Goal: Task Accomplishment & Management: Use online tool/utility

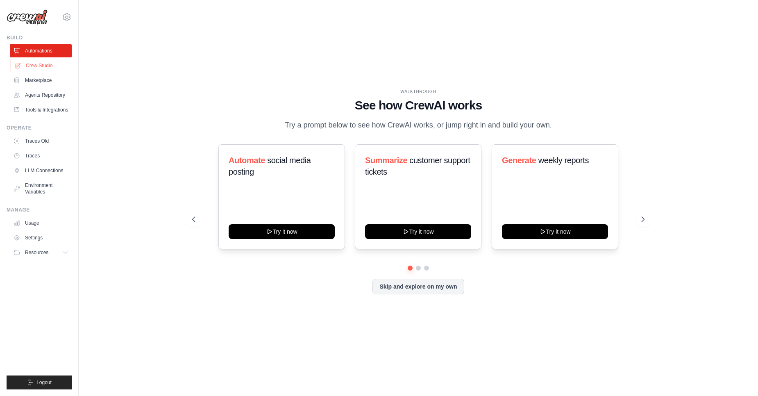
click at [34, 60] on link "Crew Studio" at bounding box center [42, 65] width 62 height 13
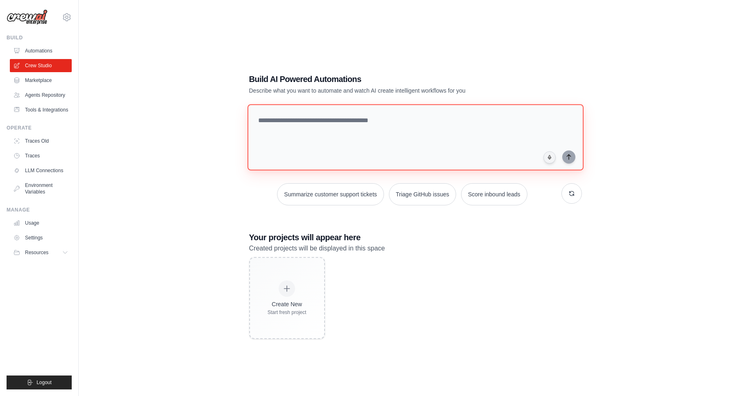
click at [322, 120] on textarea at bounding box center [415, 137] width 336 height 66
click at [38, 86] on link "Marketplace" at bounding box center [42, 80] width 62 height 13
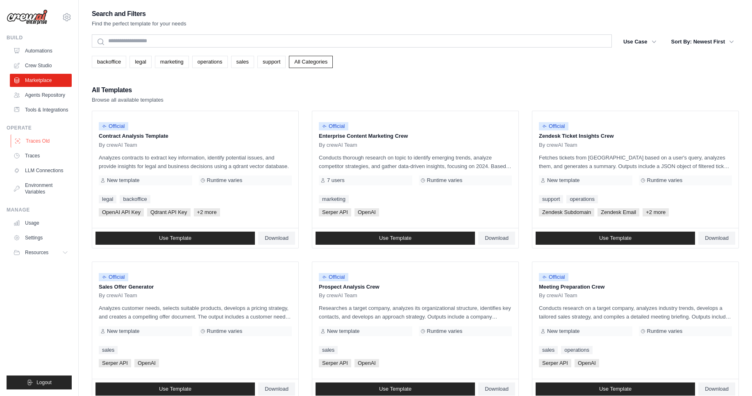
click at [43, 141] on link "Traces Old" at bounding box center [42, 140] width 62 height 13
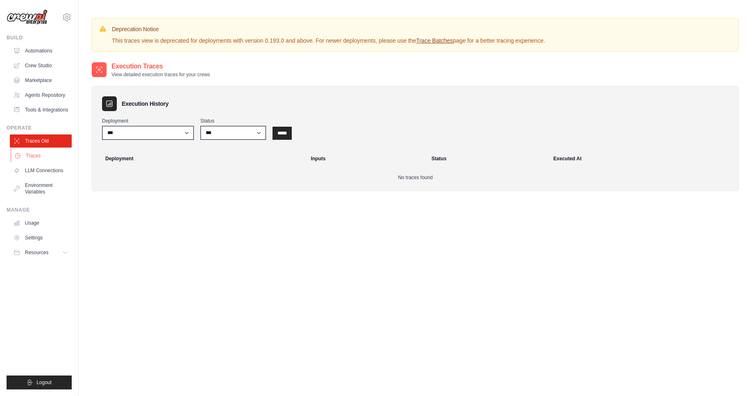
click at [42, 159] on link "Traces" at bounding box center [42, 155] width 62 height 13
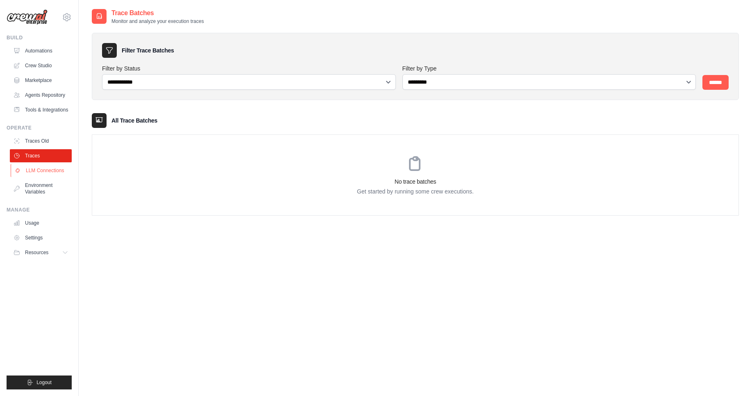
click at [41, 176] on link "LLM Connections" at bounding box center [42, 170] width 62 height 13
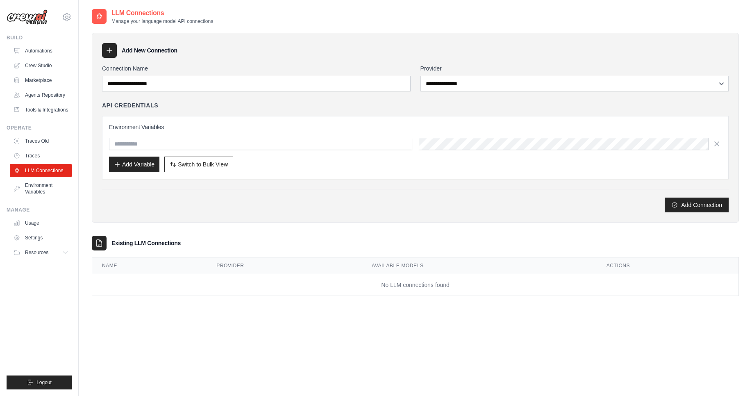
click at [46, 166] on link "LLM Connections" at bounding box center [41, 170] width 62 height 13
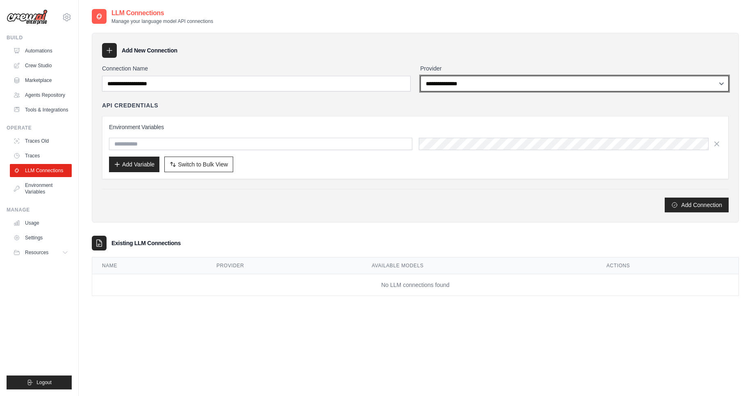
select select "******"
click at [420, 76] on select "**********" at bounding box center [574, 84] width 308 height 16
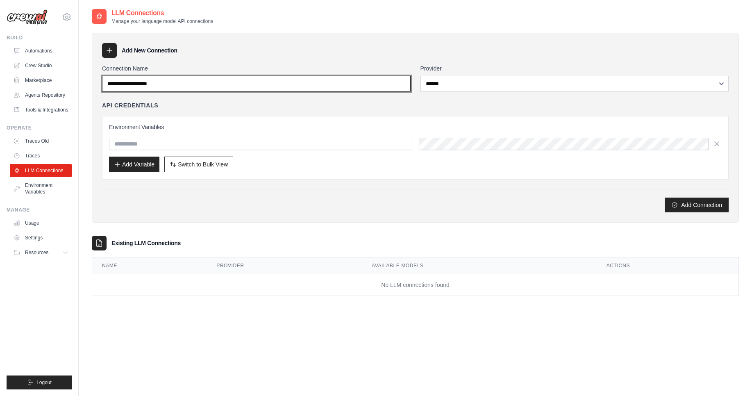
click at [286, 82] on input "Connection Name" at bounding box center [256, 84] width 308 height 16
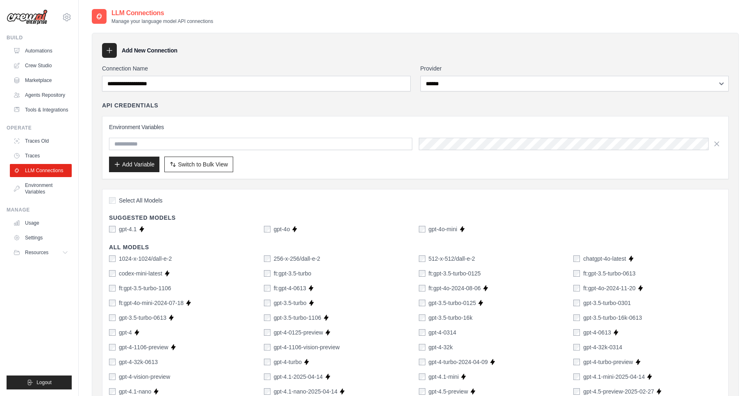
click at [240, 120] on div "Environment Variables Add Variable Switch to Bulk View Switch to Table View" at bounding box center [415, 147] width 626 height 63
click at [183, 149] on input "text" at bounding box center [260, 144] width 303 height 12
click at [284, 111] on div "API Credentials Environment Variables Add Variable Switch to Bulk View Switch t…" at bounding box center [415, 140] width 626 height 78
click at [142, 145] on input "text" at bounding box center [260, 144] width 303 height 12
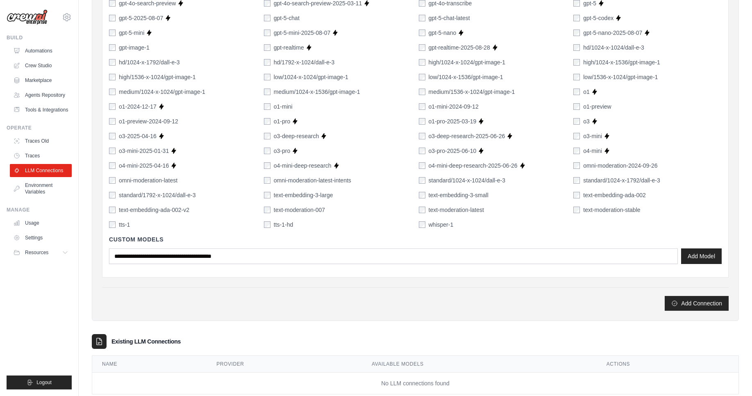
scroll to position [496, 0]
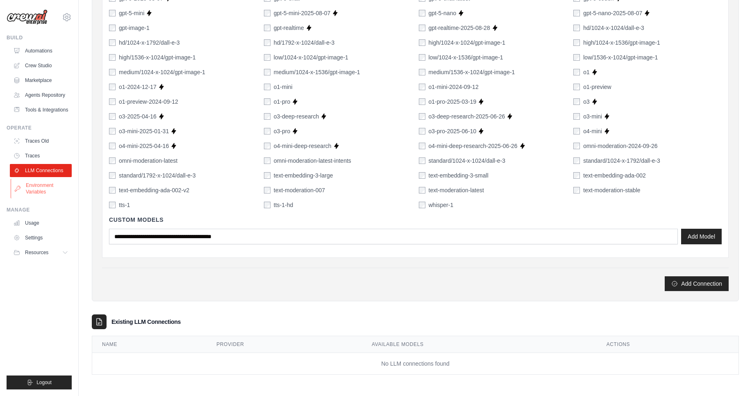
click at [26, 188] on link "Environment Variables" at bounding box center [42, 189] width 62 height 20
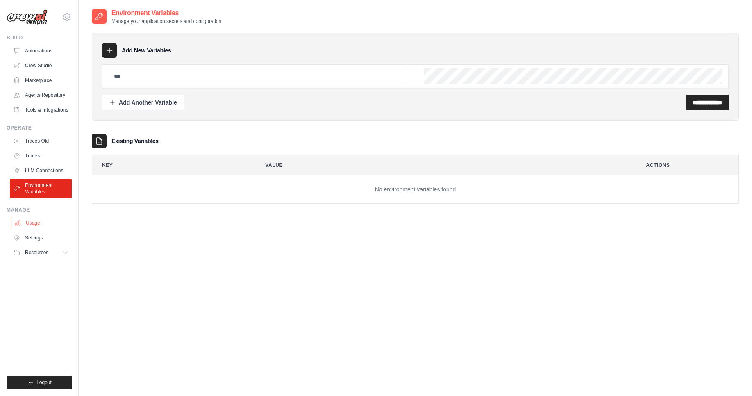
click at [40, 222] on link "Usage" at bounding box center [42, 222] width 62 height 13
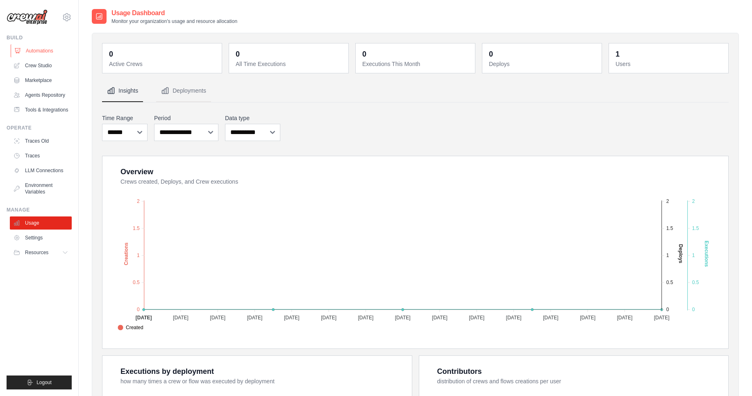
click at [52, 51] on link "Automations" at bounding box center [42, 50] width 62 height 13
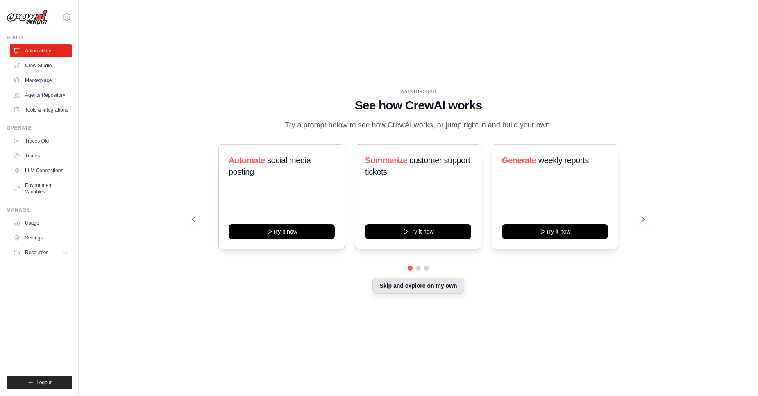
click at [404, 284] on button "Skip and explore on my own" at bounding box center [417, 286] width 91 height 16
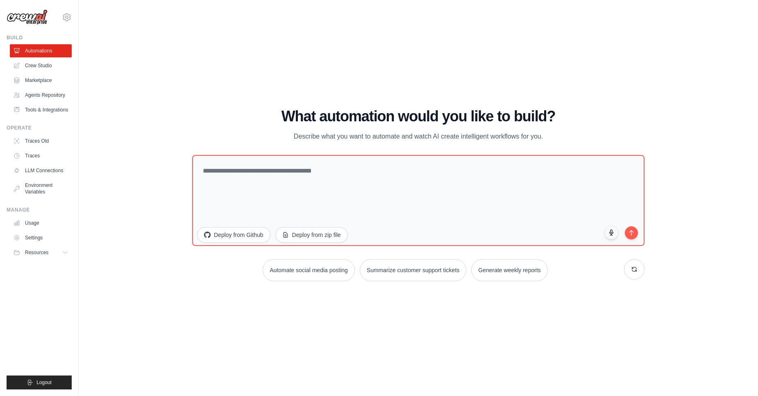
click at [4, 66] on div "c.burca@paypoint.com.tr Settings Build Automations" at bounding box center [39, 198] width 79 height 396
click at [63, 66] on link "Crew Studio" at bounding box center [42, 65] width 62 height 13
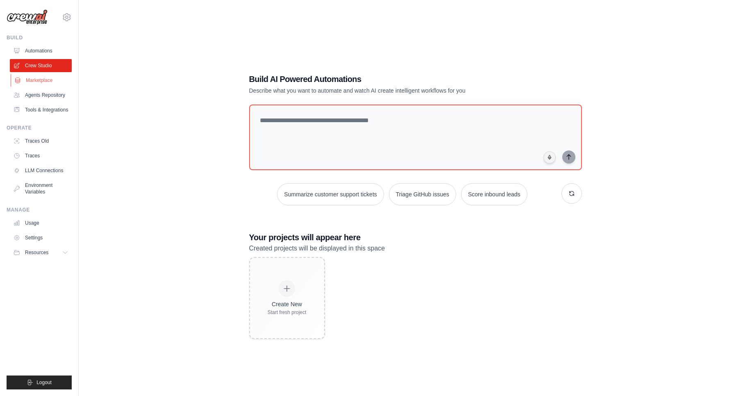
click at [50, 78] on link "Marketplace" at bounding box center [42, 80] width 62 height 13
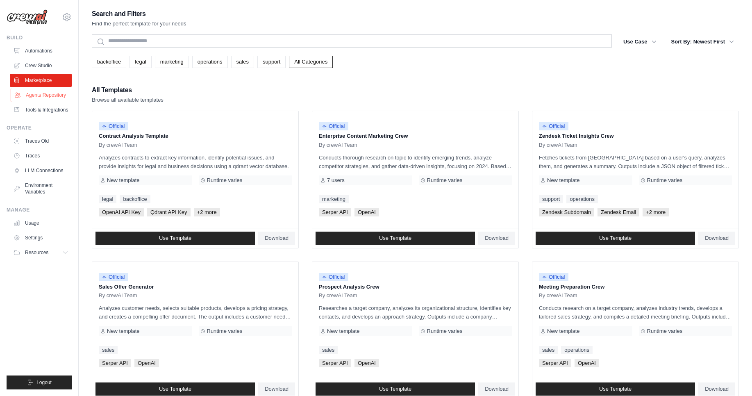
click at [46, 98] on link "Agents Repository" at bounding box center [42, 94] width 62 height 13
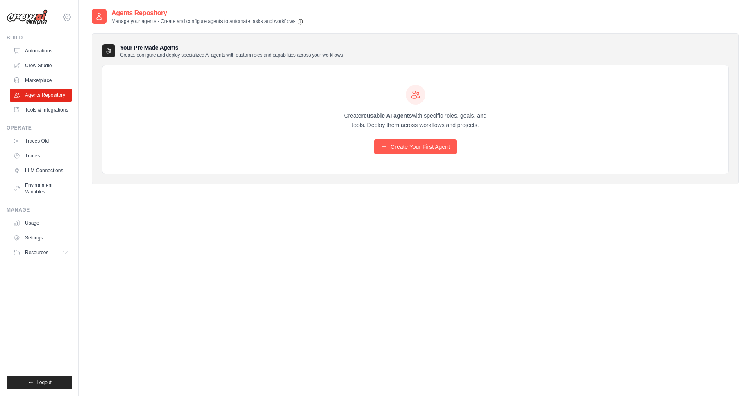
click at [68, 18] on icon at bounding box center [67, 17] width 10 height 10
click at [58, 50] on link "Automations" at bounding box center [42, 50] width 62 height 13
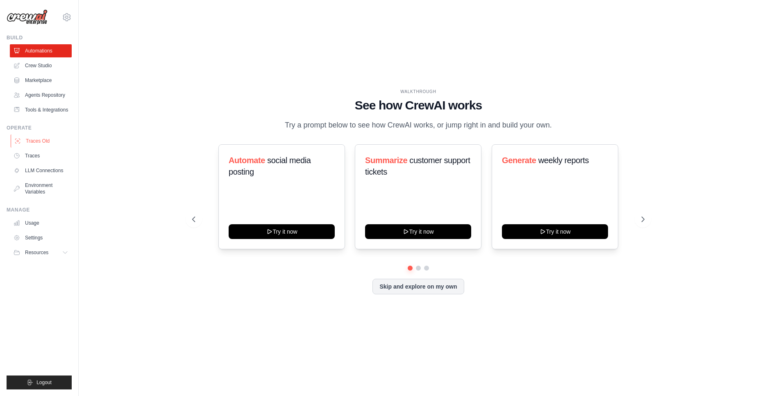
click at [47, 143] on link "Traces Old" at bounding box center [42, 140] width 62 height 13
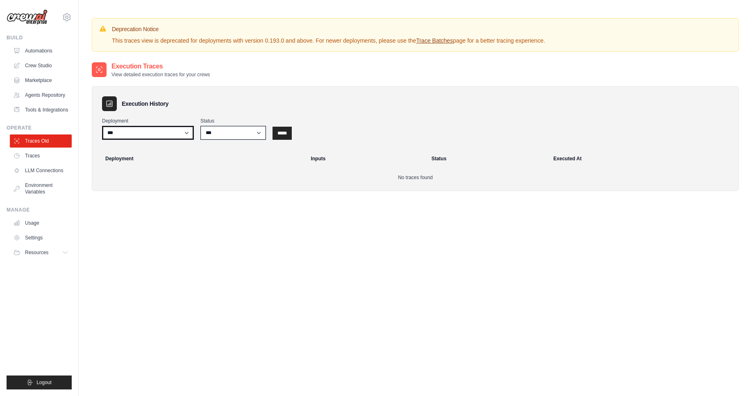
drag, startPoint x: 175, startPoint y: 135, endPoint x: 104, endPoint y: 139, distance: 71.0
click at [175, 135] on select "***" at bounding box center [148, 133] width 92 height 14
click at [18, 158] on icon at bounding box center [17, 155] width 7 height 7
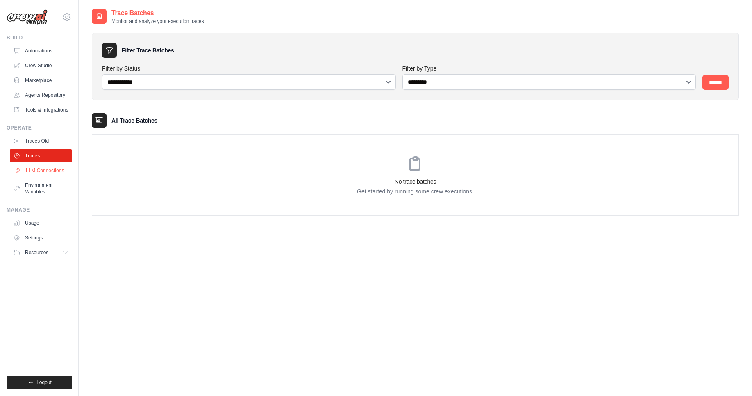
click at [45, 167] on link "LLM Connections" at bounding box center [42, 170] width 62 height 13
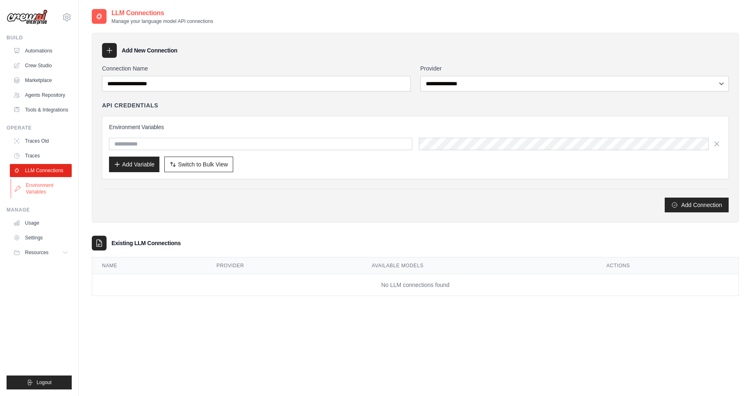
click at [41, 186] on link "Environment Variables" at bounding box center [42, 189] width 62 height 20
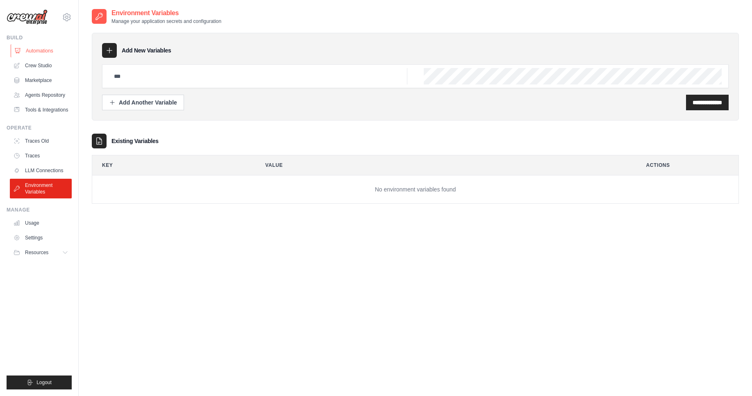
click at [44, 51] on link "Automations" at bounding box center [42, 50] width 62 height 13
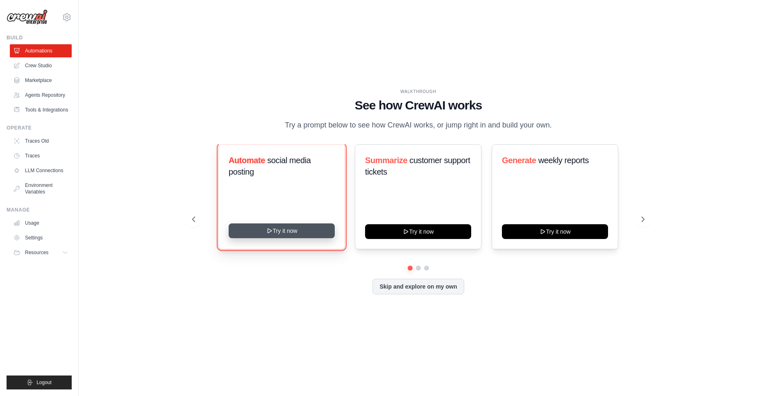
click at [290, 230] on button "Try it now" at bounding box center [282, 230] width 106 height 15
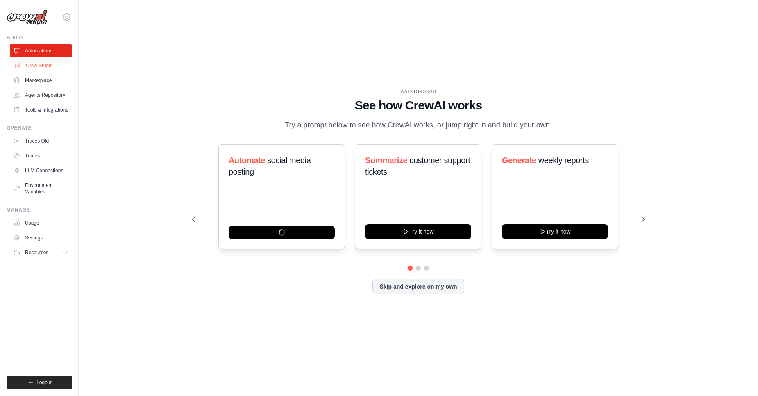
click at [47, 65] on link "Crew Studio" at bounding box center [42, 65] width 62 height 13
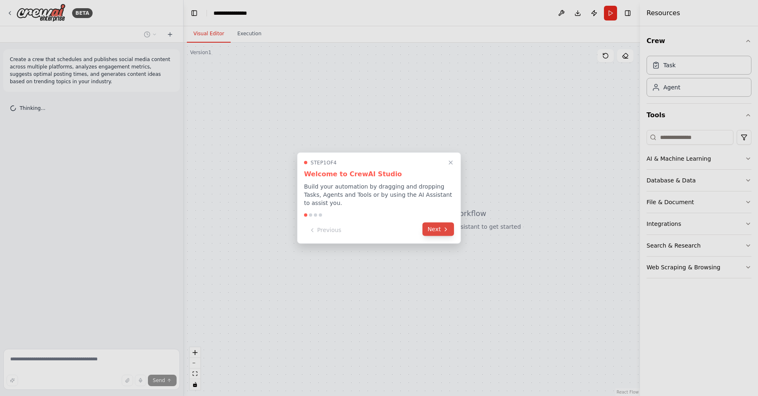
click at [433, 229] on button "Next" at bounding box center [438, 229] width 32 height 14
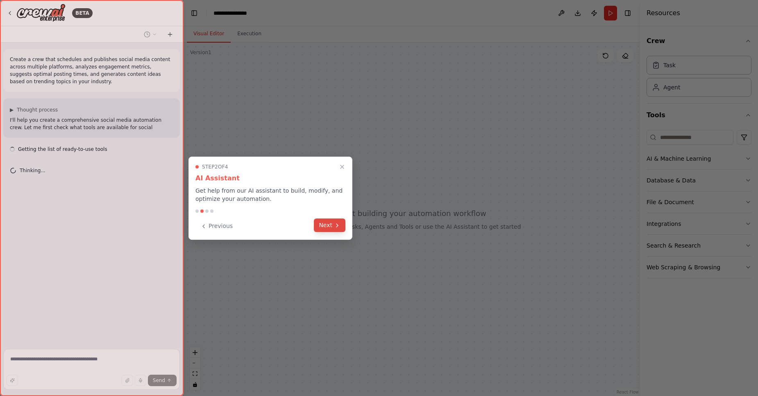
click at [326, 229] on button "Next" at bounding box center [330, 225] width 32 height 14
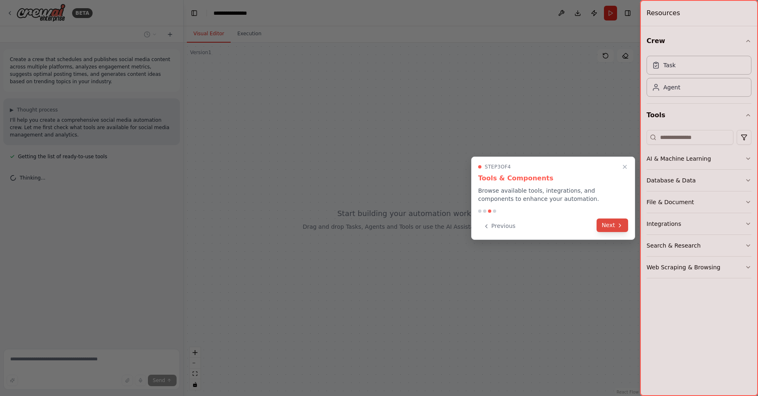
click at [603, 228] on button "Next" at bounding box center [613, 225] width 32 height 14
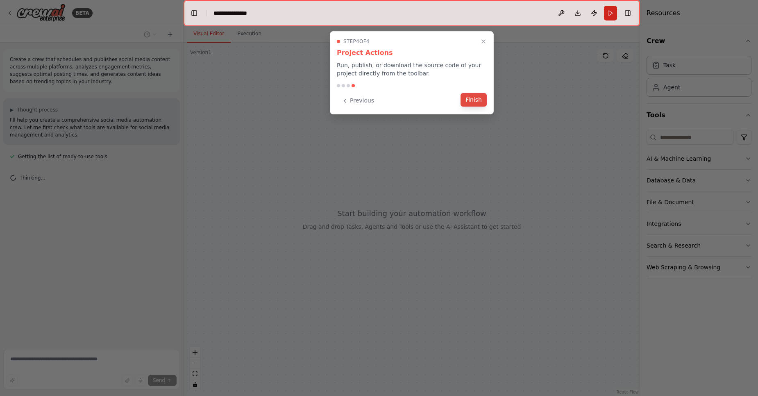
click at [471, 102] on button "Finish" at bounding box center [473, 100] width 26 height 14
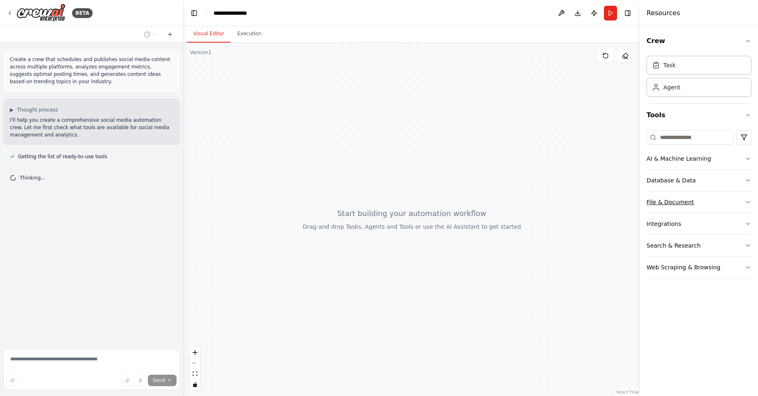
click at [658, 206] on button "File & Document" at bounding box center [698, 201] width 105 height 21
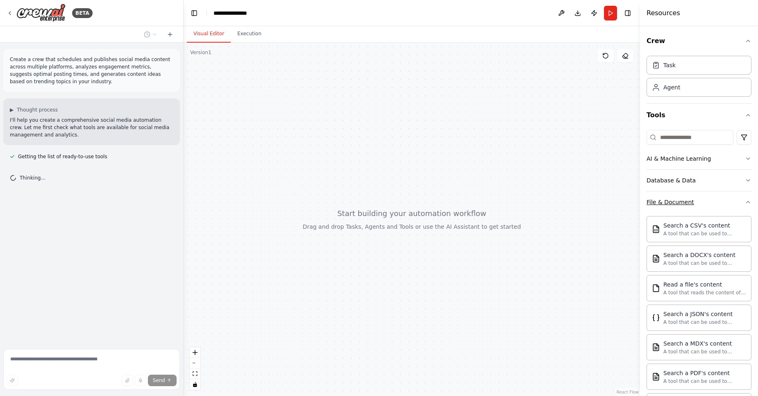
click at [662, 205] on div "File & Document" at bounding box center [670, 202] width 48 height 8
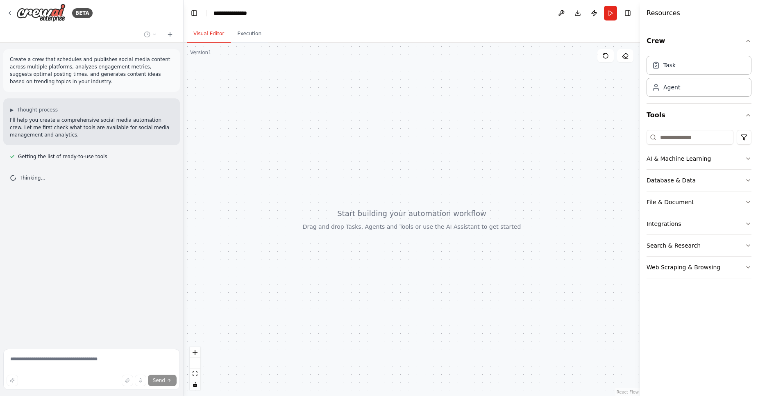
click at [671, 265] on div "Web Scraping & Browsing" at bounding box center [683, 267] width 74 height 8
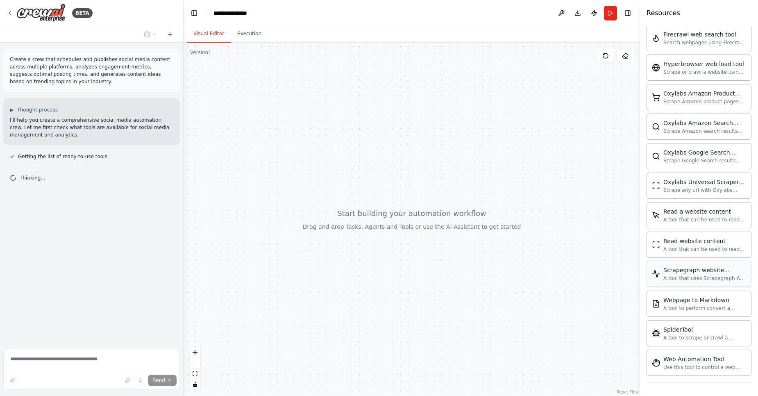
scroll to position [148, 0]
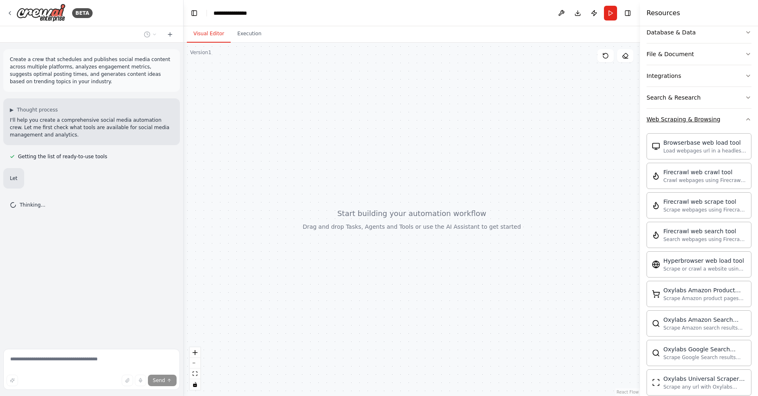
click at [685, 116] on div "Web Scraping & Browsing" at bounding box center [683, 119] width 74 height 8
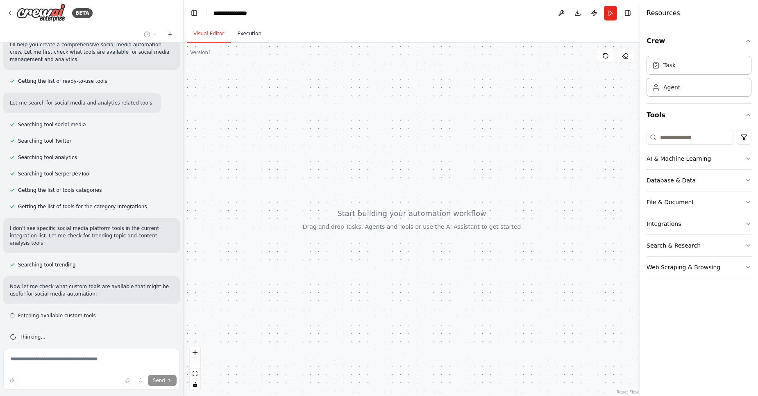
scroll to position [83, 0]
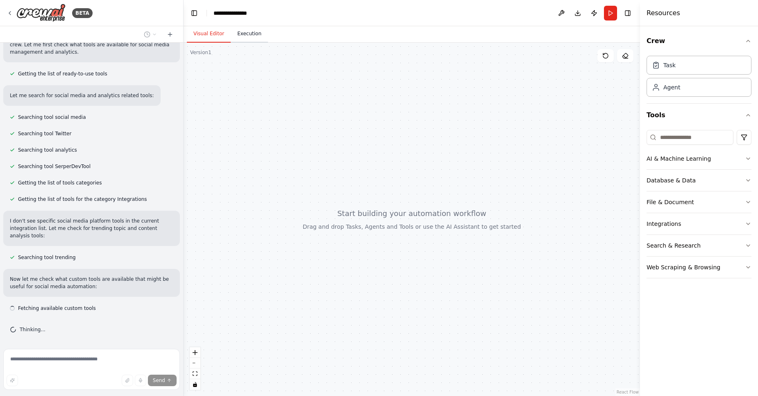
click at [245, 36] on button "Execution" at bounding box center [249, 33] width 37 height 17
click at [212, 34] on button "Visual Editor" at bounding box center [209, 33] width 44 height 17
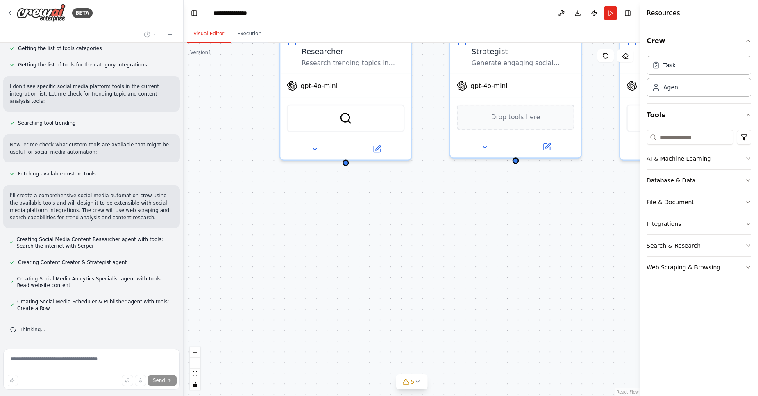
scroll to position [261, 0]
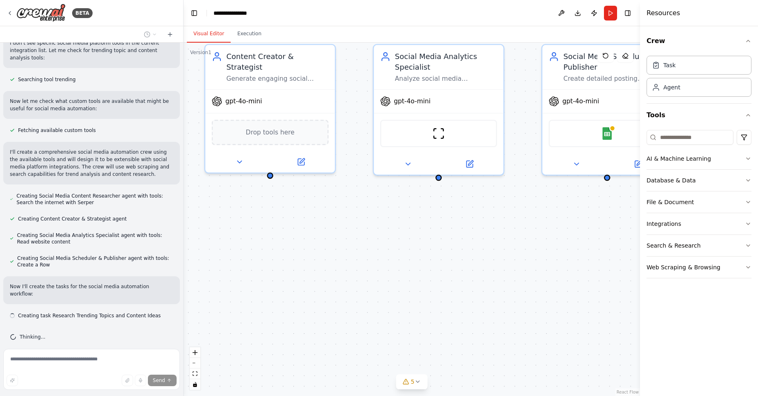
drag, startPoint x: 503, startPoint y: 229, endPoint x: 260, endPoint y: 243, distance: 243.0
click at [260, 243] on div ".deletable-edge-delete-btn { width: 20px; height: 20px; border: 0px solid #ffff…" at bounding box center [412, 219] width 456 height 353
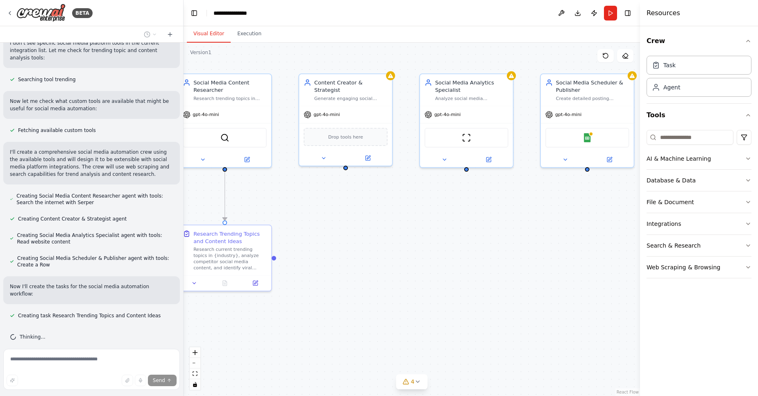
drag, startPoint x: 341, startPoint y: 220, endPoint x: 408, endPoint y: 202, distance: 68.9
click at [408, 202] on div ".deletable-edge-delete-btn { width: 20px; height: 20px; border: 0px solid #ffff…" at bounding box center [412, 219] width 456 height 353
click at [226, 115] on div "gpt-4o-mini" at bounding box center [224, 113] width 93 height 17
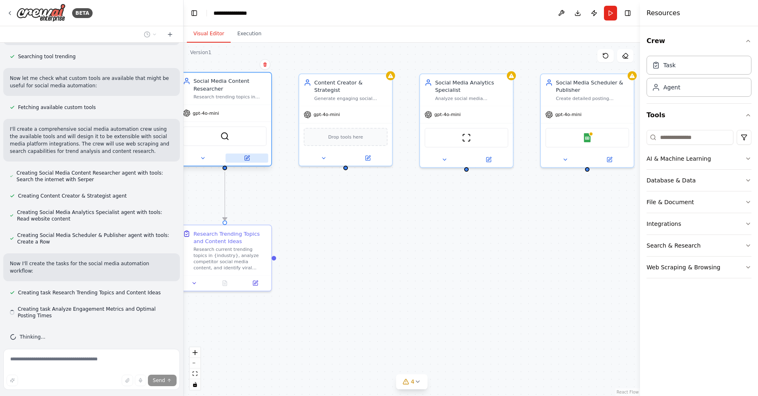
click at [248, 157] on icon at bounding box center [248, 158] width 4 height 4
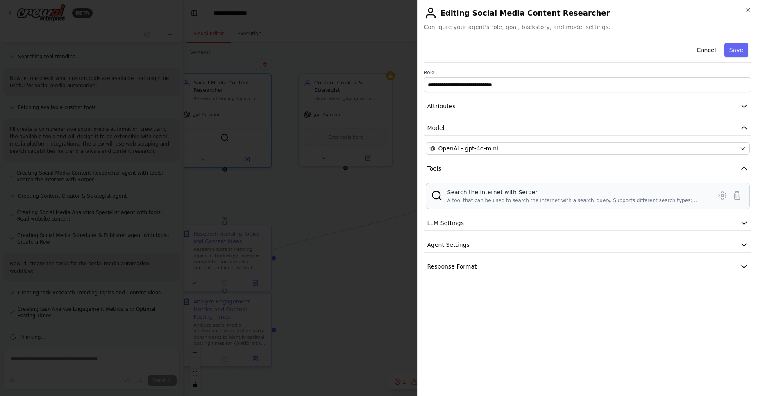
click at [525, 189] on div "Search the internet with Serper" at bounding box center [577, 192] width 260 height 8
copy div "Serper"
click at [712, 48] on button "Cancel" at bounding box center [706, 50] width 29 height 15
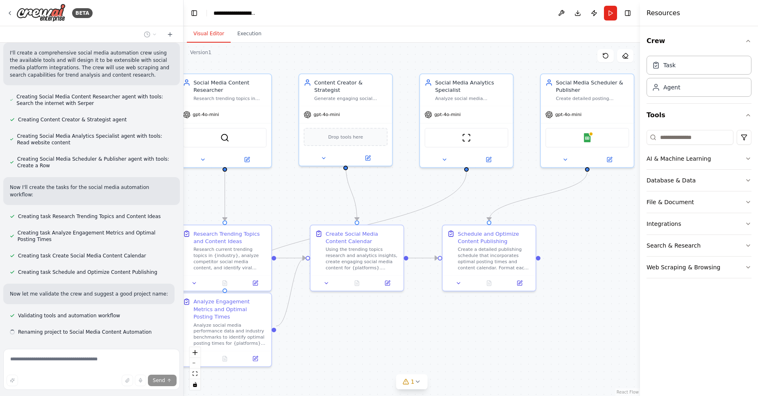
scroll to position [376, 0]
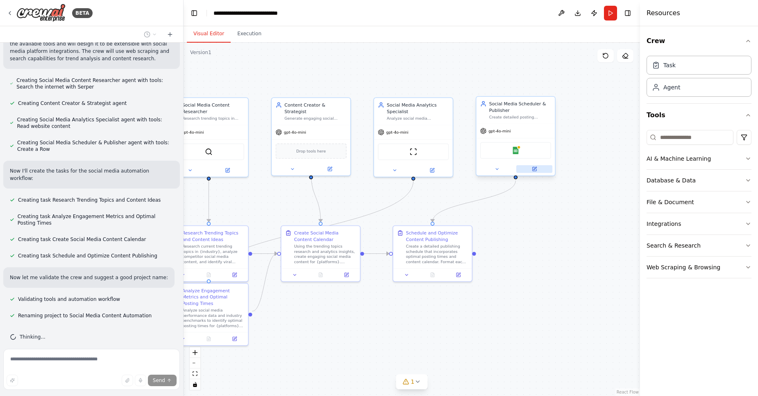
click at [534, 170] on icon at bounding box center [534, 169] width 4 height 4
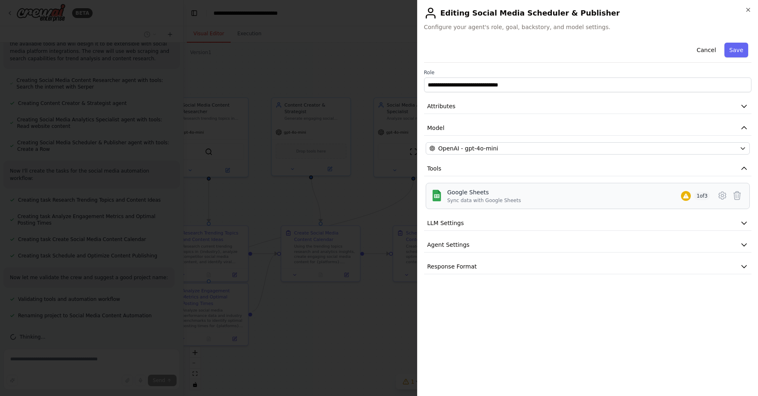
click at [690, 198] on div "Google Sheets Sync data with Google Sheets 1 of 3" at bounding box center [578, 196] width 263 height 16
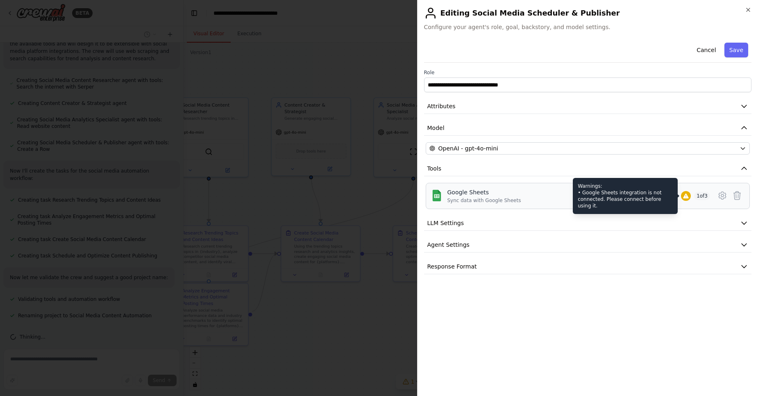
click at [685, 195] on icon at bounding box center [685, 195] width 5 height 5
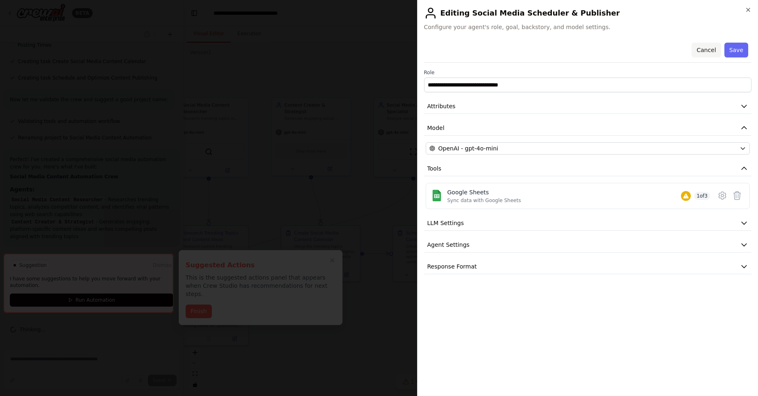
click at [701, 50] on button "Cancel" at bounding box center [706, 50] width 29 height 15
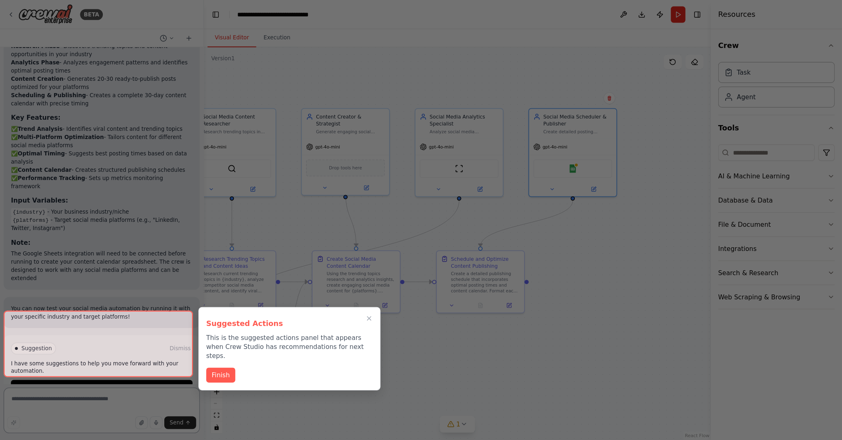
scroll to position [823, 0]
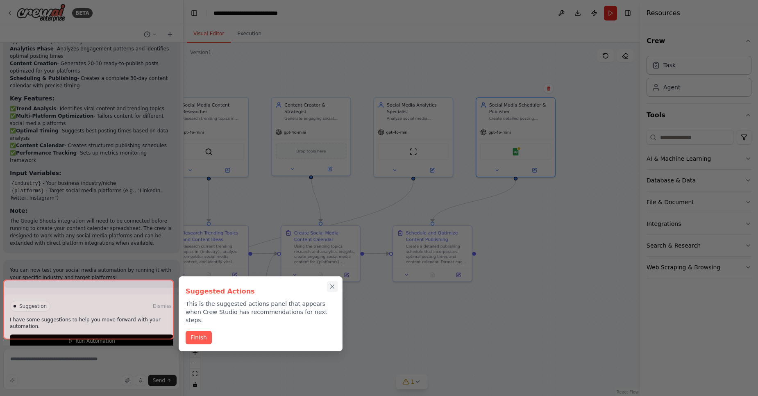
click at [336, 286] on icon "Close walkthrough" at bounding box center [332, 286] width 7 height 7
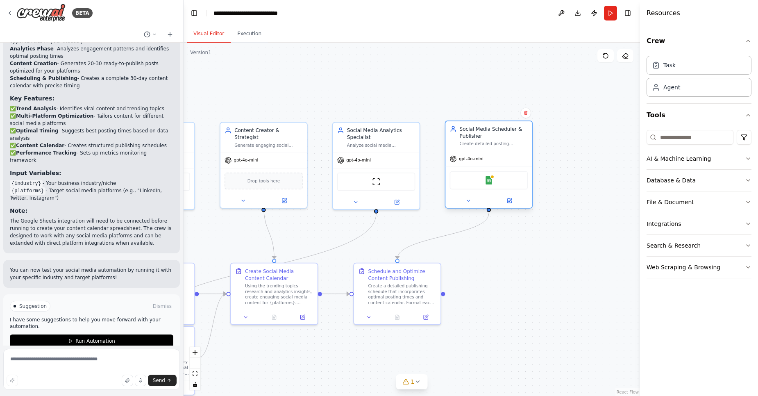
click at [499, 178] on div "Google Sheets" at bounding box center [489, 180] width 78 height 18
click at [510, 202] on icon at bounding box center [509, 201] width 4 height 4
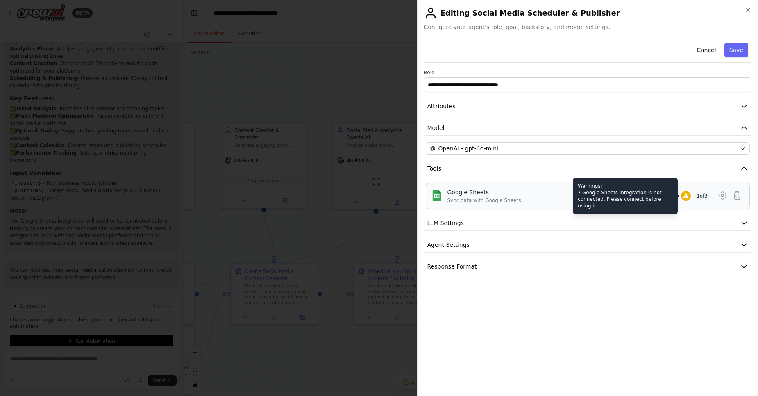
click at [678, 196] on div "Warnings: • Google Sheets integration is not connected. Please connect before u…" at bounding box center [625, 196] width 105 height 36
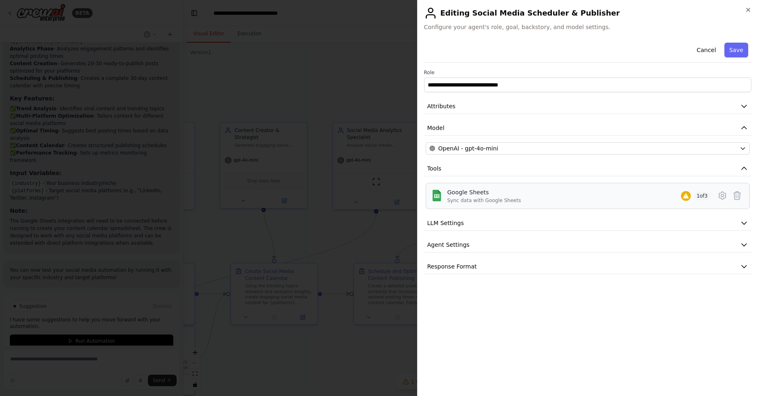
click at [715, 195] on div "Google Sheets Sync data with Google Sheets 1 of 3" at bounding box center [588, 196] width 314 height 16
click at [724, 196] on icon at bounding box center [722, 196] width 10 height 10
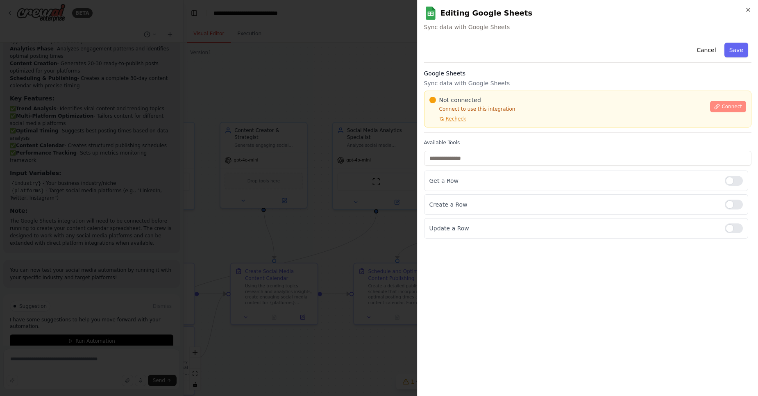
click at [731, 106] on span "Connect" at bounding box center [731, 106] width 20 height 7
click at [728, 104] on span "Connect" at bounding box center [731, 106] width 20 height 7
click at [730, 108] on span "Connect" at bounding box center [731, 106] width 20 height 7
click at [454, 121] on span "Recheck" at bounding box center [456, 119] width 20 height 7
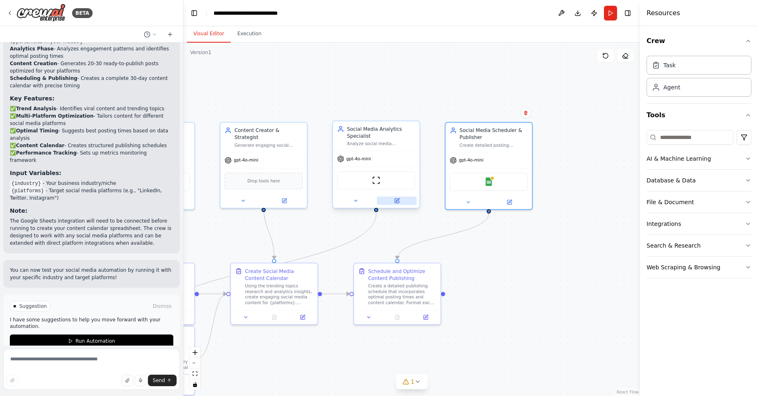
click at [396, 198] on icon at bounding box center [397, 201] width 6 height 6
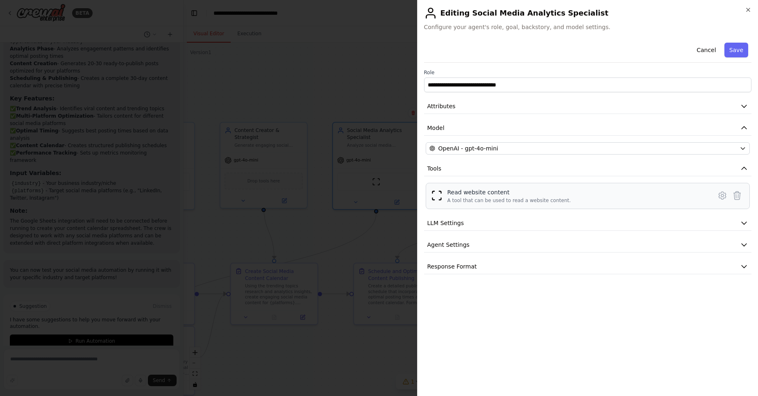
click at [460, 198] on div "A tool that can be used to read a website content." at bounding box center [509, 200] width 124 height 7
click at [703, 51] on button "Cancel" at bounding box center [706, 50] width 29 height 15
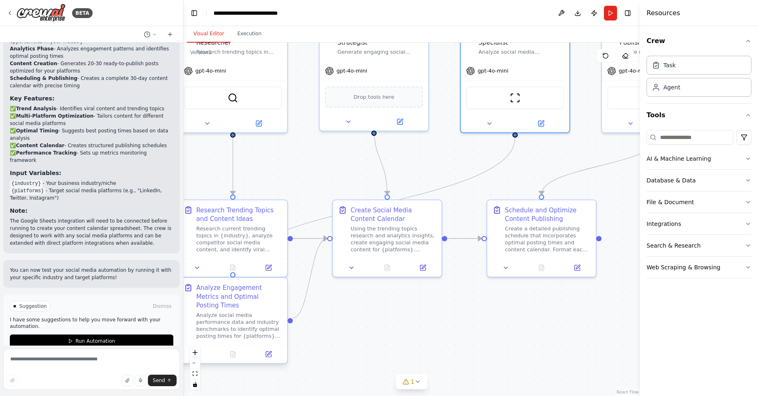
click at [266, 345] on div at bounding box center [233, 354] width 109 height 18
click at [267, 352] on icon at bounding box center [268, 354] width 5 height 5
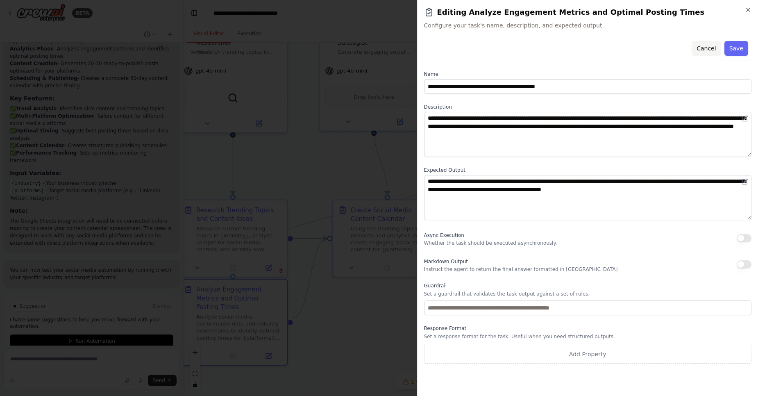
click at [705, 48] on button "Cancel" at bounding box center [706, 48] width 29 height 15
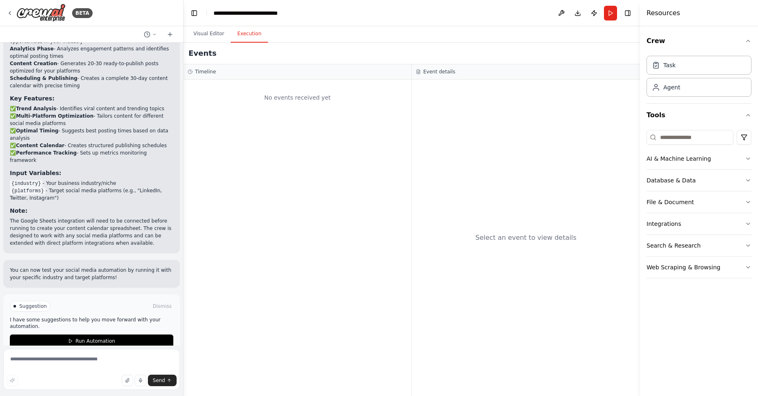
click at [246, 35] on button "Execution" at bounding box center [249, 33] width 37 height 17
click at [208, 34] on button "Visual Editor" at bounding box center [209, 33] width 44 height 17
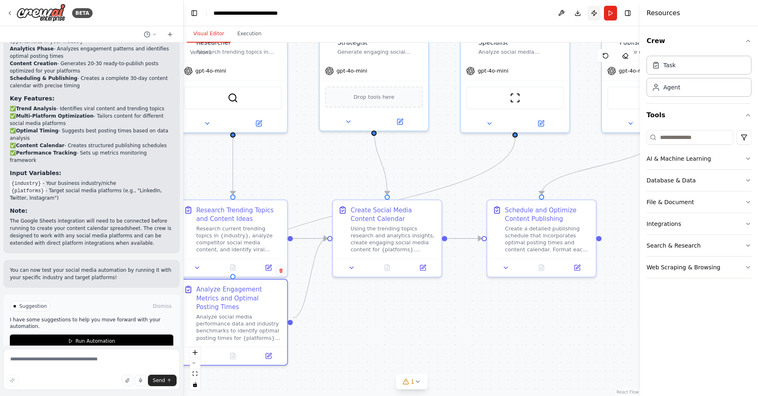
click at [592, 10] on button "Publish" at bounding box center [593, 13] width 13 height 15
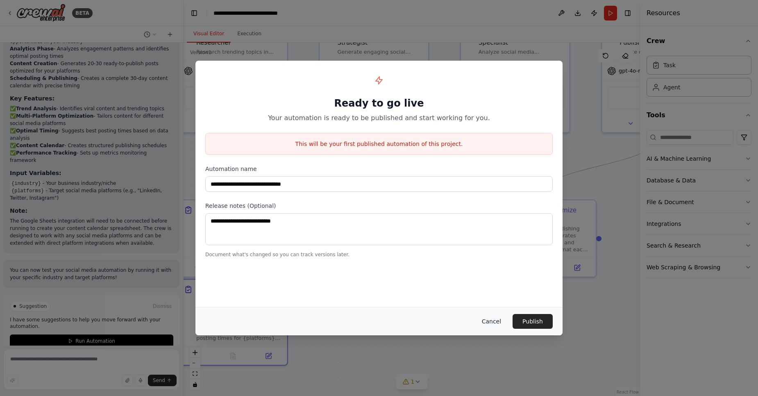
click at [485, 323] on button "Cancel" at bounding box center [491, 321] width 32 height 15
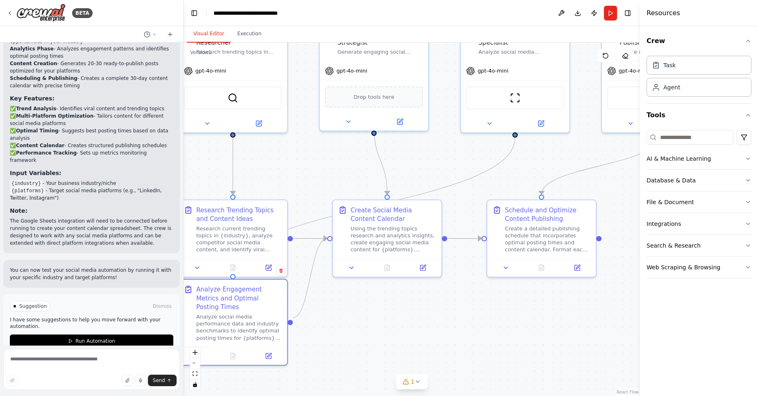
click at [616, 11] on button "Run" at bounding box center [610, 13] width 13 height 15
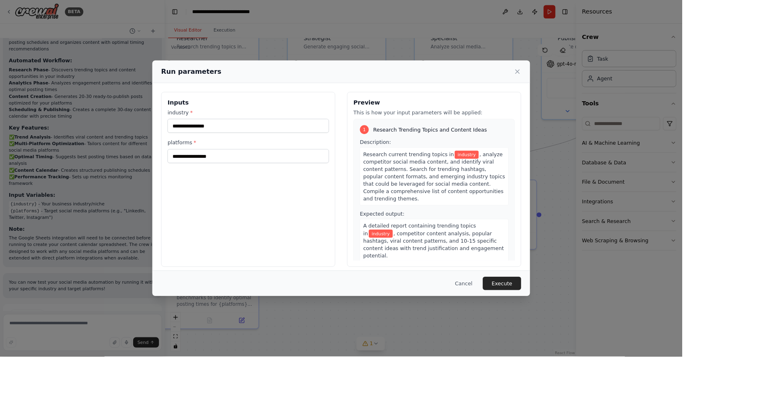
scroll to position [780, 0]
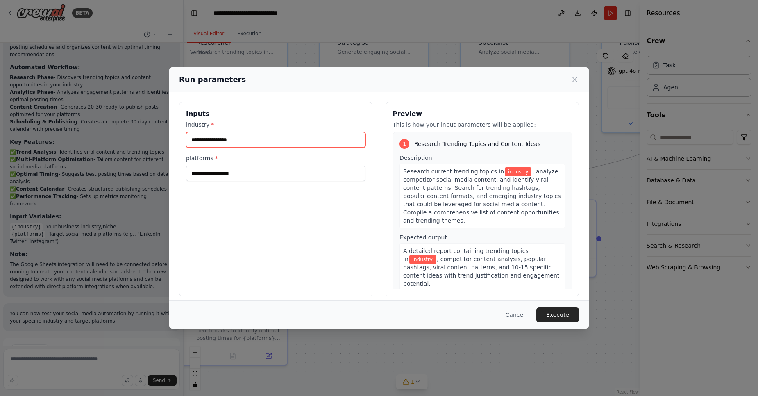
click at [266, 134] on input "industry *" at bounding box center [275, 140] width 179 height 16
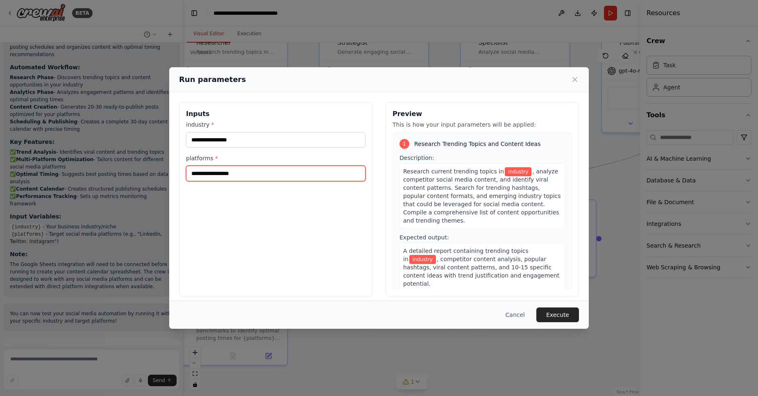
click at [211, 178] on input "platforms *" at bounding box center [275, 174] width 179 height 16
type input "*********"
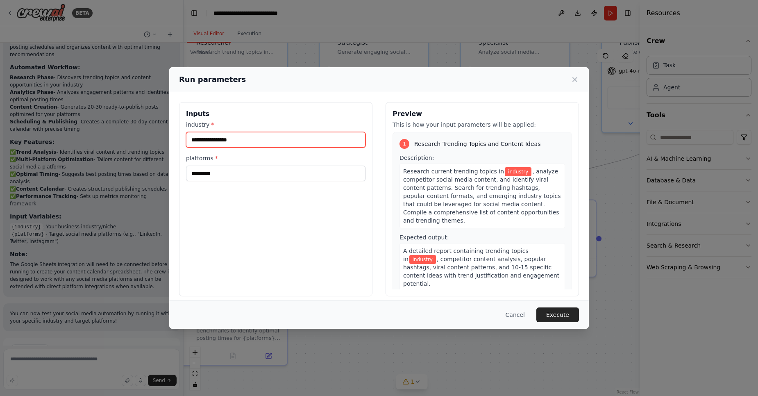
click at [338, 138] on input "industry *" at bounding box center [275, 140] width 179 height 16
click at [227, 142] on input "**********" at bounding box center [275, 140] width 179 height 16
type input "**********"
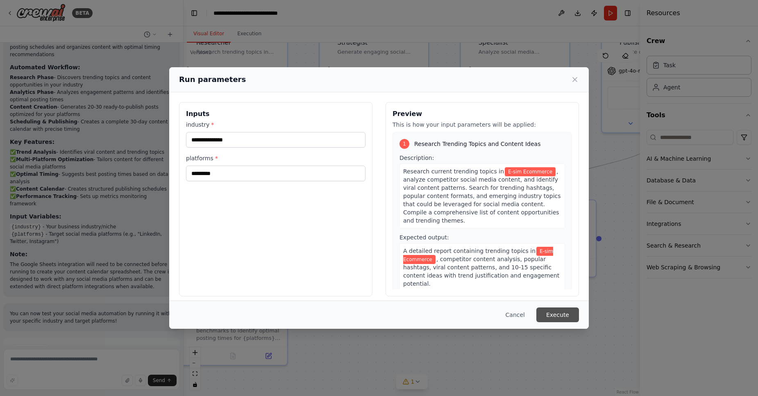
click at [558, 313] on button "Execute" at bounding box center [557, 314] width 43 height 15
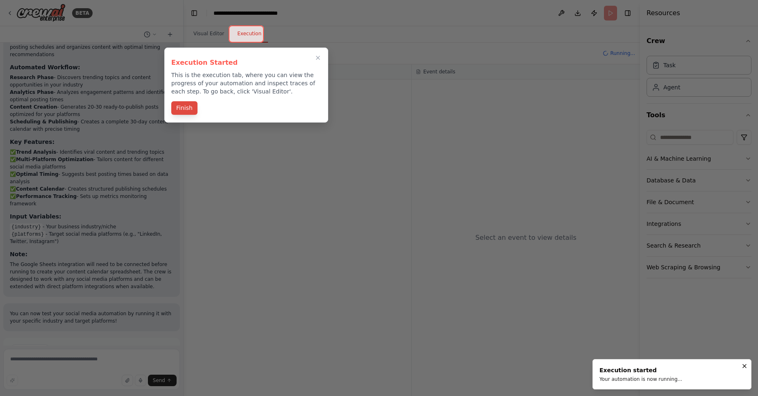
click at [174, 107] on button "Finish" at bounding box center [184, 108] width 26 height 14
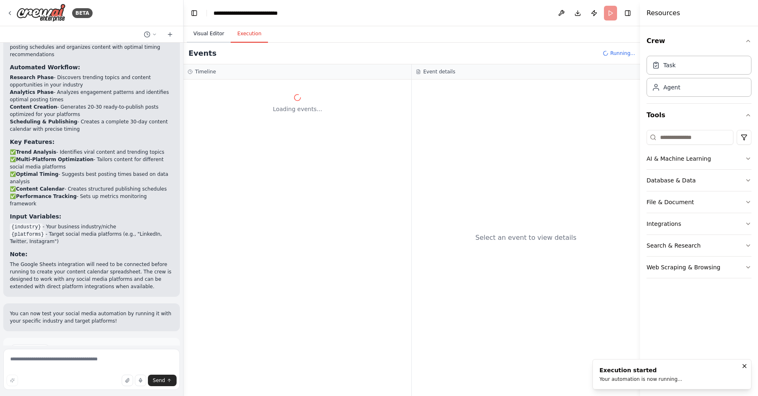
click at [217, 33] on button "Visual Editor" at bounding box center [209, 33] width 44 height 17
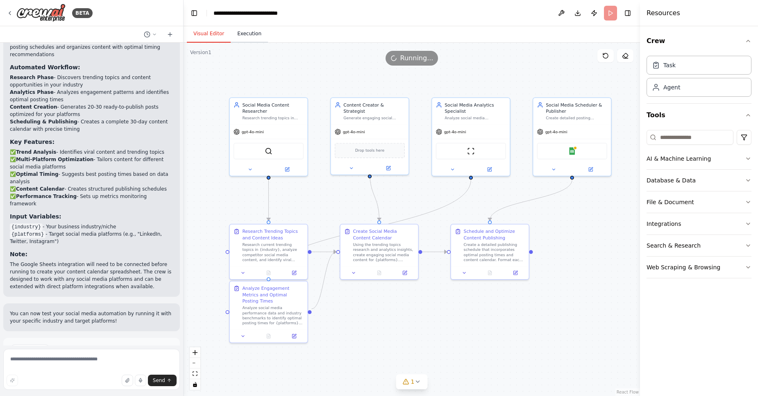
click at [244, 32] on button "Execution" at bounding box center [249, 33] width 37 height 17
click at [211, 34] on button "Visual Editor" at bounding box center [209, 33] width 44 height 17
click at [244, 34] on button "Execution" at bounding box center [249, 33] width 37 height 17
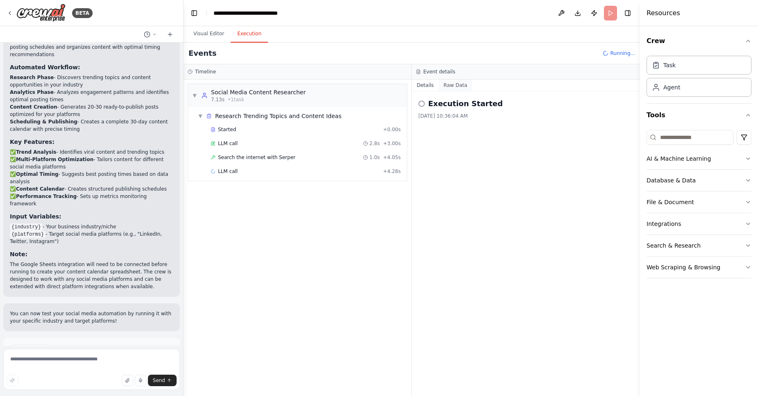
click at [457, 88] on button "Raw Data" at bounding box center [456, 84] width 34 height 11
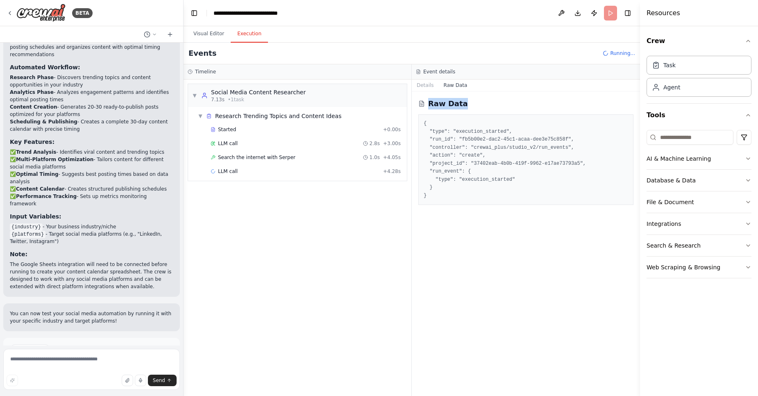
drag, startPoint x: 426, startPoint y: 104, endPoint x: 468, endPoint y: 102, distance: 41.5
click at [468, 102] on div "Raw Data" at bounding box center [525, 103] width 215 height 11
copy h2 "Raw Data"
click at [209, 32] on button "Visual Editor" at bounding box center [209, 33] width 44 height 17
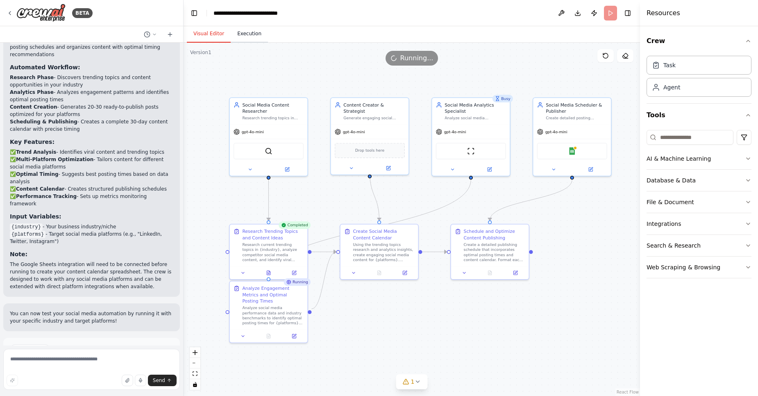
click at [250, 38] on button "Execution" at bounding box center [249, 33] width 37 height 17
click at [194, 36] on button "Visual Editor" at bounding box center [209, 33] width 44 height 17
click at [382, 271] on button at bounding box center [379, 272] width 27 height 8
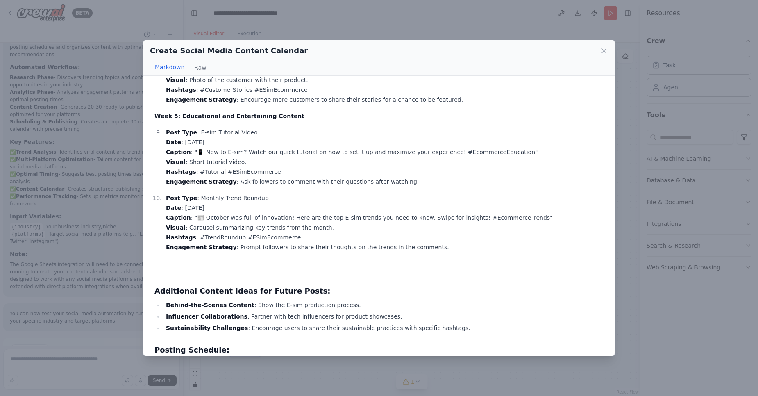
scroll to position [652, 0]
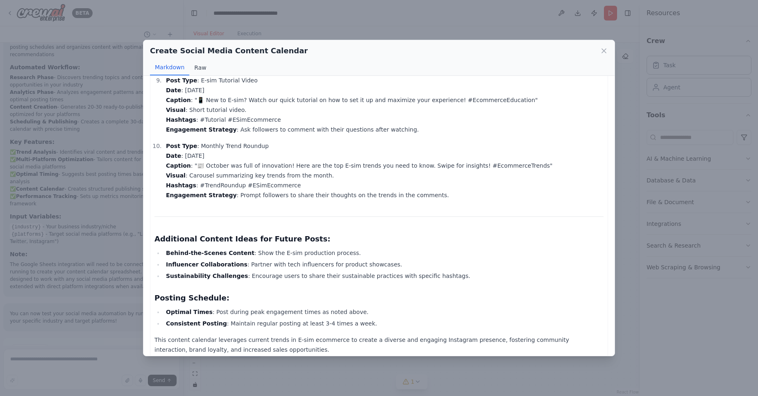
click at [194, 67] on button "Raw" at bounding box center [200, 68] width 22 height 16
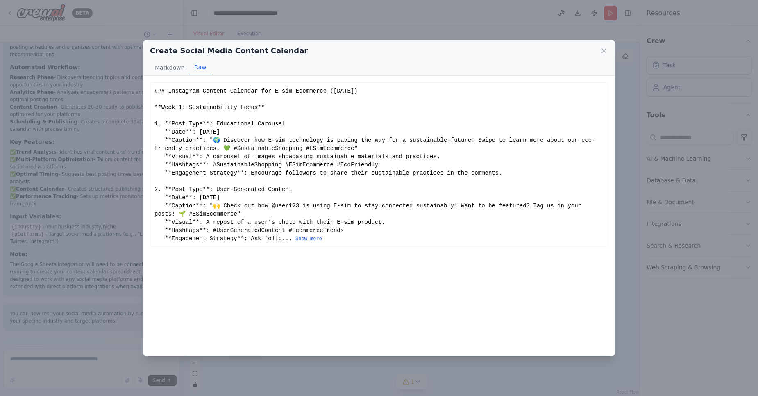
click at [468, 28] on div "Create Social Media Content Calendar Markdown Raw Instagram Content Calendar fo…" at bounding box center [379, 198] width 758 height 396
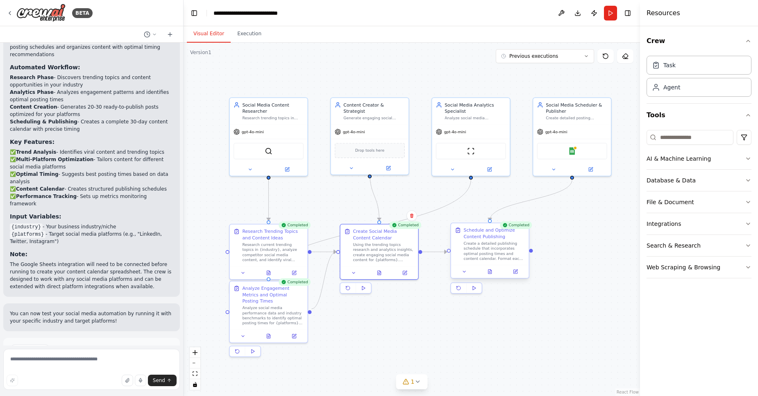
click at [485, 277] on div at bounding box center [490, 271] width 78 height 13
click at [489, 272] on icon at bounding box center [490, 272] width 2 height 0
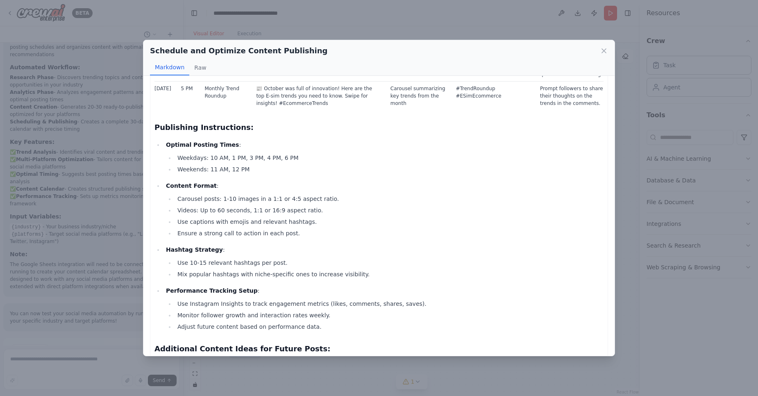
scroll to position [365, 0]
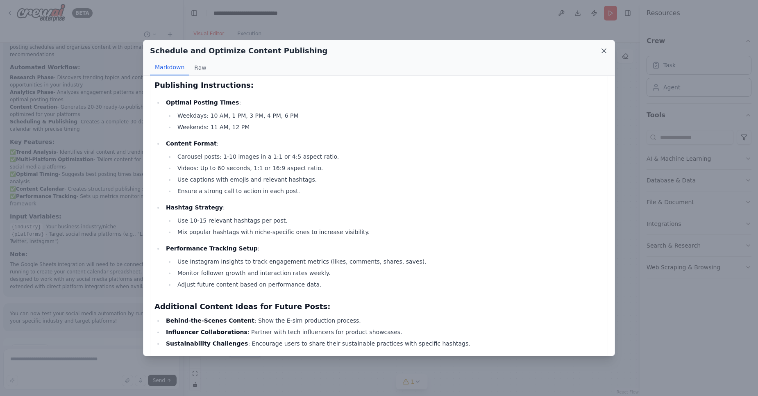
click at [600, 49] on icon at bounding box center [604, 51] width 8 height 8
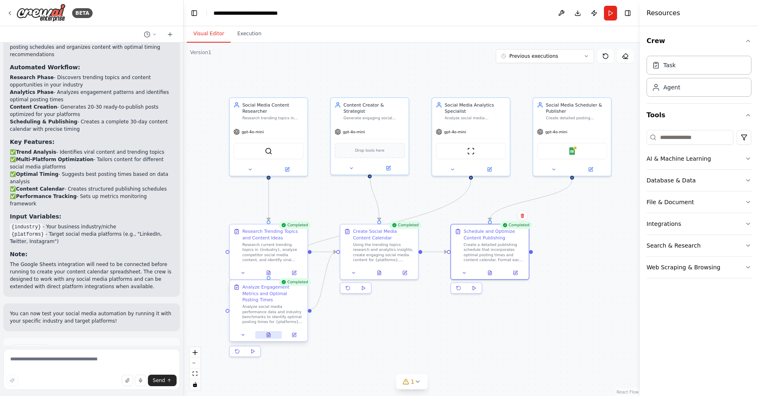
click at [269, 333] on icon at bounding box center [269, 333] width 1 height 1
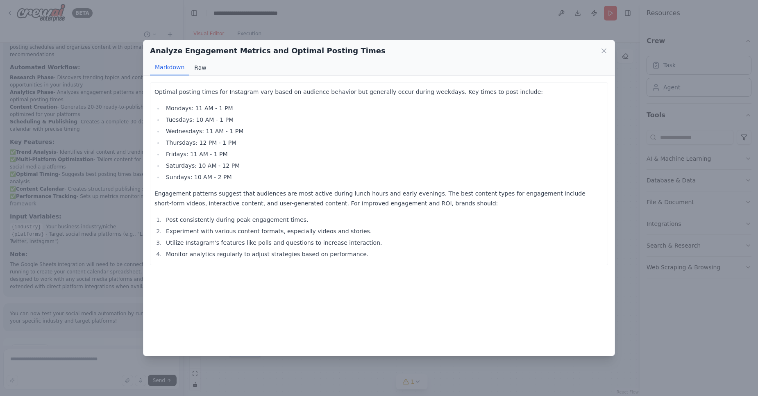
click at [191, 66] on button "Raw" at bounding box center [200, 68] width 22 height 16
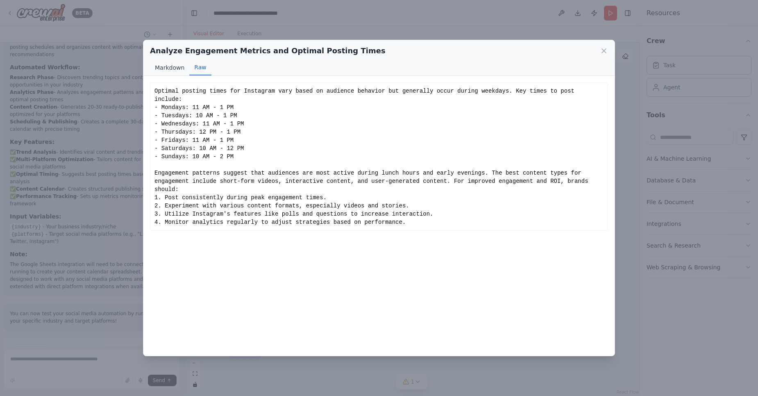
click at [172, 66] on button "Markdown" at bounding box center [169, 68] width 39 height 16
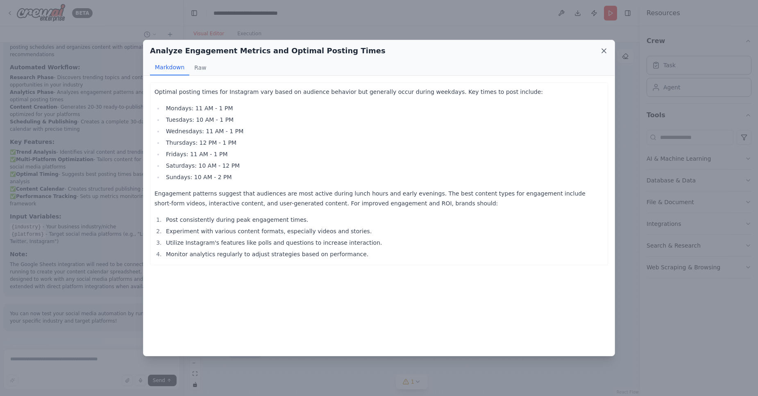
click at [602, 51] on icon at bounding box center [604, 51] width 8 height 8
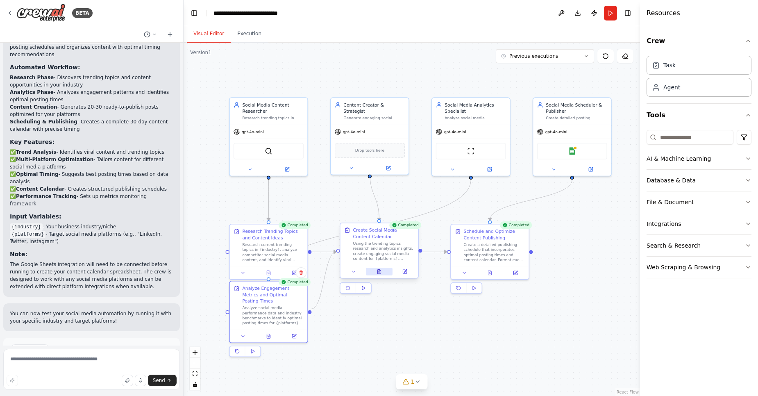
click at [385, 271] on button at bounding box center [379, 272] width 27 height 8
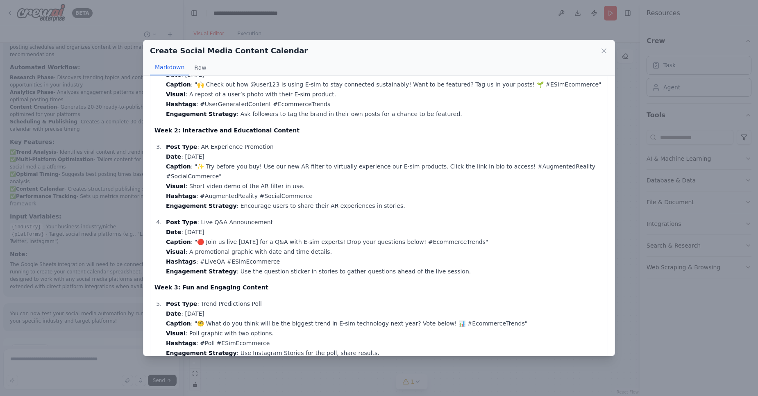
scroll to position [197, 0]
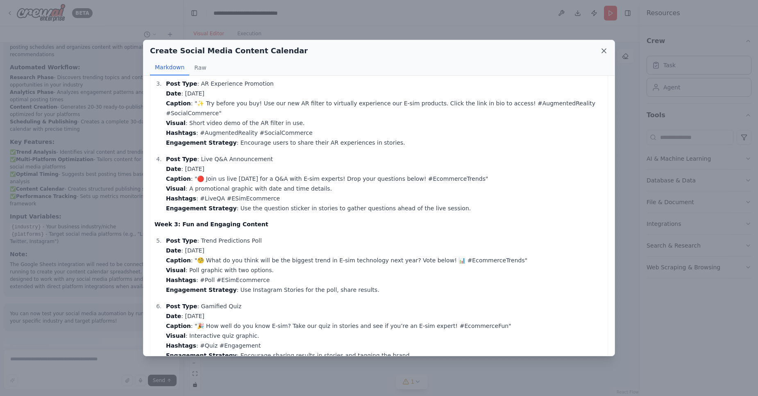
click at [602, 51] on icon at bounding box center [604, 51] width 8 height 8
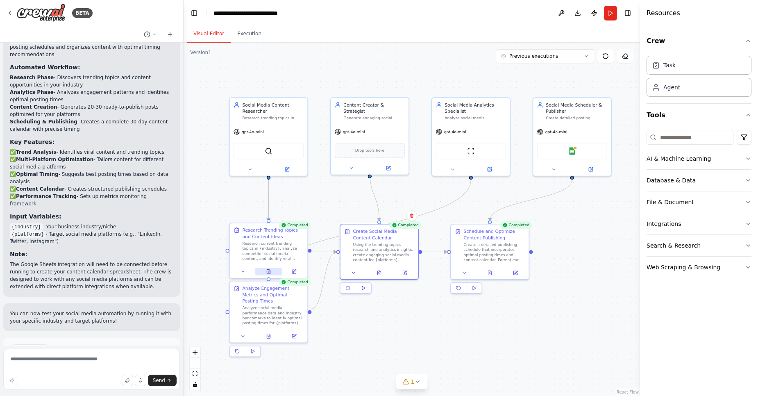
click at [264, 268] on button at bounding box center [268, 272] width 27 height 8
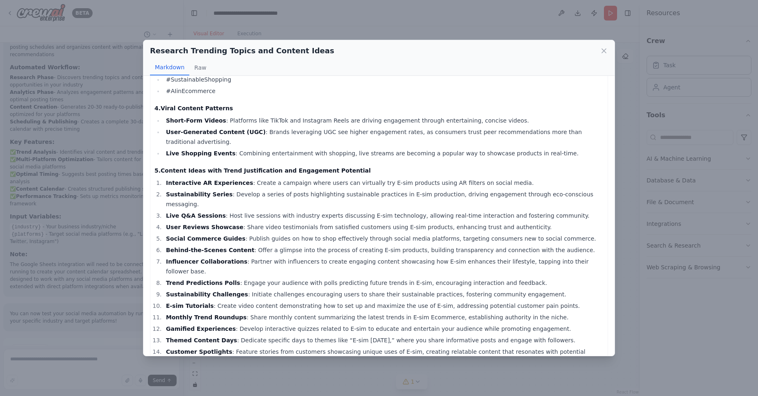
scroll to position [0, 0]
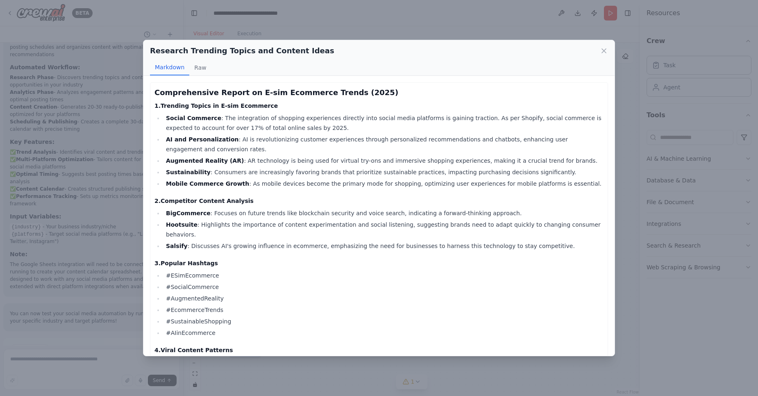
click at [622, 114] on div "Research Trending Topics and Content Ideas Markdown Raw Comprehensive Report on…" at bounding box center [379, 198] width 758 height 396
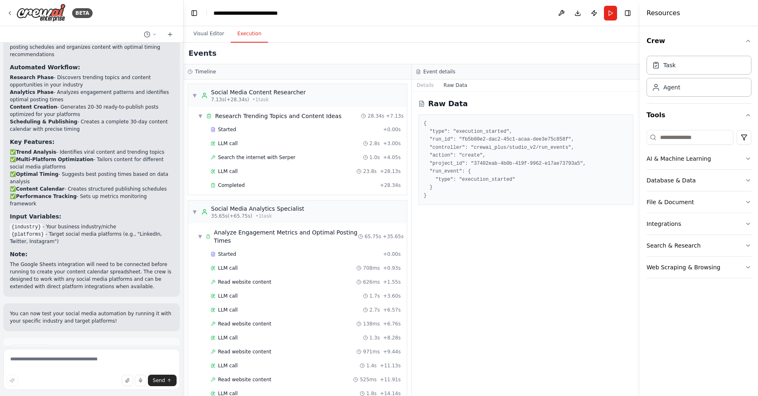
click at [253, 32] on button "Execution" at bounding box center [249, 33] width 37 height 17
click at [208, 35] on button "Visual Editor" at bounding box center [209, 33] width 44 height 17
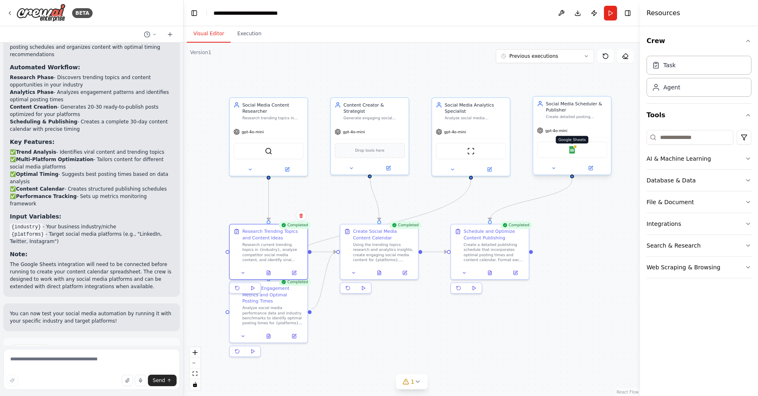
click at [570, 151] on img at bounding box center [572, 150] width 8 height 8
click at [675, 201] on div "File & Document" at bounding box center [670, 202] width 48 height 8
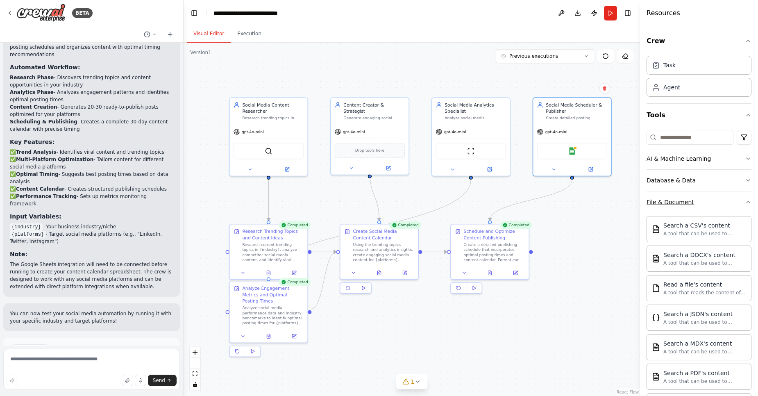
click at [675, 201] on div "File & Document" at bounding box center [670, 202] width 48 height 8
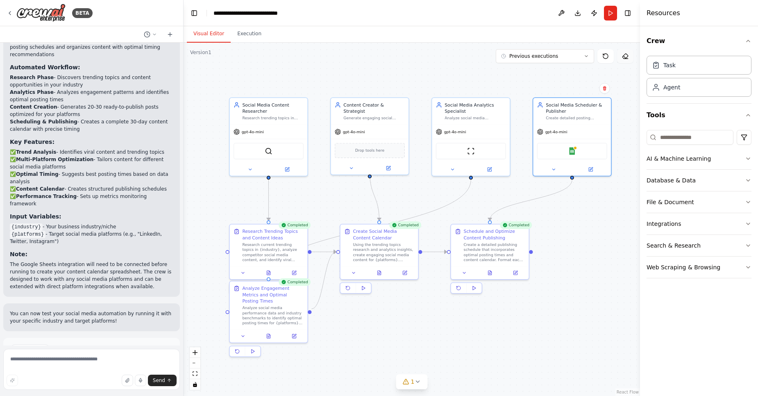
click at [618, 56] on button at bounding box center [625, 56] width 16 height 14
click at [622, 56] on icon at bounding box center [625, 56] width 7 height 7
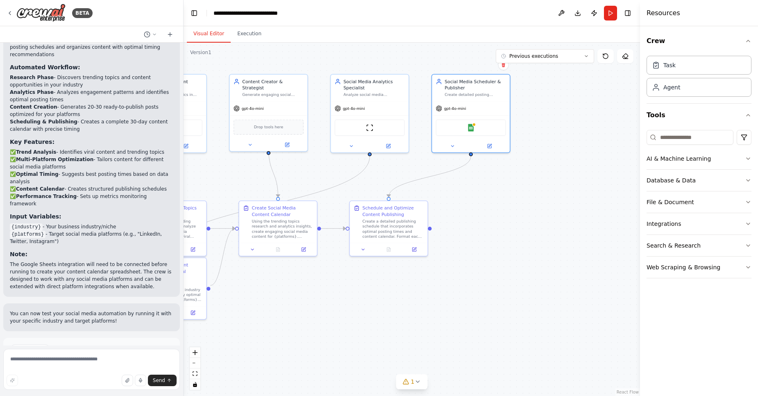
drag, startPoint x: 516, startPoint y: 228, endPoint x: 513, endPoint y: 302, distance: 73.8
click at [513, 302] on div ".deletable-edge-delete-btn { width: 20px; height: 20px; border: 0px solid #ffff…" at bounding box center [412, 219] width 456 height 353
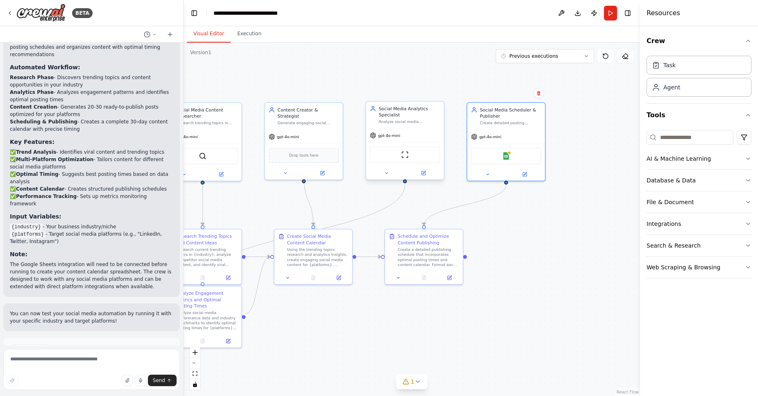
click at [392, 145] on div "ScrapeWebsiteTool" at bounding box center [405, 154] width 78 height 24
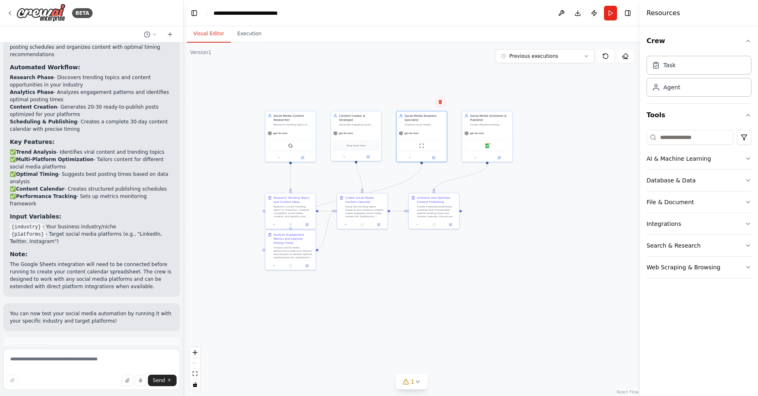
click at [440, 104] on icon at bounding box center [440, 102] width 5 height 5
click at [409, 102] on button "Confirm" at bounding box center [416, 102] width 29 height 10
click at [245, 91] on div ".deletable-edge-delete-btn { width: 20px; height: 20px; border: 0px solid #ffff…" at bounding box center [412, 219] width 456 height 353
click at [285, 140] on div "SerperDevTool" at bounding box center [290, 145] width 45 height 11
click at [338, 129] on div "gpt-4o-mini" at bounding box center [356, 132] width 50 height 9
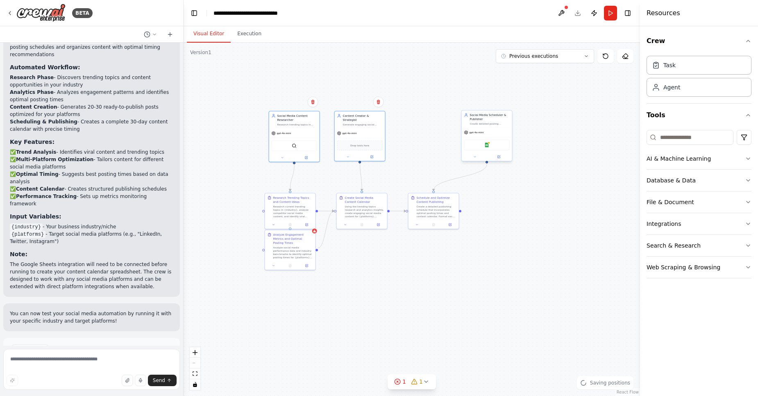
click at [474, 137] on div "Google Sheets" at bounding box center [487, 145] width 50 height 16
click at [442, 195] on div "Schedule and Optimize Content Publishing Create a detailed publishing schedule …" at bounding box center [433, 206] width 50 height 27
click at [372, 204] on div "Using the trending topics research and analytics insights, create engaging soci…" at bounding box center [365, 210] width 40 height 13
click at [300, 208] on div "Research current trending topics in {industry}, analyze competitor social media…" at bounding box center [293, 210] width 40 height 13
click at [294, 237] on div "Analyze Engagement Metrics and Optimal Posting Times" at bounding box center [293, 238] width 40 height 12
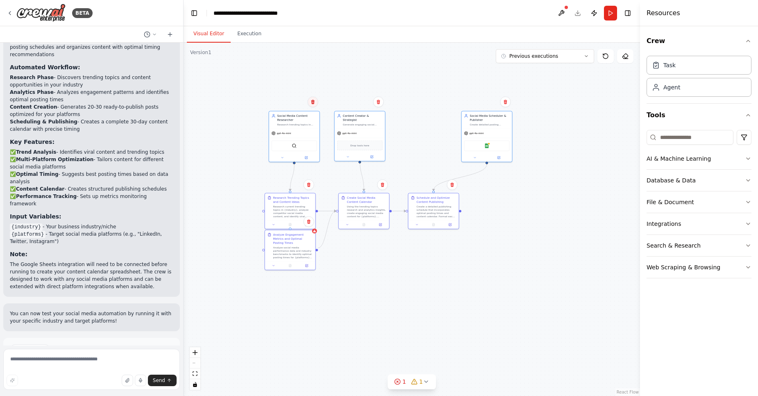
click at [309, 102] on button at bounding box center [313, 102] width 11 height 11
click at [293, 98] on button "Confirm" at bounding box center [289, 102] width 29 height 10
drag, startPoint x: 485, startPoint y: 120, endPoint x: 383, endPoint y: 102, distance: 104.4
click at [383, 102] on div ".deletable-edge-delete-btn { width: 20px; height: 20px; border: 0px solid #ffff…" at bounding box center [412, 219] width 456 height 353
click at [378, 103] on icon at bounding box center [378, 102] width 5 height 5
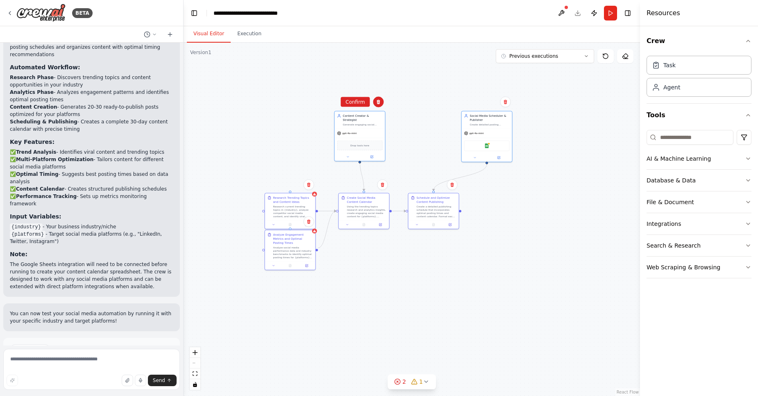
click at [373, 105] on div "Confirm" at bounding box center [378, 102] width 11 height 11
click at [558, 16] on button at bounding box center [561, 13] width 13 height 15
click at [564, 10] on div at bounding box center [561, 13] width 13 height 15
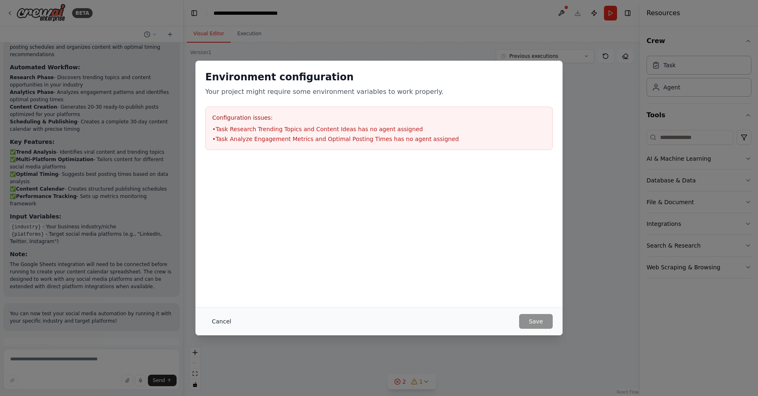
click at [228, 321] on button "Cancel" at bounding box center [221, 321] width 32 height 15
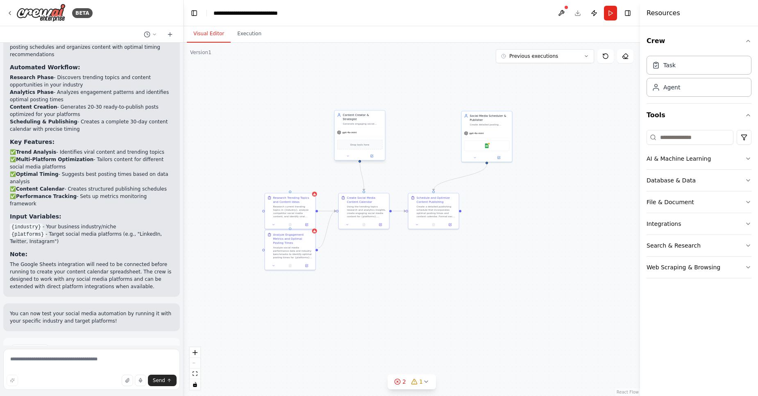
click at [373, 116] on div "Content Creator & Strategist" at bounding box center [363, 117] width 40 height 8
click at [379, 105] on button at bounding box center [378, 102] width 11 height 11
click at [9, 12] on icon at bounding box center [10, 13] width 7 height 7
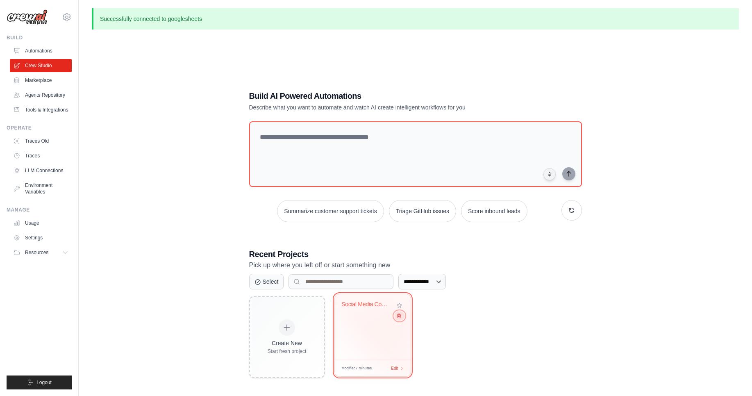
click at [400, 318] on icon at bounding box center [398, 315] width 5 height 5
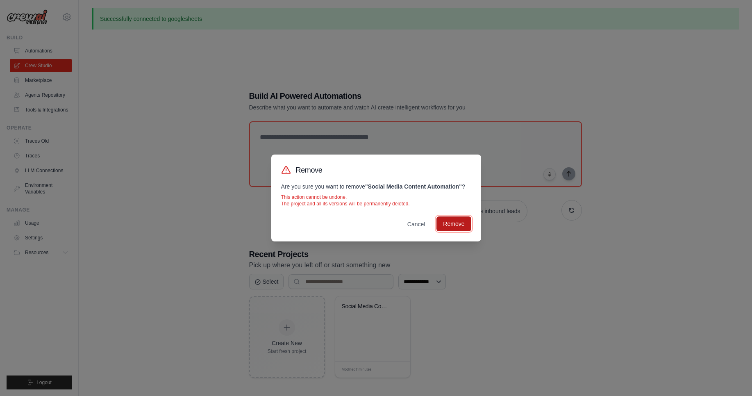
click at [447, 223] on button "Remove" at bounding box center [453, 223] width 34 height 15
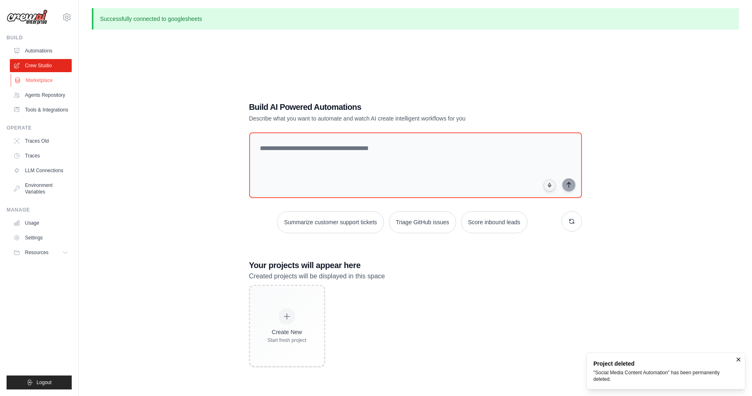
click at [59, 79] on link "Marketplace" at bounding box center [42, 80] width 62 height 13
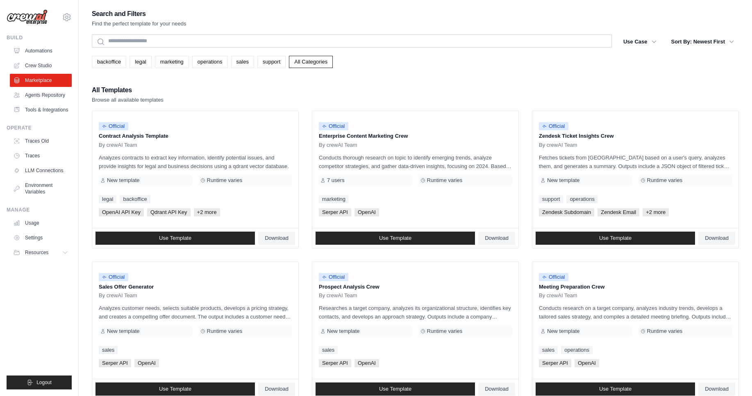
click at [61, 87] on ul "Automations Crew Studio Marketplace Agents Repository Tools & Integrations" at bounding box center [41, 80] width 62 height 72
click at [56, 91] on link "Agents Repository" at bounding box center [42, 94] width 62 height 13
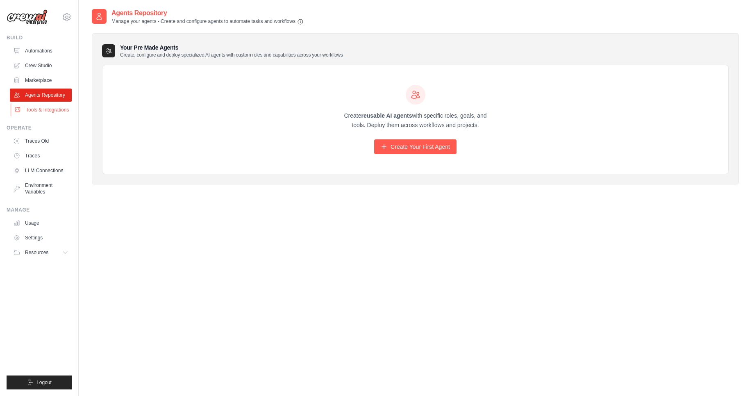
click at [43, 111] on link "Tools & Integrations" at bounding box center [42, 109] width 62 height 13
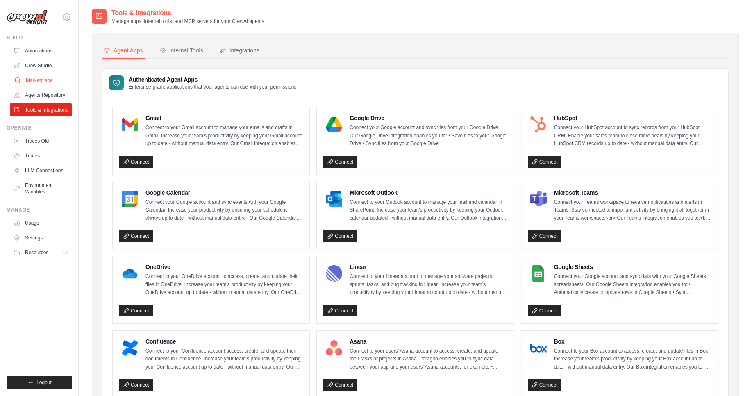
click at [40, 82] on link "Marketplace" at bounding box center [42, 80] width 62 height 13
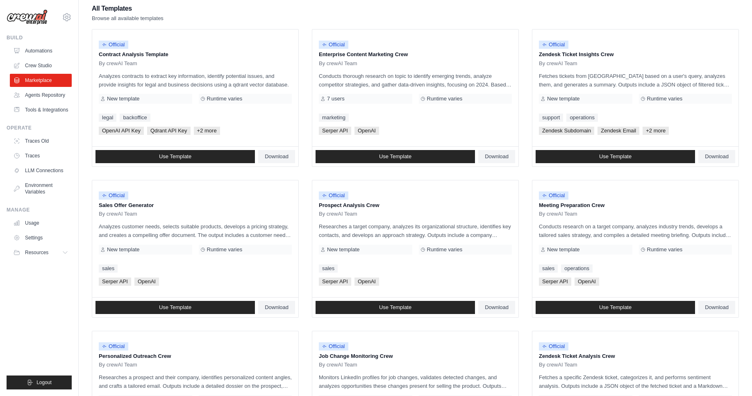
scroll to position [98, 0]
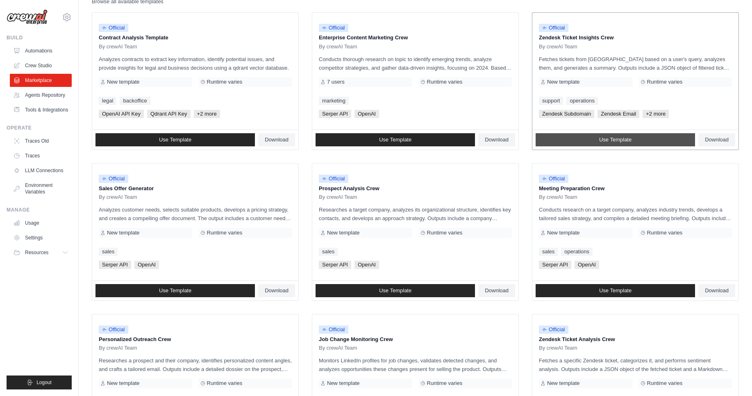
click at [628, 140] on span "Use Template" at bounding box center [615, 139] width 32 height 7
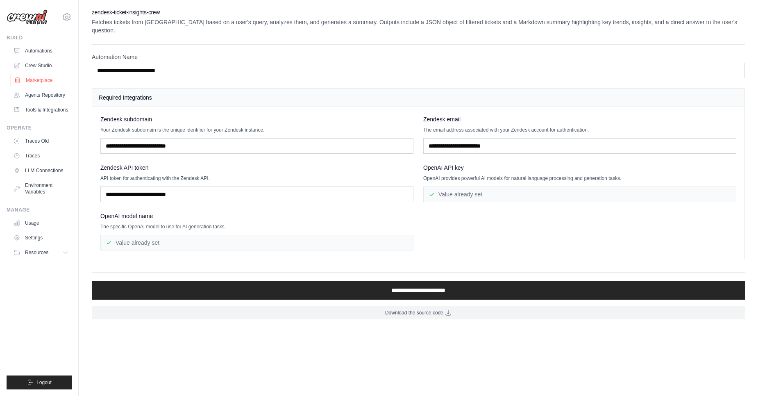
click at [41, 82] on link "Marketplace" at bounding box center [42, 80] width 62 height 13
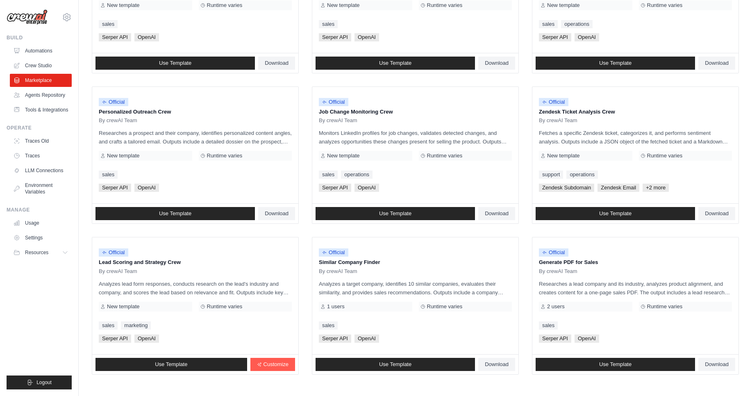
scroll to position [363, 0]
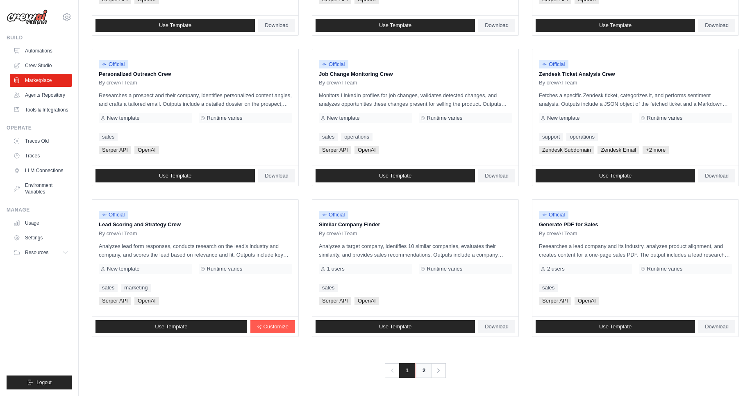
click at [422, 371] on link "2" at bounding box center [423, 370] width 16 height 15
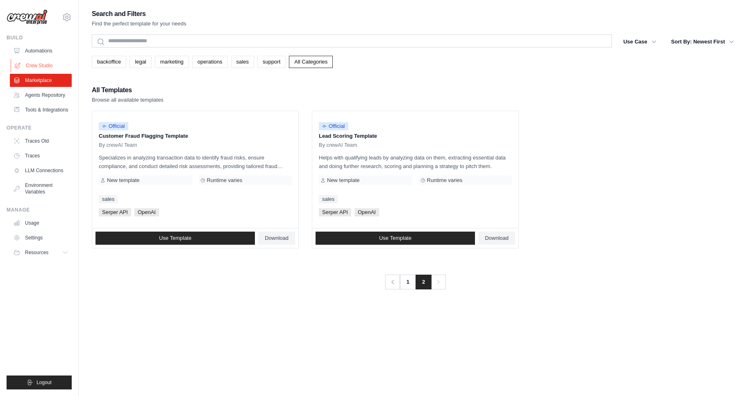
click at [55, 62] on link "Crew Studio" at bounding box center [42, 65] width 62 height 13
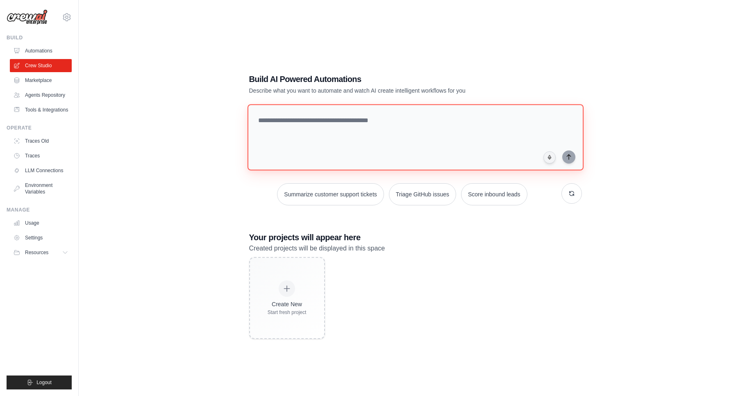
click at [347, 120] on textarea at bounding box center [415, 137] width 336 height 66
click at [38, 52] on link "Automations" at bounding box center [42, 50] width 62 height 13
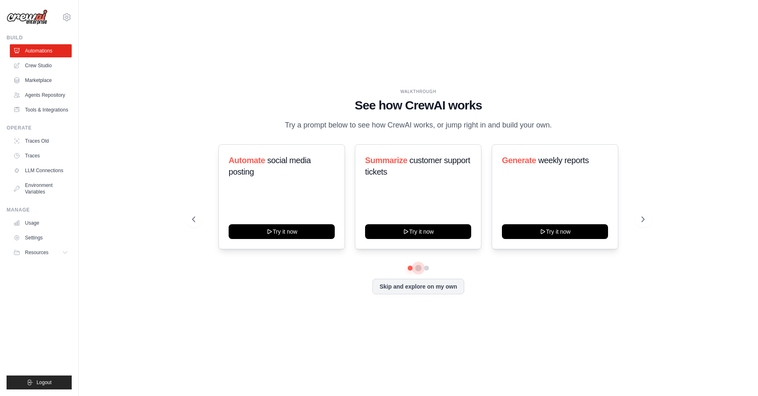
click at [417, 267] on button at bounding box center [418, 268] width 7 height 7
click at [424, 268] on button at bounding box center [426, 268] width 7 height 7
click at [57, 64] on link "Crew Studio" at bounding box center [42, 65] width 62 height 13
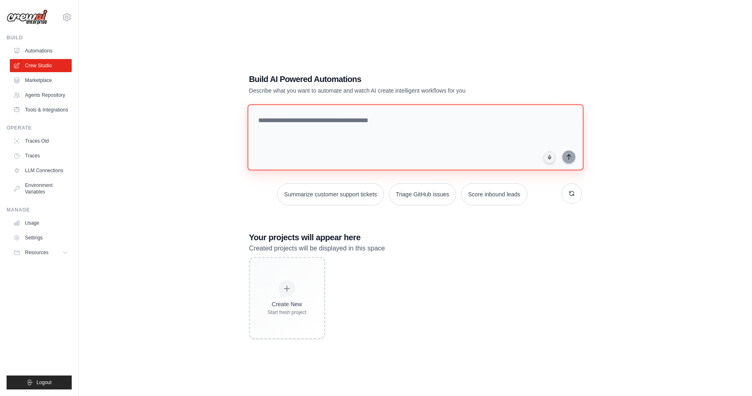
click at [368, 115] on textarea at bounding box center [415, 137] width 336 height 66
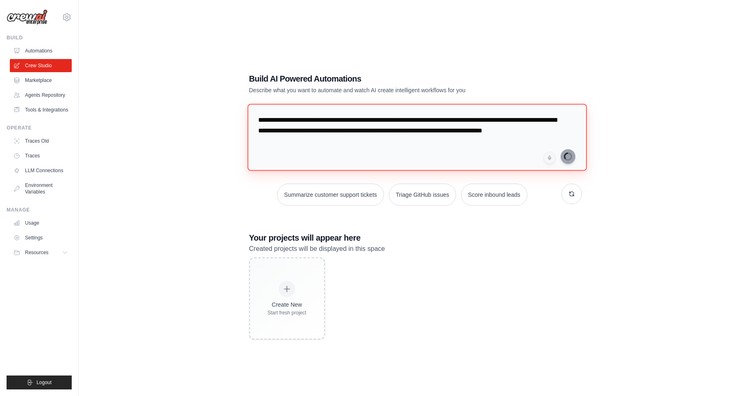
type textarea "**********"
click at [44, 78] on link "Marketplace" at bounding box center [42, 80] width 62 height 13
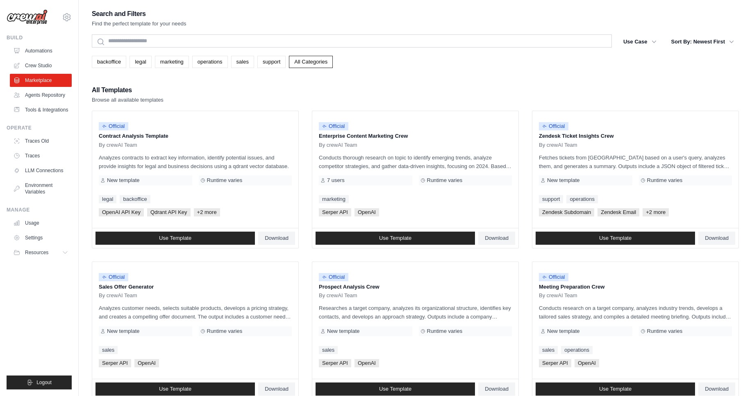
click at [44, 49] on link "Automations" at bounding box center [41, 50] width 62 height 13
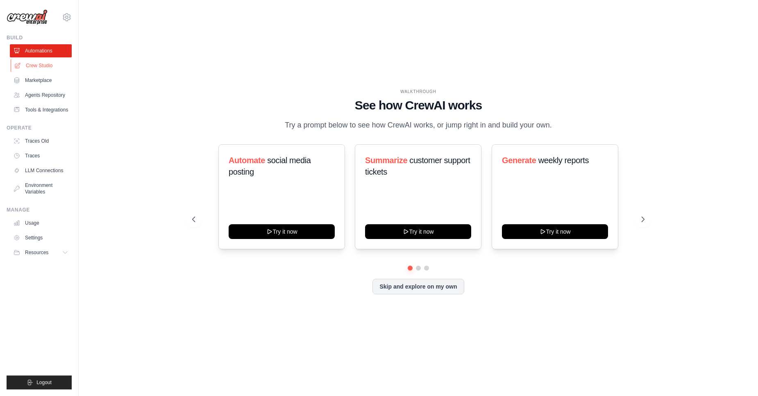
click at [46, 63] on link "Crew Studio" at bounding box center [42, 65] width 62 height 13
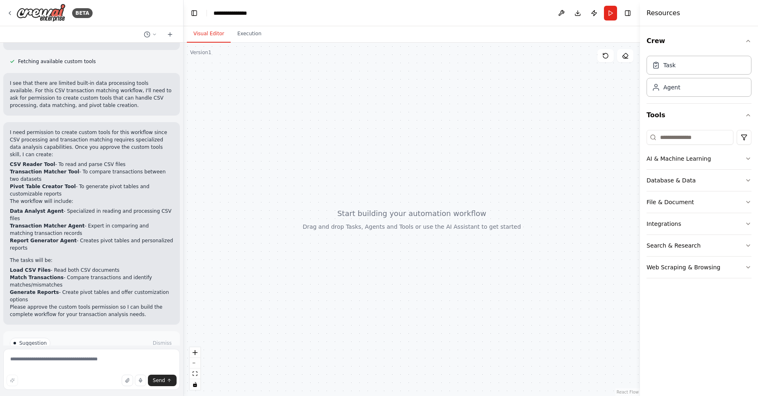
scroll to position [235, 0]
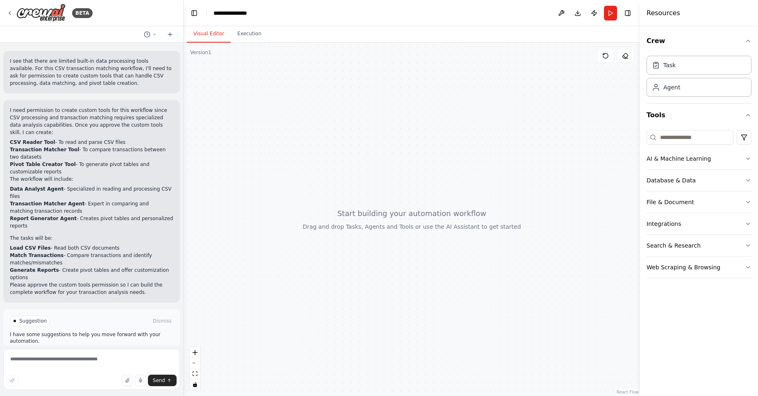
click at [89, 352] on span "Enable coding skills" at bounding box center [95, 355] width 48 height 7
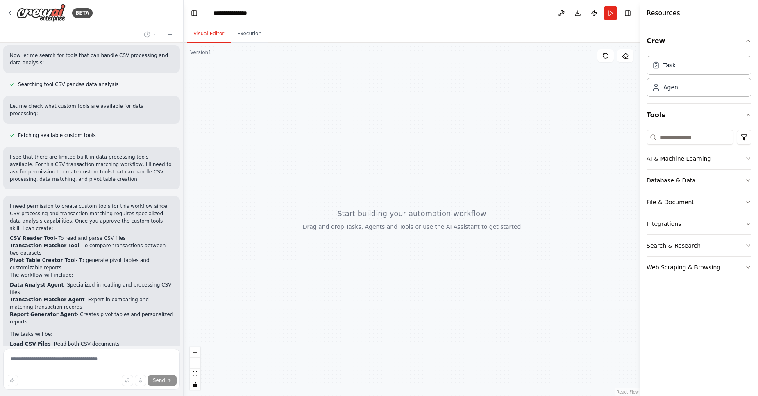
scroll to position [0, 0]
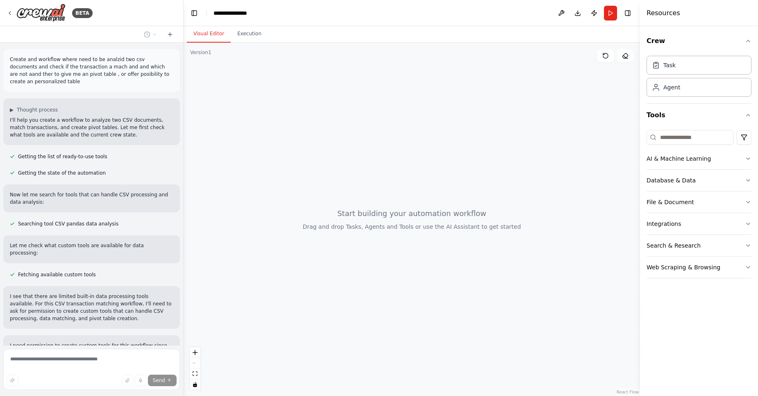
click at [127, 152] on div "Getting the list of ready-to-use tools" at bounding box center [91, 157] width 177 height 10
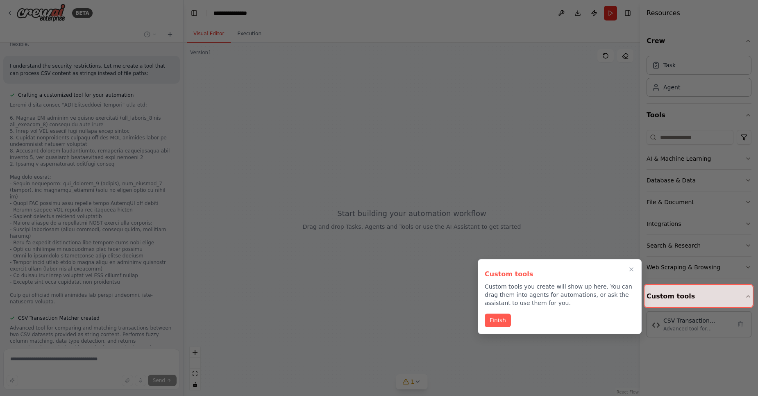
scroll to position [978, 0]
click at [494, 320] on button "Finish" at bounding box center [498, 320] width 26 height 14
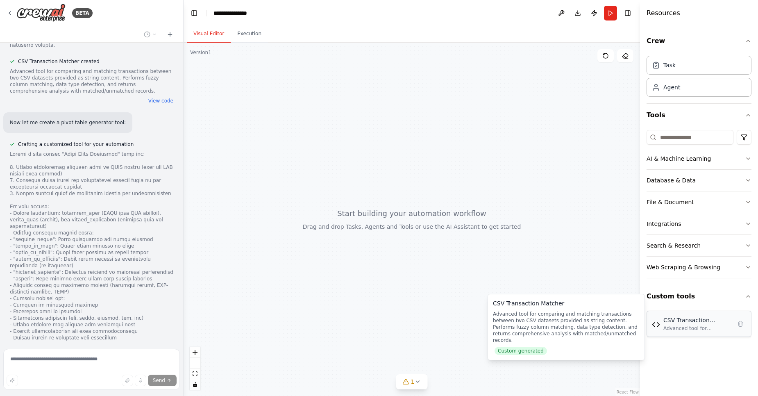
click at [666, 322] on div "CSV Transaction Matcher" at bounding box center [697, 320] width 68 height 8
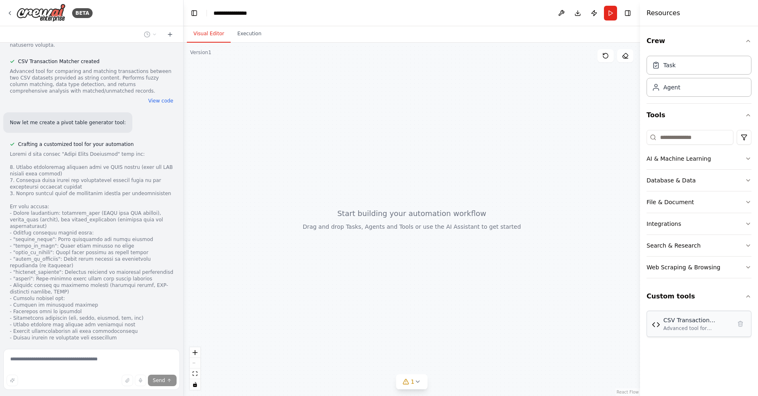
click at [657, 327] on img at bounding box center [656, 324] width 8 height 8
click at [695, 321] on div "CSV Transaction Matcher" at bounding box center [697, 320] width 68 height 8
click at [663, 294] on button "Custom tools" at bounding box center [698, 296] width 105 height 23
click at [668, 320] on div "CSV Transaction Matcher" at bounding box center [697, 320] width 68 height 8
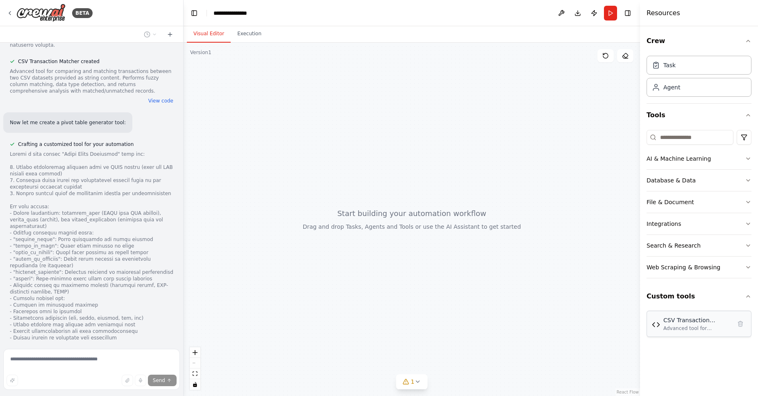
click at [653, 323] on img at bounding box center [656, 324] width 8 height 8
click at [662, 331] on div "CSV Transaction Matcher Advanced tool for comparing and matching transactions b…" at bounding box center [698, 324] width 105 height 26
click at [407, 386] on button "1" at bounding box center [412, 381] width 32 height 15
click at [457, 364] on button at bounding box center [462, 361] width 14 height 10
click at [457, 363] on div at bounding box center [462, 361] width 14 height 11
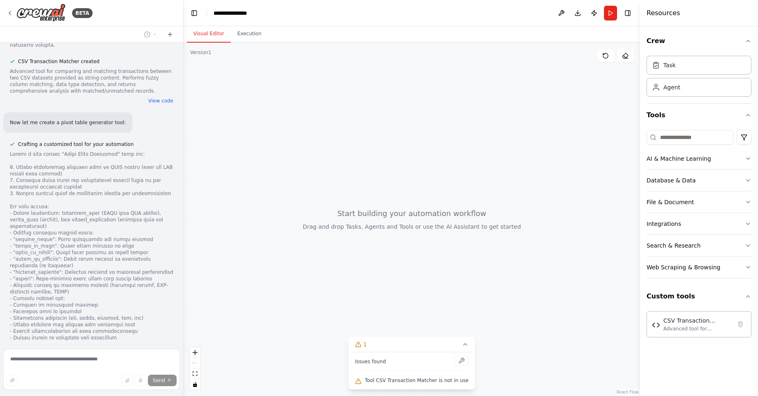
click at [456, 358] on div at bounding box center [462, 361] width 14 height 11
drag, startPoint x: 365, startPoint y: 379, endPoint x: 367, endPoint y: 373, distance: 6.9
click at [361, 380] on icon at bounding box center [358, 381] width 7 height 7
click at [369, 360] on span "Issues found" at bounding box center [370, 361] width 31 height 7
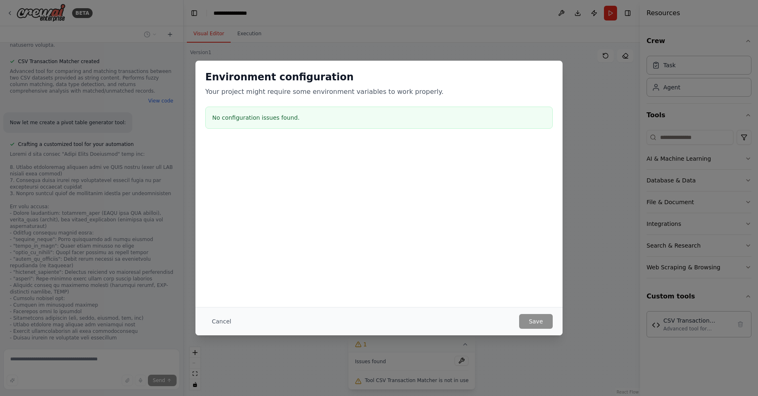
click at [461, 345] on div "Environment configuration Your project might require some environment variables…" at bounding box center [379, 198] width 758 height 396
click at [226, 320] on button "Cancel" at bounding box center [221, 321] width 32 height 15
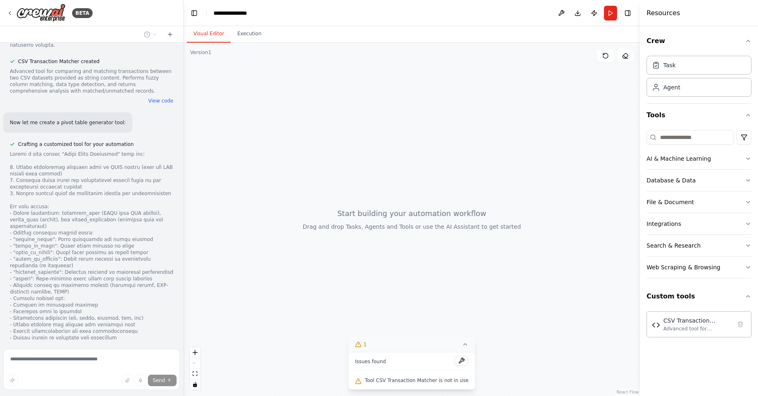
click at [462, 343] on icon at bounding box center [465, 344] width 7 height 7
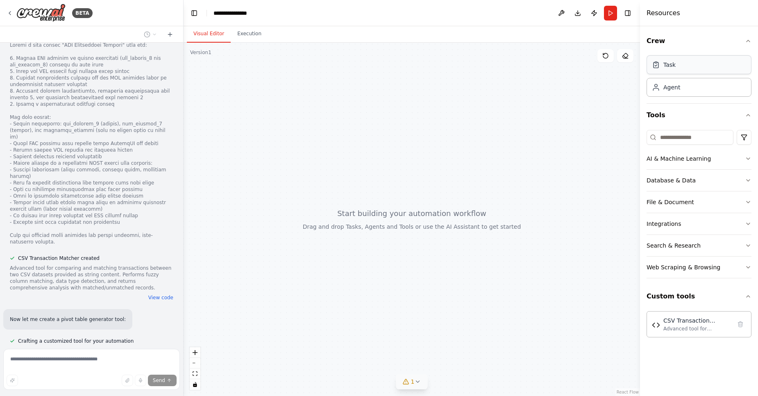
click at [657, 69] on div "Task" at bounding box center [698, 64] width 105 height 19
click at [676, 90] on div "Agent" at bounding box center [671, 87] width 17 height 8
click at [244, 22] on header "**********" at bounding box center [412, 13] width 456 height 26
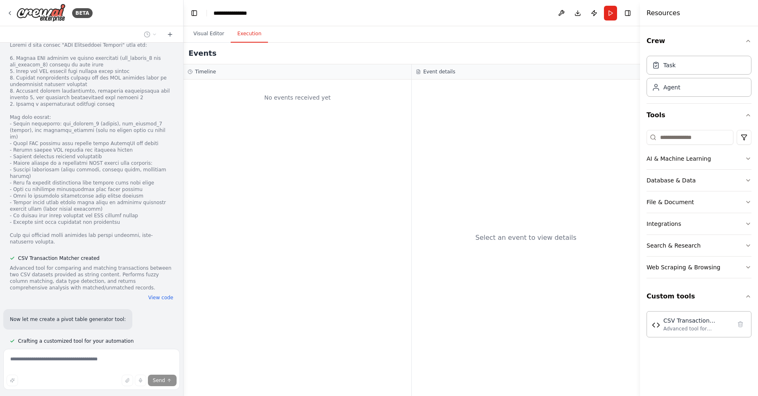
click at [239, 32] on button "Execution" at bounding box center [249, 33] width 37 height 17
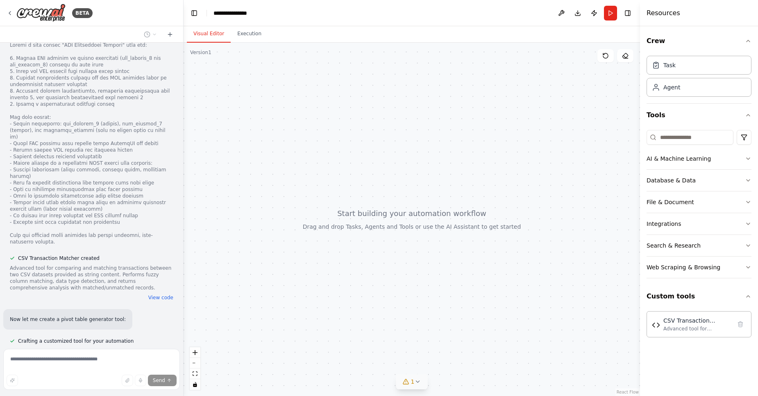
click at [212, 36] on button "Visual Editor" at bounding box center [209, 33] width 44 height 17
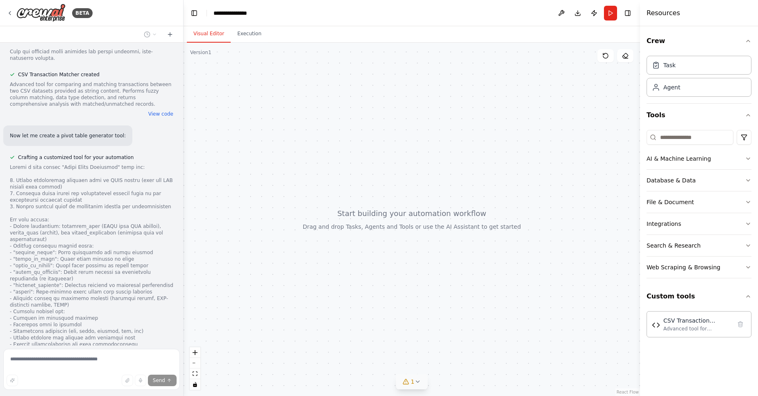
scroll to position [978, 0]
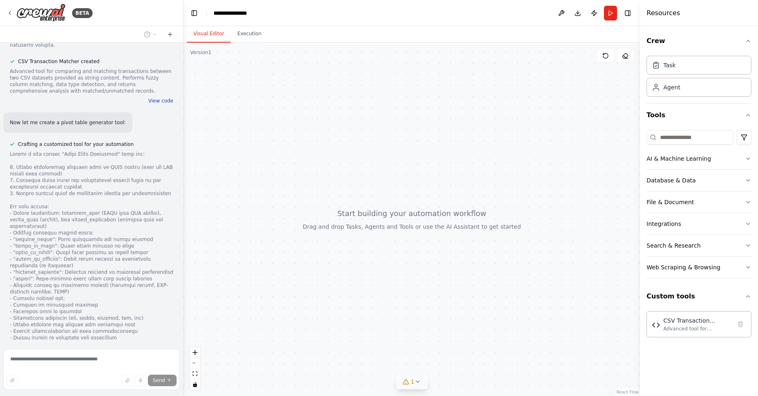
click at [157, 98] on button "View code" at bounding box center [160, 101] width 25 height 7
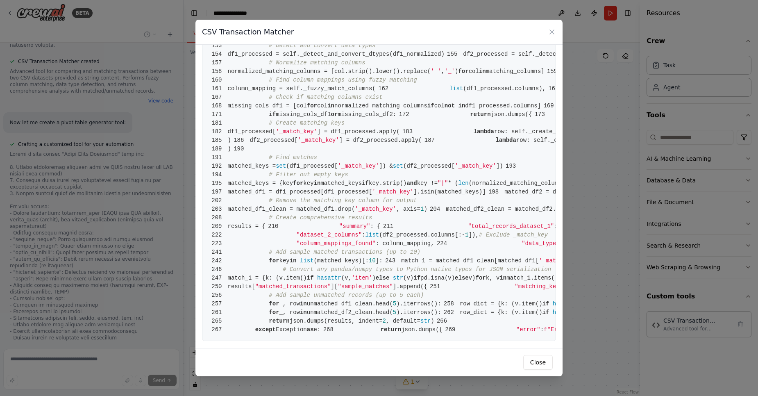
scroll to position [2062, 0]
click at [541, 363] on button "Close" at bounding box center [537, 362] width 29 height 15
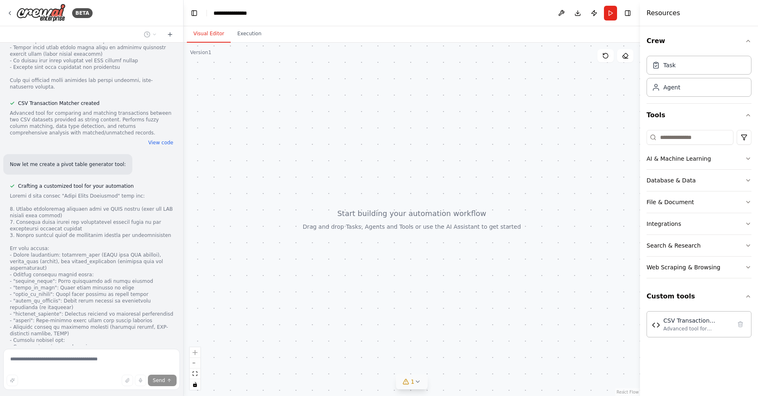
scroll to position [978, 0]
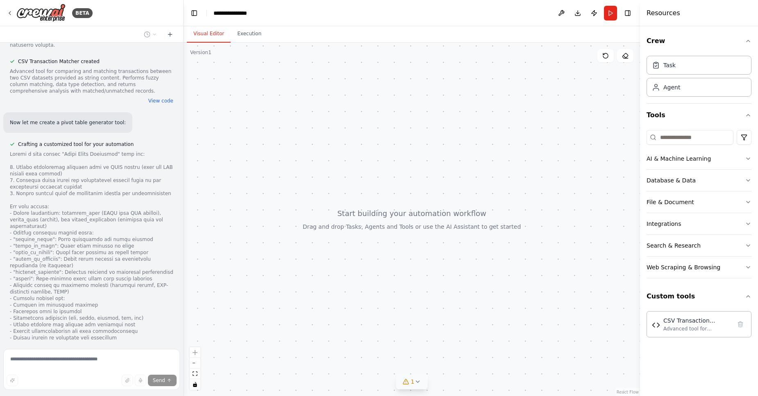
click at [499, 165] on div at bounding box center [412, 219] width 456 height 353
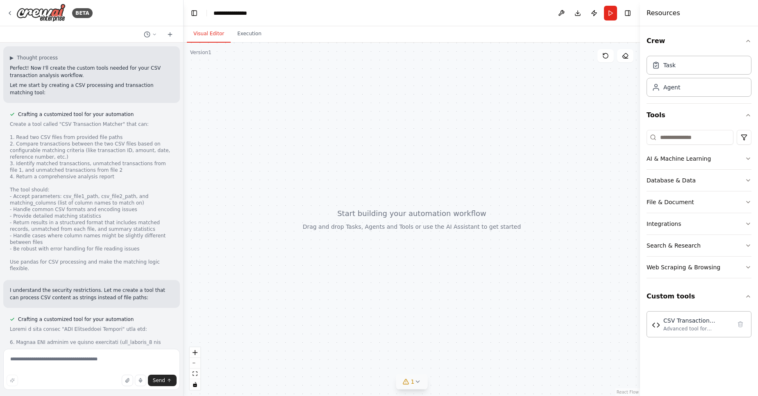
scroll to position [952, 0]
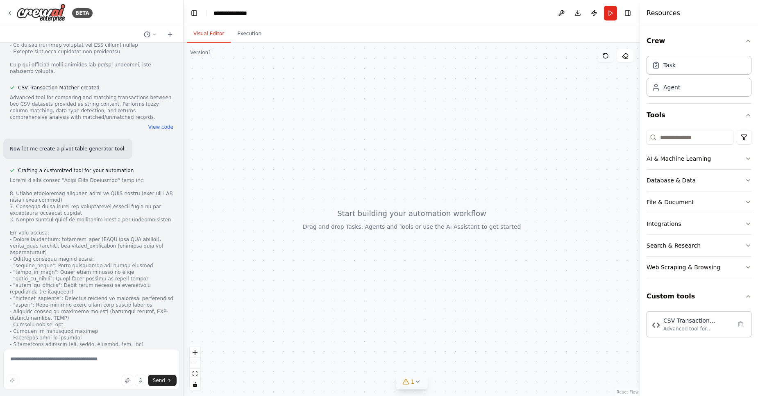
click at [602, 54] on icon at bounding box center [605, 55] width 7 height 7
click at [606, 56] on icon at bounding box center [605, 55] width 7 height 7
click at [231, 113] on div at bounding box center [412, 219] width 456 height 353
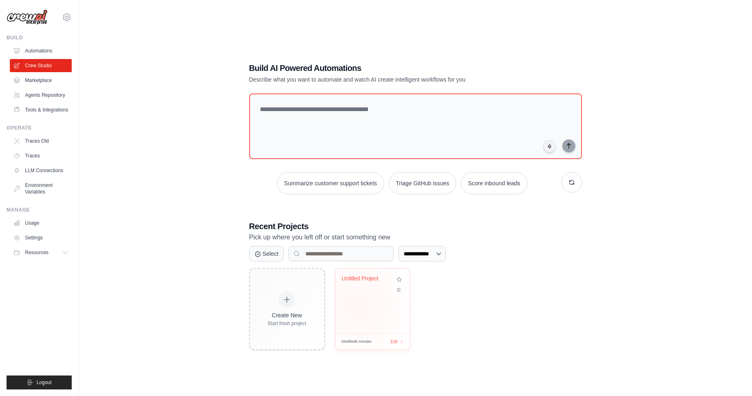
click at [358, 305] on div "Untitled Project" at bounding box center [372, 300] width 75 height 65
click at [56, 76] on link "Marketplace" at bounding box center [42, 80] width 62 height 13
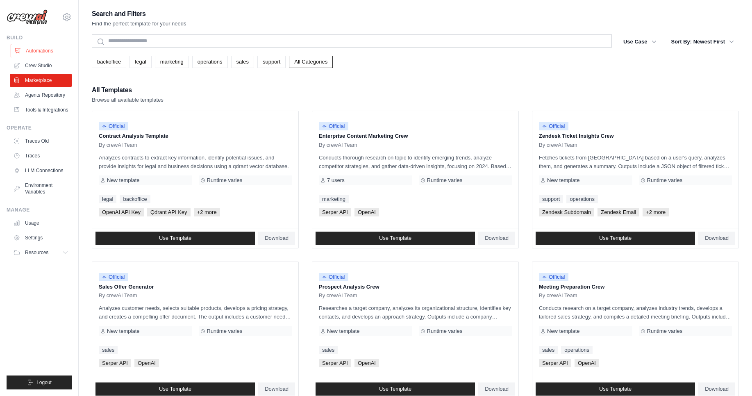
click at [48, 53] on link "Automations" at bounding box center [42, 50] width 62 height 13
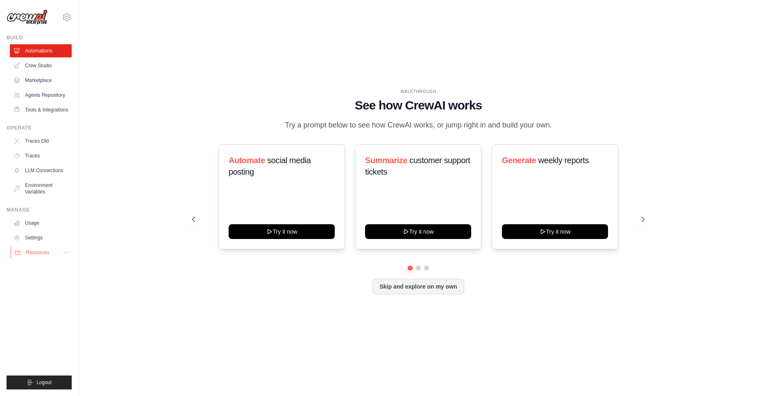
click at [41, 250] on span "Resources" at bounding box center [37, 252] width 23 height 7
click at [46, 261] on link "Documentation" at bounding box center [44, 266] width 57 height 11
click at [49, 62] on link "Crew Studio" at bounding box center [42, 65] width 62 height 13
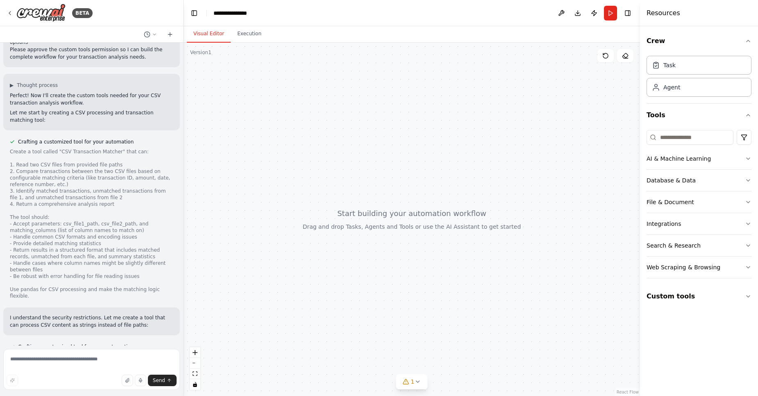
scroll to position [313, 0]
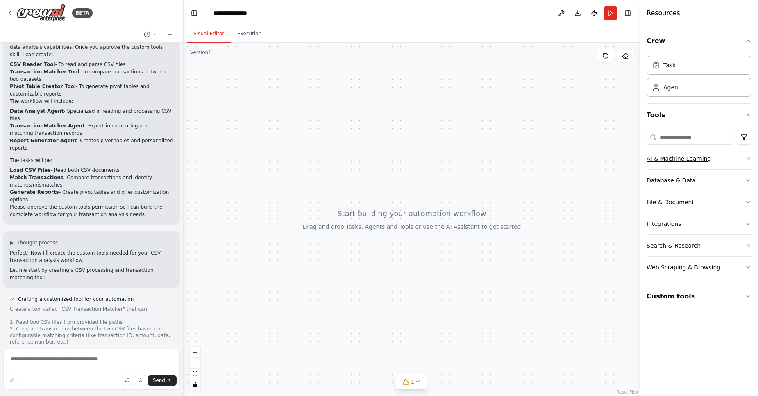
click at [675, 157] on div "AI & Machine Learning" at bounding box center [678, 158] width 64 height 8
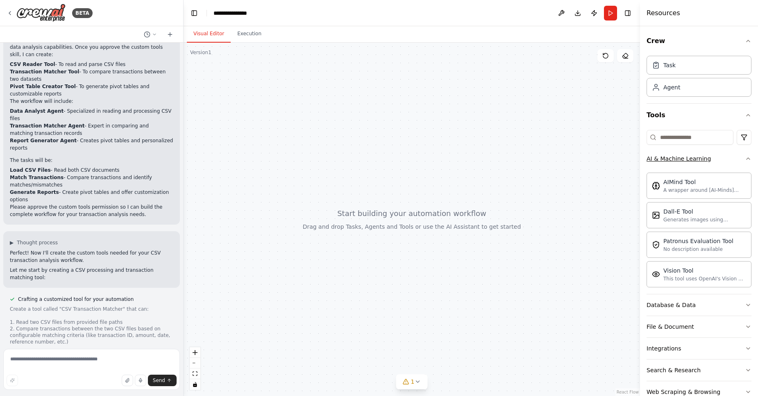
click at [675, 157] on div "AI & Machine Learning" at bounding box center [678, 158] width 64 height 8
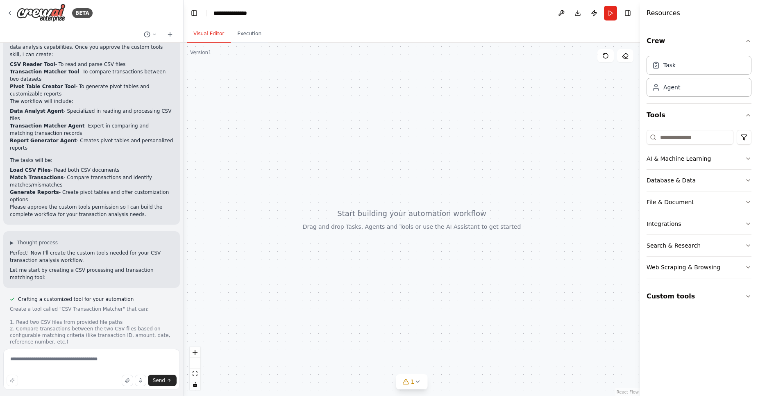
click at [671, 182] on div "Database & Data" at bounding box center [670, 180] width 49 height 8
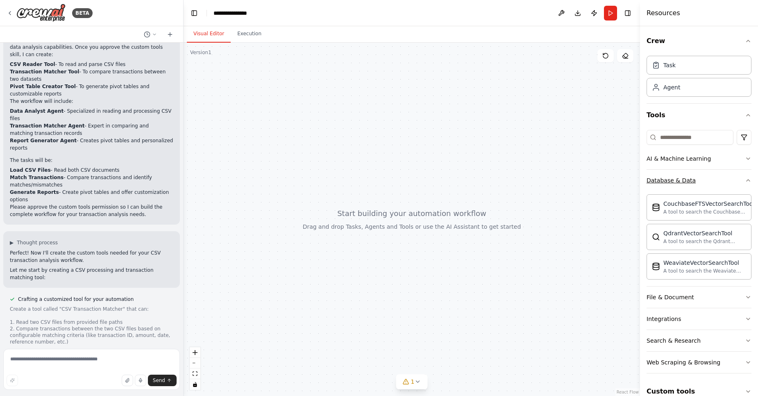
click at [672, 182] on div "Database & Data" at bounding box center [670, 180] width 49 height 8
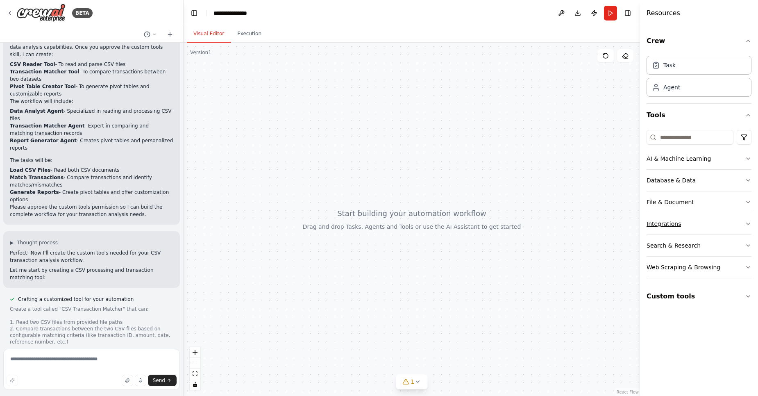
click at [671, 220] on div "Integrations" at bounding box center [663, 224] width 34 height 8
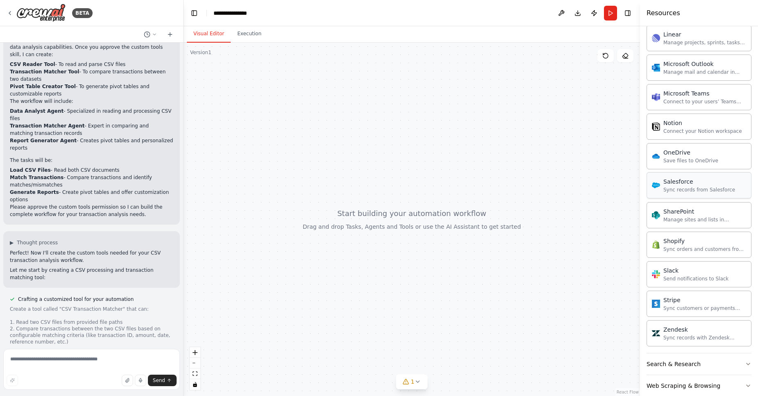
scroll to position [574, 0]
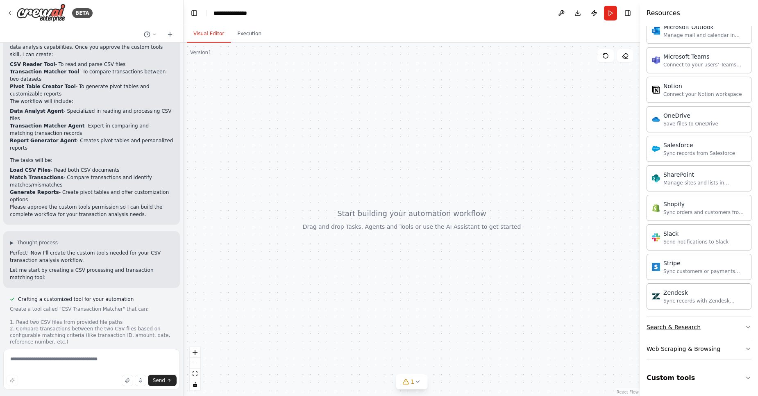
click at [689, 331] on button "Search & Research" at bounding box center [698, 326] width 105 height 21
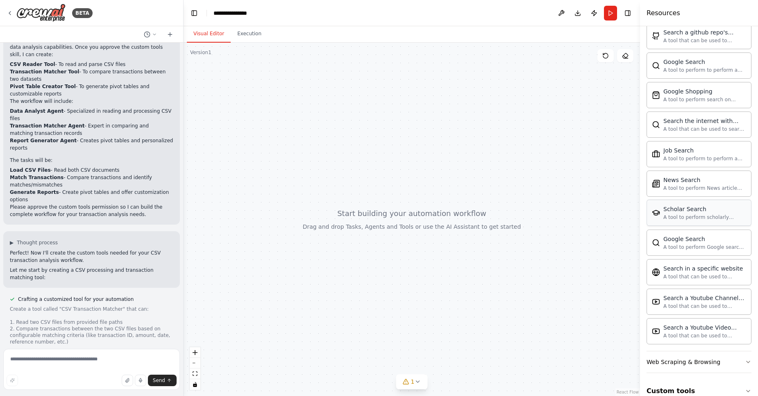
scroll to position [994, 0]
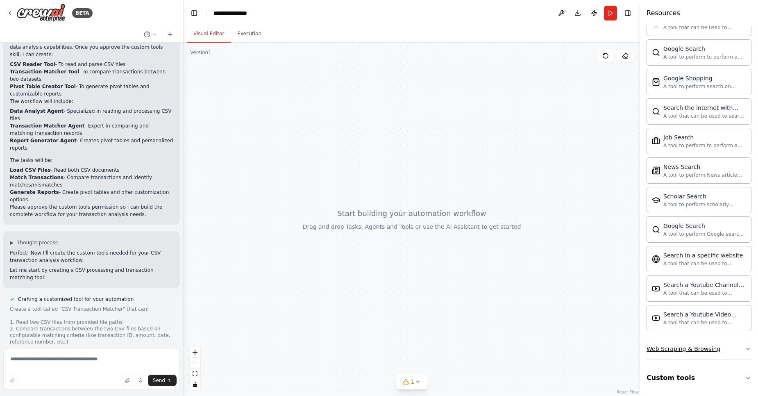
click at [684, 348] on div "Web Scraping & Browsing" at bounding box center [683, 349] width 74 height 8
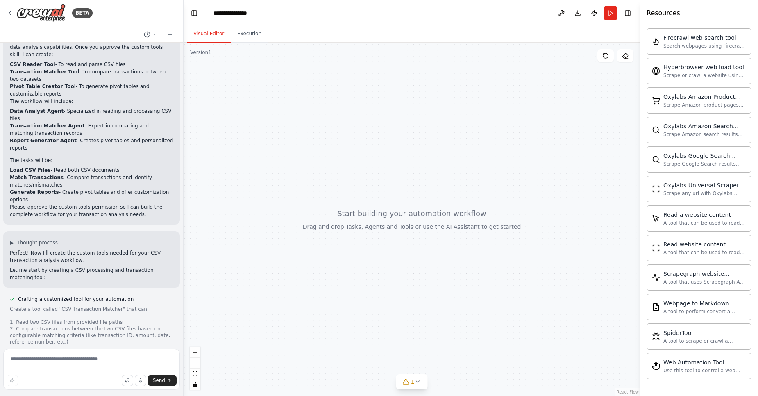
scroll to position [1393, 0]
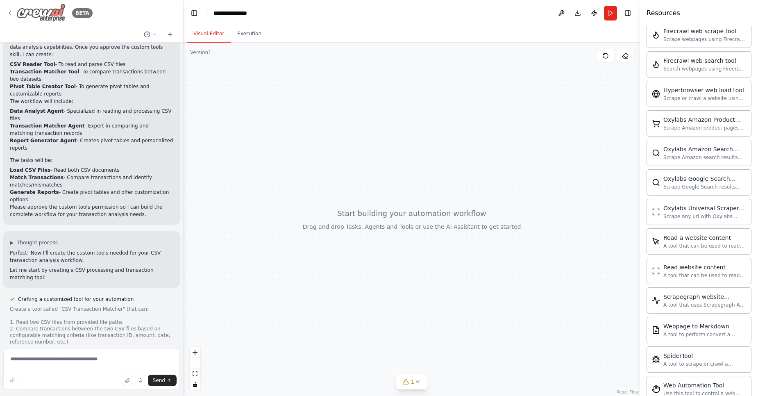
click at [9, 11] on icon at bounding box center [10, 13] width 7 height 7
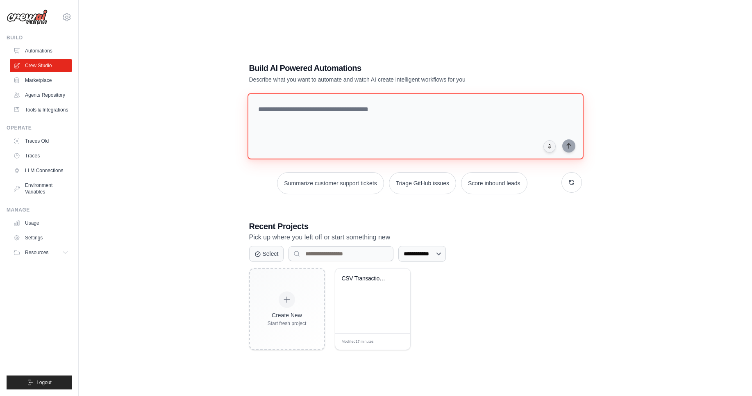
click at [300, 109] on textarea at bounding box center [415, 126] width 336 height 66
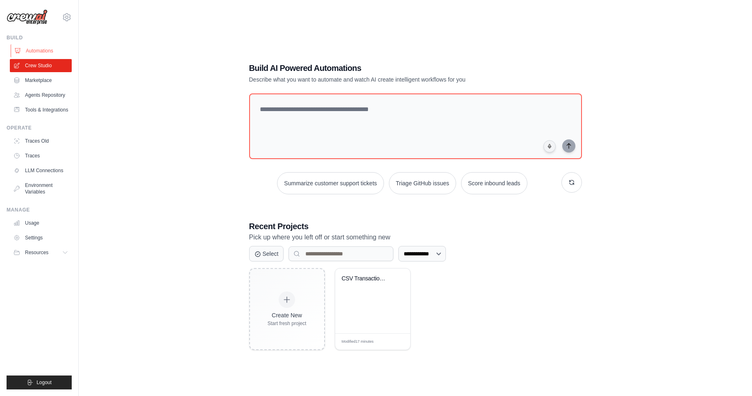
click at [36, 52] on link "Automations" at bounding box center [42, 50] width 62 height 13
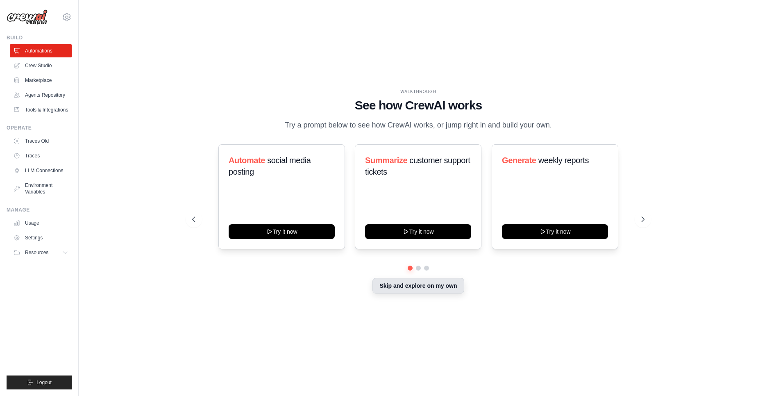
click at [414, 288] on button "Skip and explore on my own" at bounding box center [417, 286] width 91 height 16
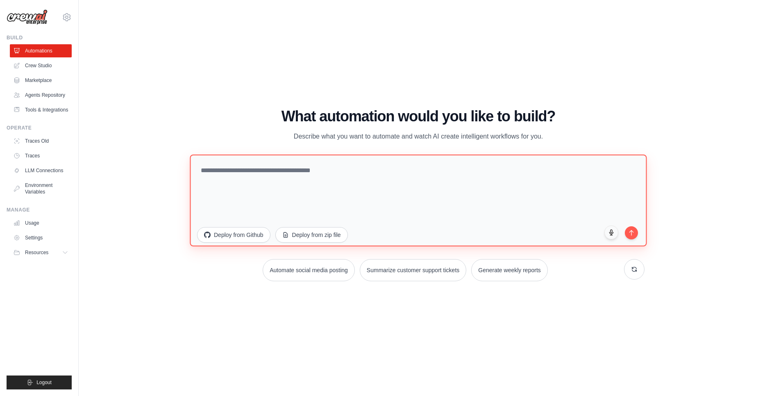
click at [284, 179] on textarea at bounding box center [418, 200] width 457 height 92
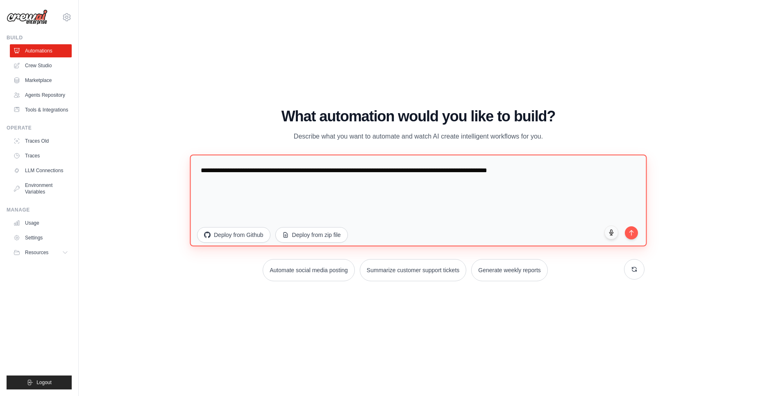
click at [407, 168] on textarea "**********" at bounding box center [418, 200] width 457 height 92
click at [439, 170] on textarea "**********" at bounding box center [418, 200] width 457 height 92
click at [439, 172] on textarea "**********" at bounding box center [418, 200] width 457 height 92
click at [433, 172] on textarea "**********" at bounding box center [418, 200] width 457 height 92
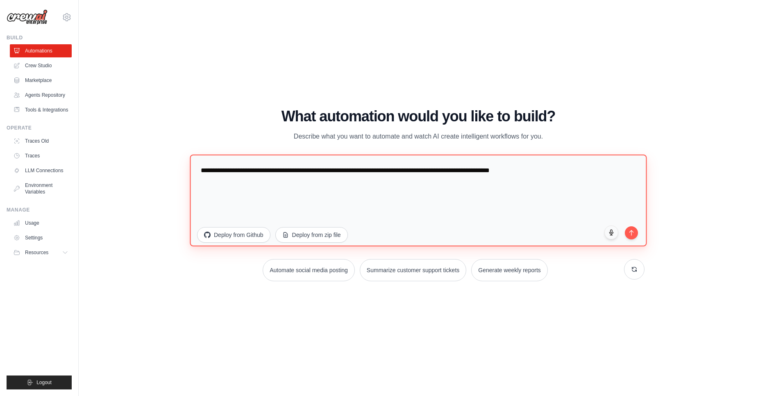
drag, startPoint x: 434, startPoint y: 171, endPoint x: 535, endPoint y: 172, distance: 101.2
click at [535, 172] on textarea "**********" at bounding box center [418, 200] width 457 height 92
click at [465, 175] on textarea "**********" at bounding box center [418, 200] width 457 height 92
click at [435, 171] on textarea "**********" at bounding box center [418, 200] width 457 height 92
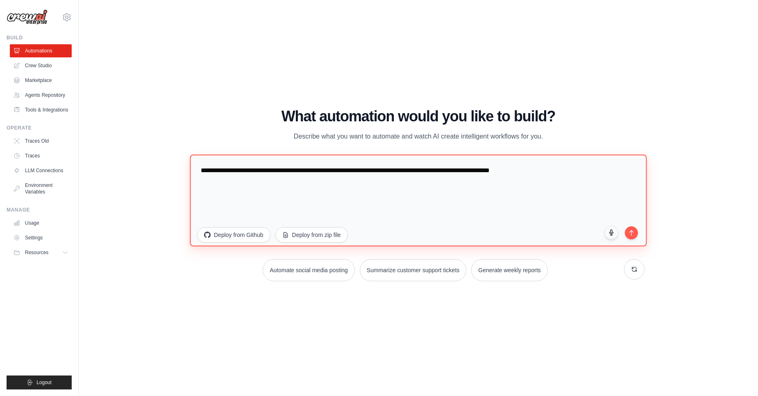
drag, startPoint x: 433, startPoint y: 169, endPoint x: 611, endPoint y: 169, distance: 178.6
click at [611, 169] on textarea "**********" at bounding box center [418, 200] width 457 height 92
type textarea "**********"
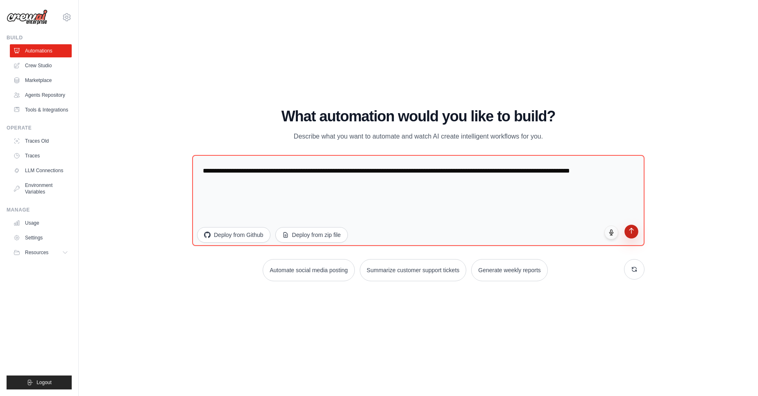
click at [630, 235] on button "submit" at bounding box center [631, 232] width 14 height 14
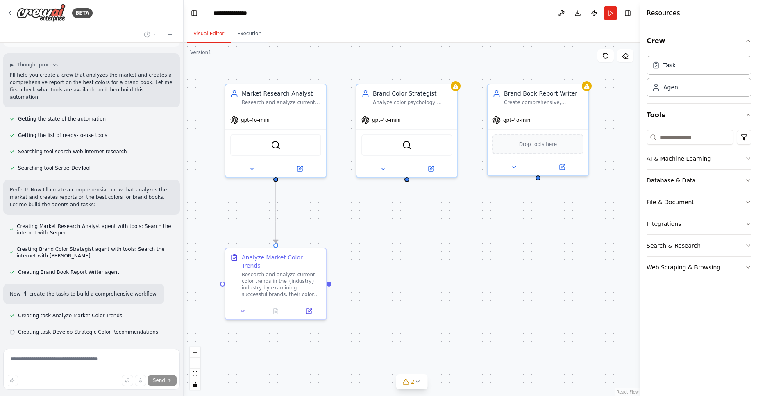
scroll to position [54, 0]
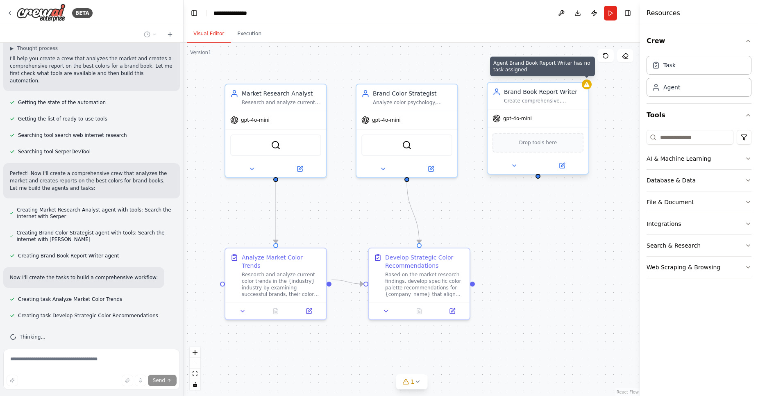
click at [588, 84] on icon at bounding box center [586, 84] width 5 height 5
click at [587, 86] on icon at bounding box center [586, 84] width 5 height 5
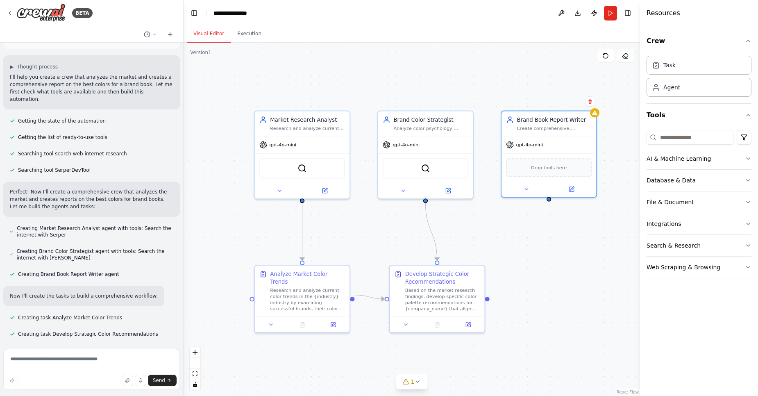
scroll to position [28, 0]
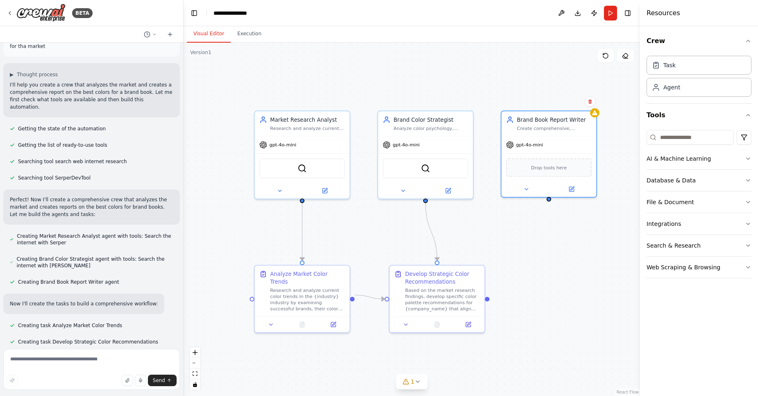
click at [572, 269] on div ".deletable-edge-delete-btn { width: 20px; height: 20px; border: 0px solid #ffff…" at bounding box center [412, 219] width 456 height 353
click at [60, 361] on textarea at bounding box center [91, 369] width 177 height 41
type textarea "**********"
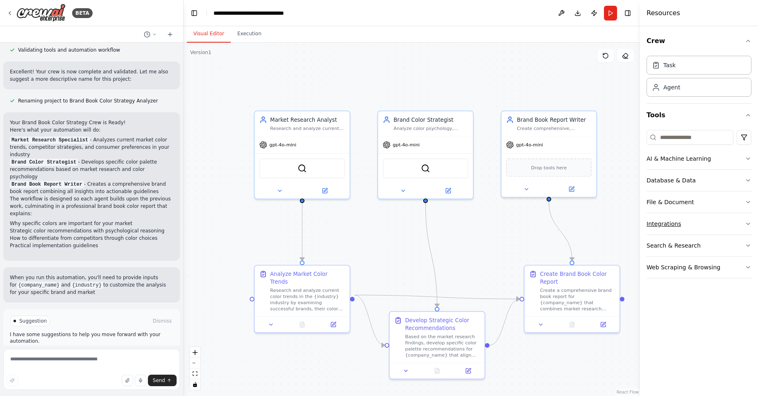
scroll to position [480, 0]
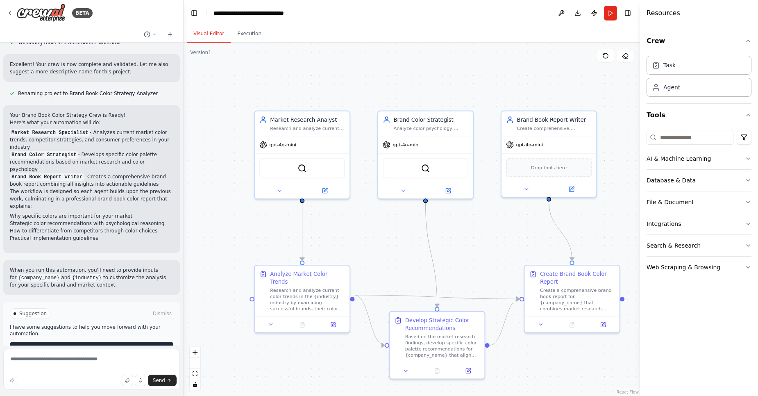
click at [107, 345] on span "Run Automation" at bounding box center [95, 348] width 40 height 7
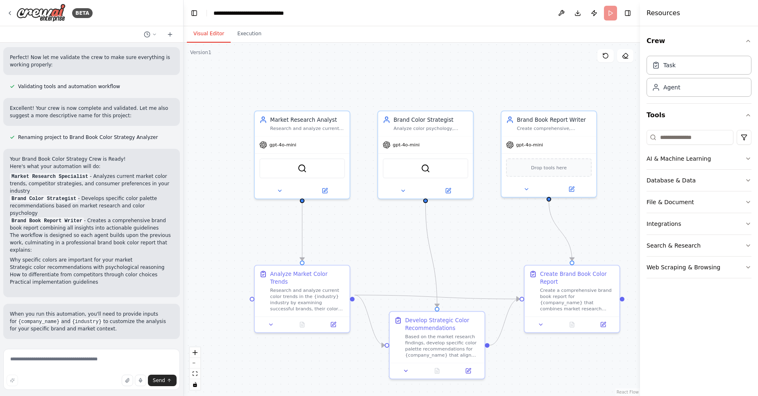
scroll to position [414, 0]
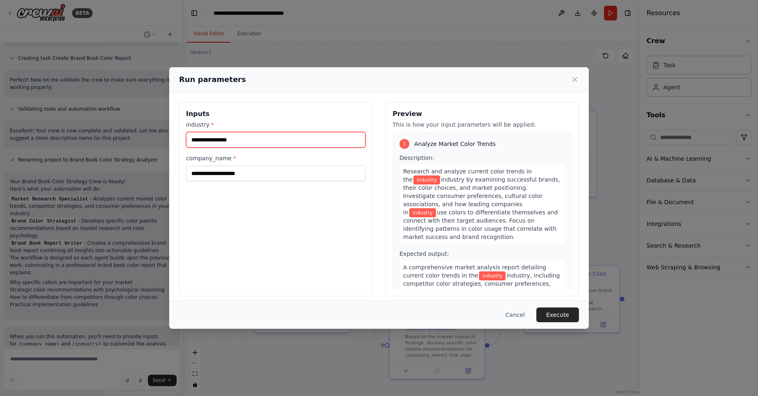
click at [239, 141] on input "industry *" at bounding box center [275, 140] width 179 height 16
type input "*"
click at [511, 313] on button "Cancel" at bounding box center [515, 314] width 32 height 15
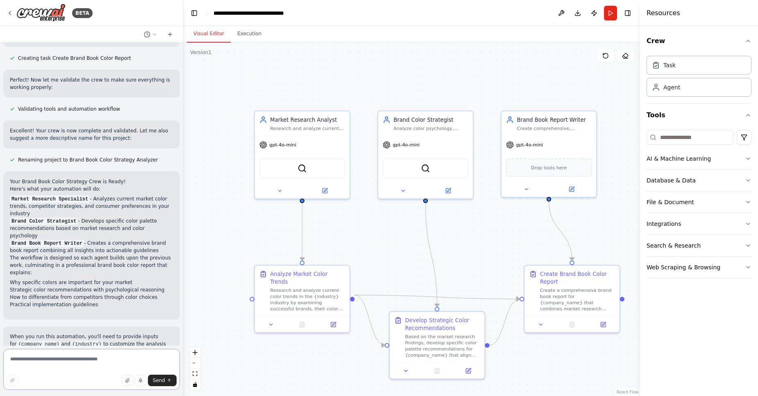
click at [40, 356] on textarea at bounding box center [91, 369] width 177 height 41
type textarea "**********"
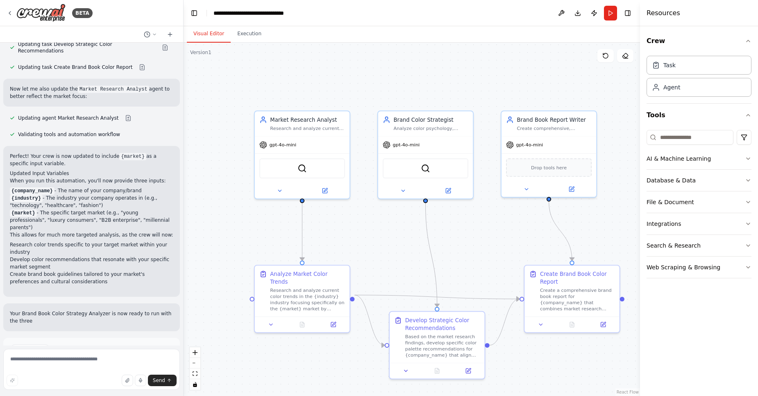
scroll to position [932, 0]
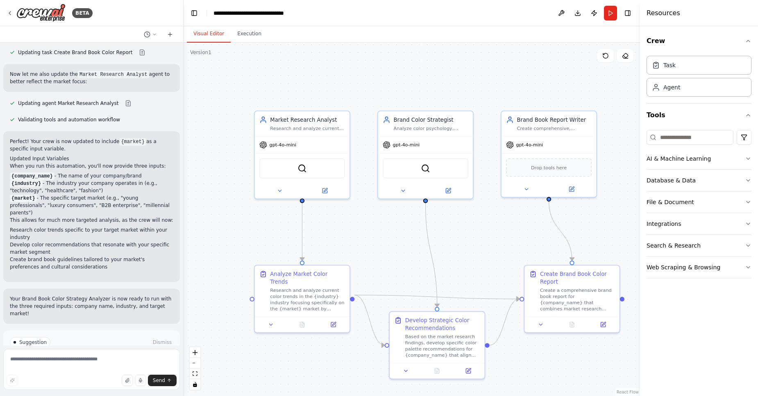
click at [136, 370] on button "Run Automation" at bounding box center [91, 376] width 163 height 13
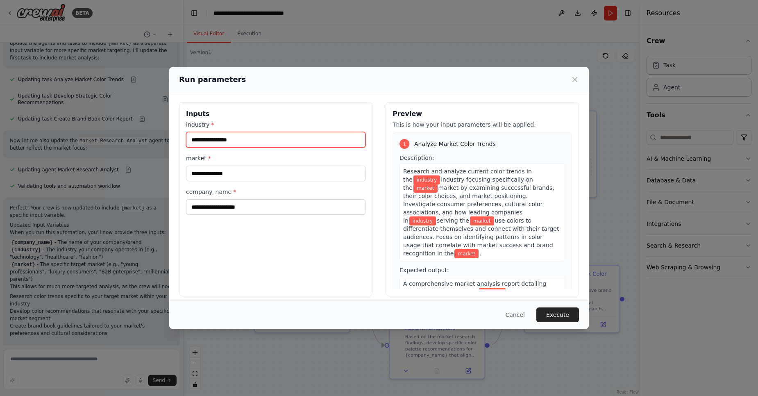
click at [217, 142] on input "industry *" at bounding box center [275, 140] width 179 height 16
type input "*"
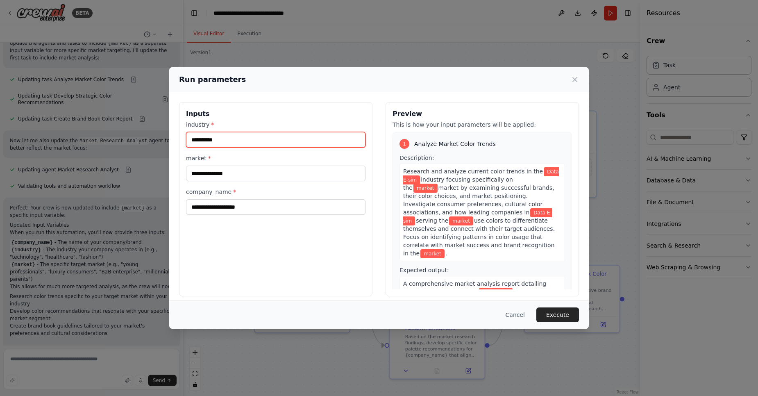
type input "**********"
click at [242, 181] on div "**********" at bounding box center [275, 167] width 179 height 94
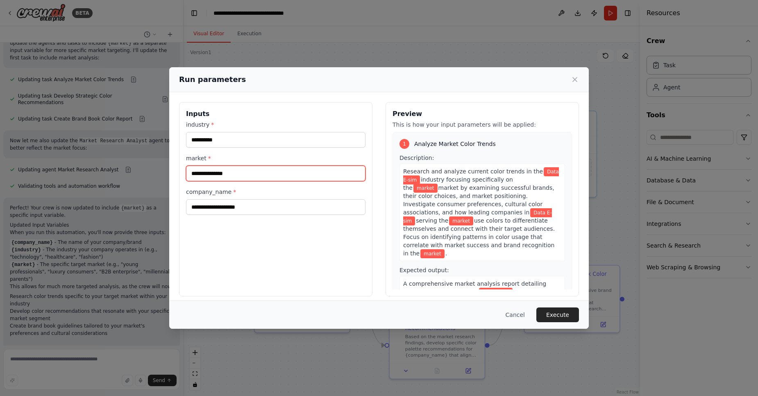
click at [239, 177] on input "market *" at bounding box center [275, 174] width 179 height 16
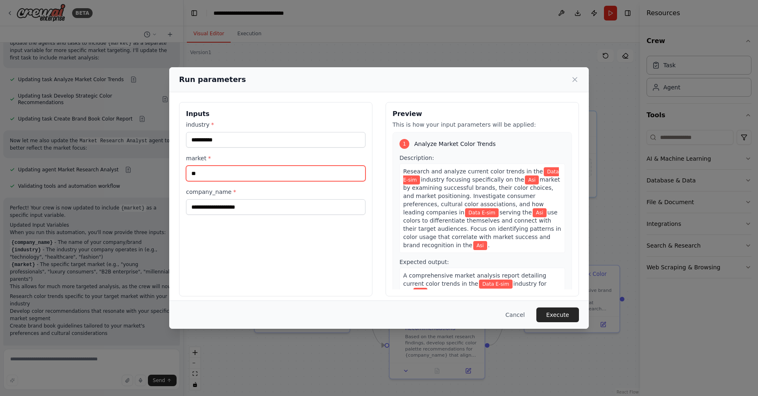
type input "*"
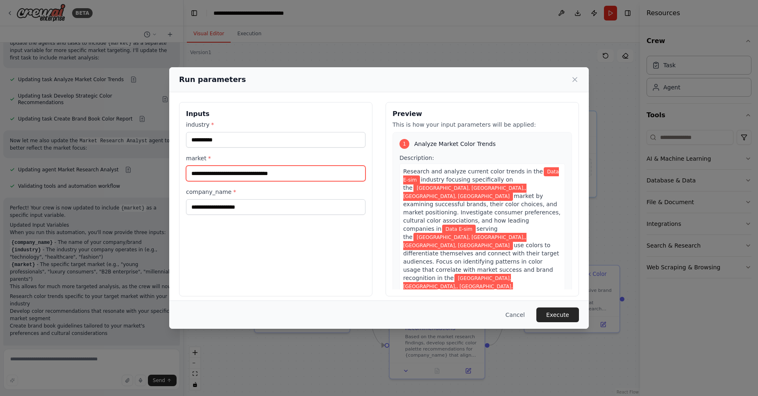
type input "**********"
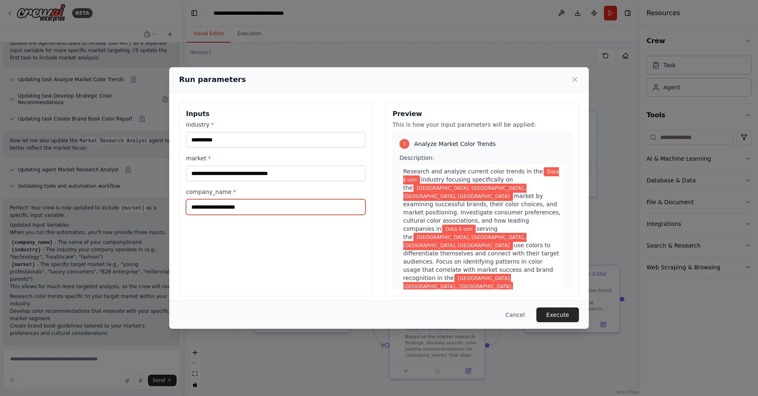
click at [221, 208] on input "company_name *" at bounding box center [275, 207] width 179 height 16
type input "*"
type input "**********"
click at [569, 312] on button "Execute" at bounding box center [557, 314] width 43 height 15
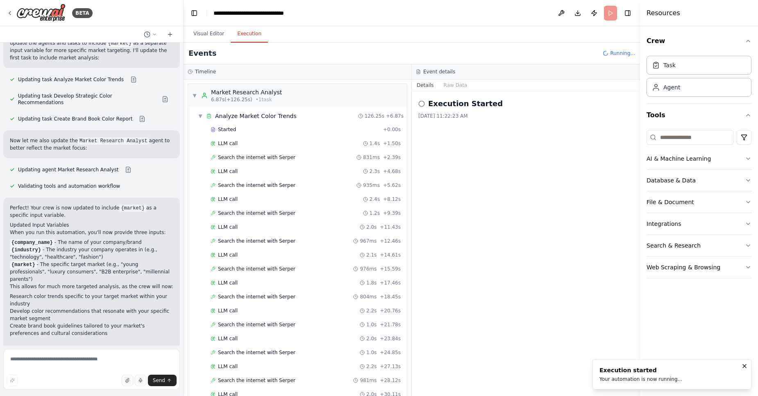
scroll to position [668, 0]
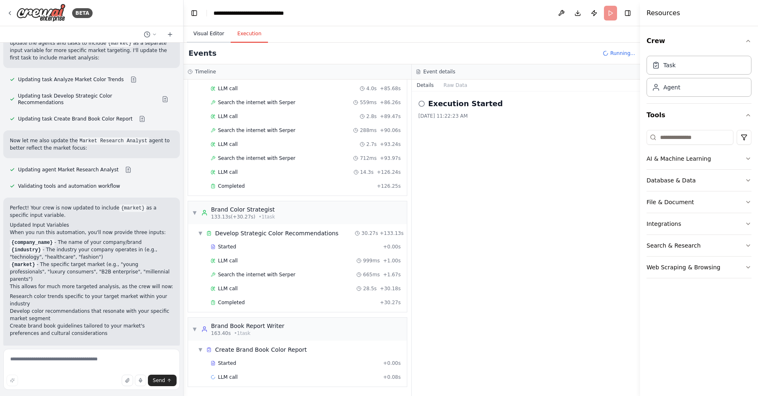
click at [213, 36] on button "Visual Editor" at bounding box center [209, 33] width 44 height 17
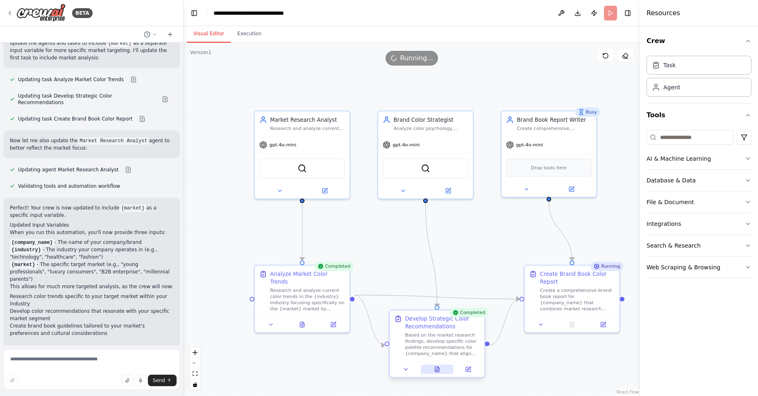
click at [439, 366] on icon at bounding box center [437, 369] width 6 height 6
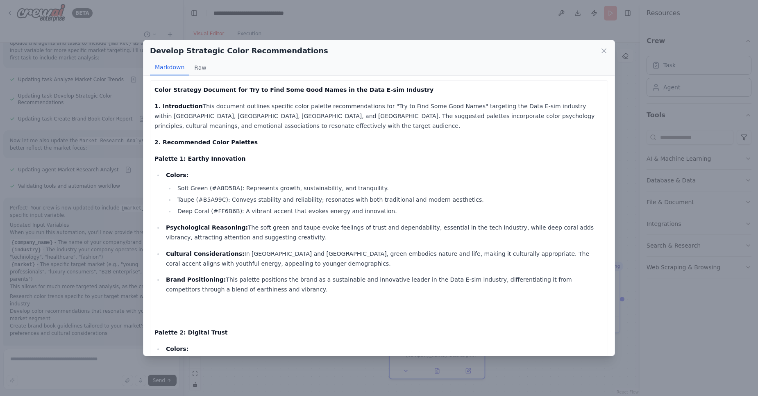
scroll to position [2, 0]
click at [195, 69] on button "Raw" at bounding box center [200, 68] width 22 height 16
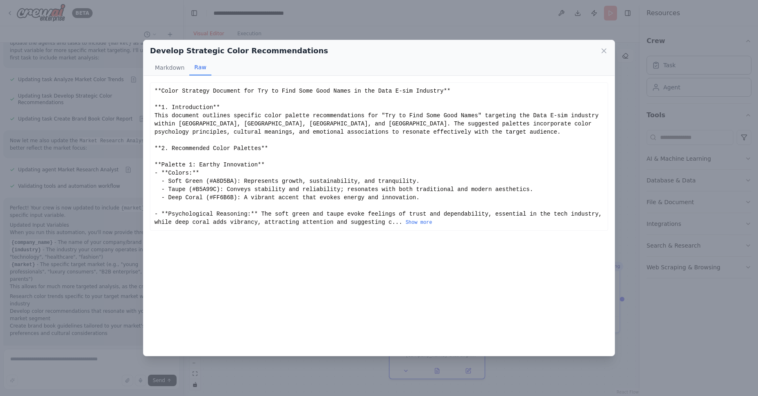
scroll to position [0, 0]
click at [601, 50] on icon at bounding box center [604, 51] width 8 height 8
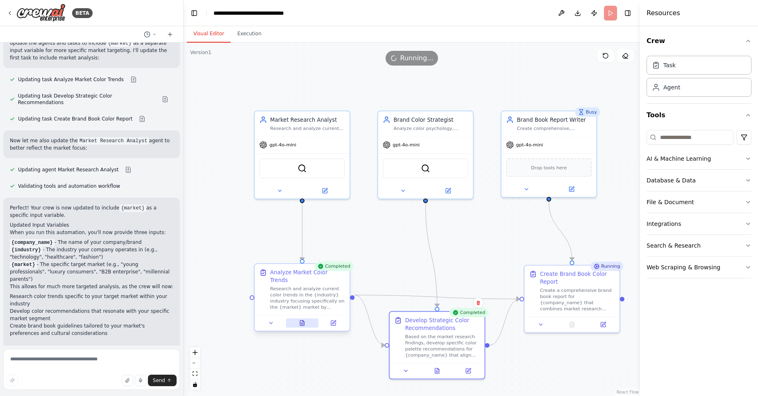
click at [301, 320] on icon at bounding box center [302, 322] width 4 height 5
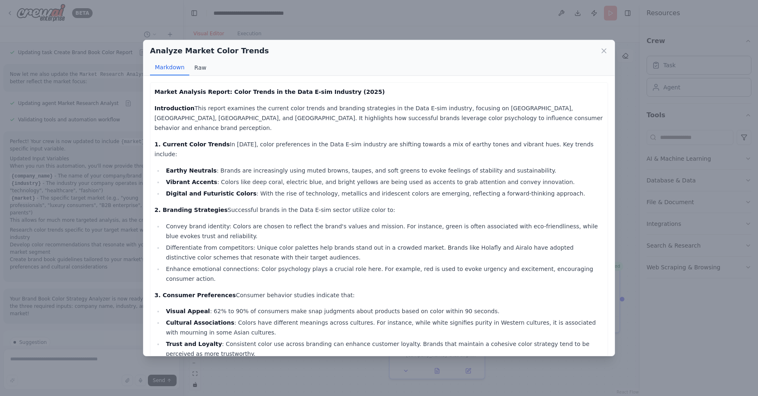
click at [203, 72] on button "Raw" at bounding box center [200, 68] width 22 height 16
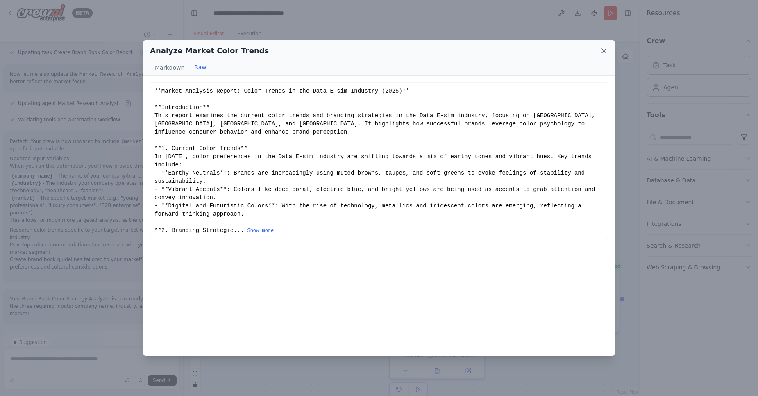
click at [603, 50] on icon at bounding box center [604, 51] width 8 height 8
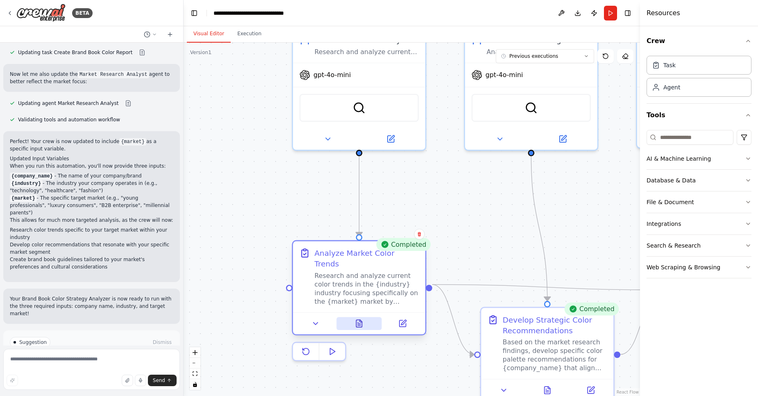
click at [368, 317] on button at bounding box center [358, 323] width 45 height 13
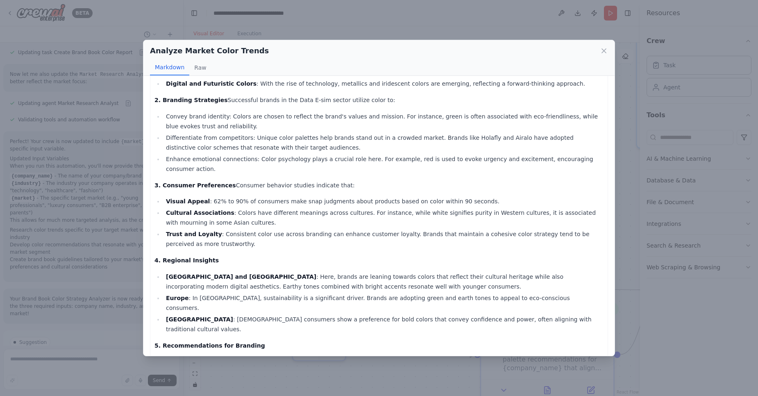
scroll to position [142, 0]
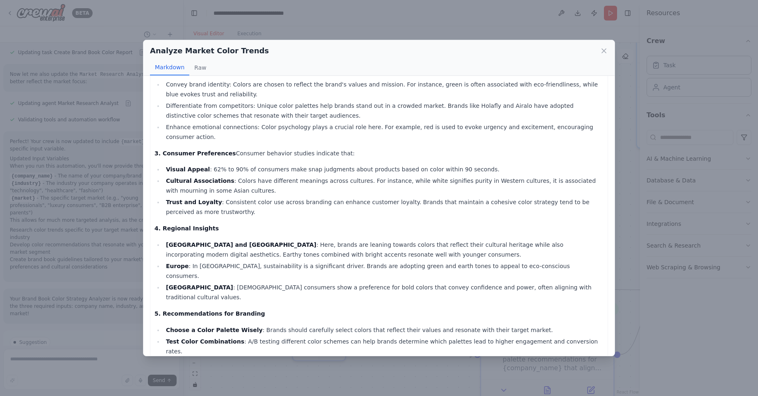
click at [650, 227] on div "Analyze Market Color Trends Markdown Raw Market Analysis Report: Color Trends i…" at bounding box center [379, 198] width 758 height 396
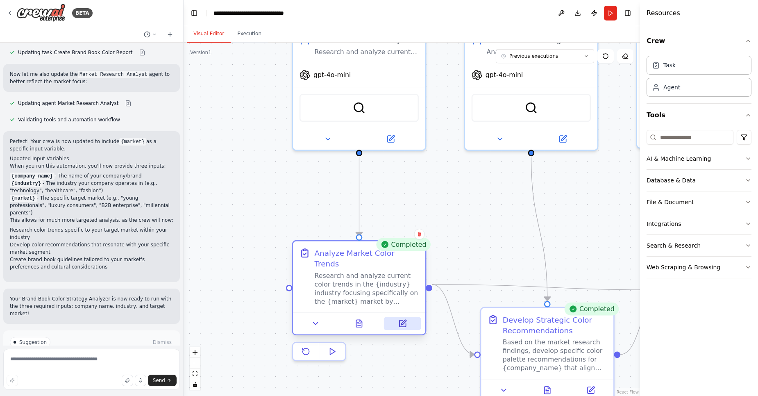
click at [402, 320] on icon at bounding box center [403, 322] width 5 height 5
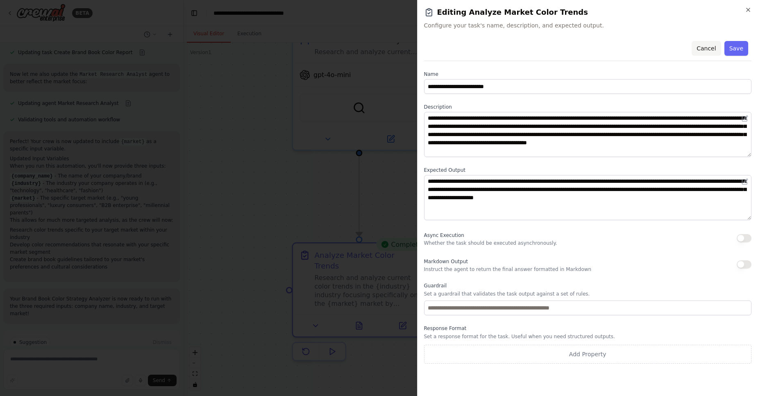
click at [709, 46] on button "Cancel" at bounding box center [706, 48] width 29 height 15
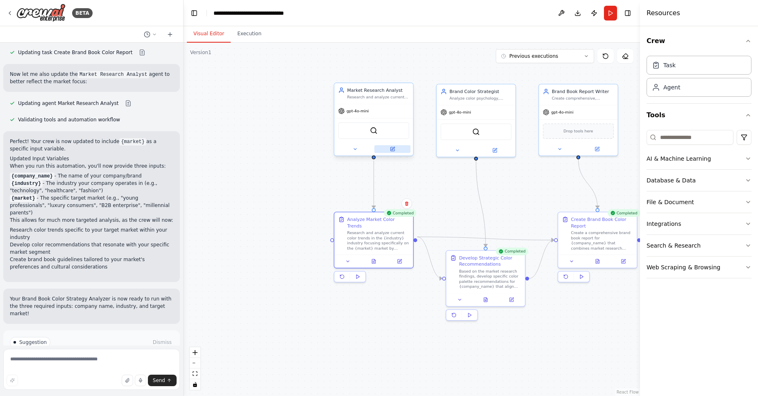
click at [398, 152] on button at bounding box center [392, 149] width 36 height 8
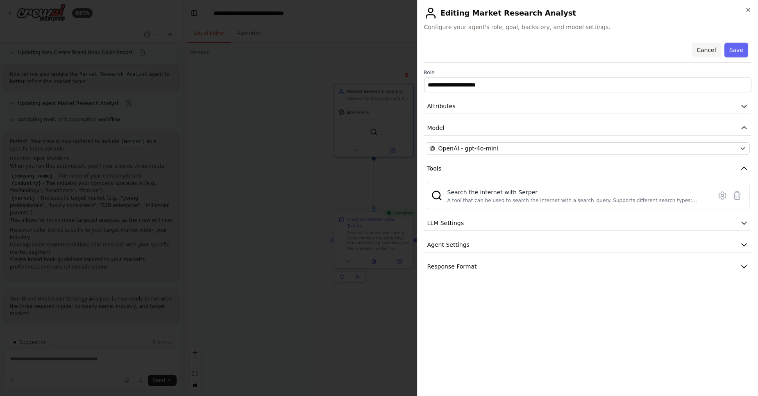
click at [704, 48] on button "Cancel" at bounding box center [706, 50] width 29 height 15
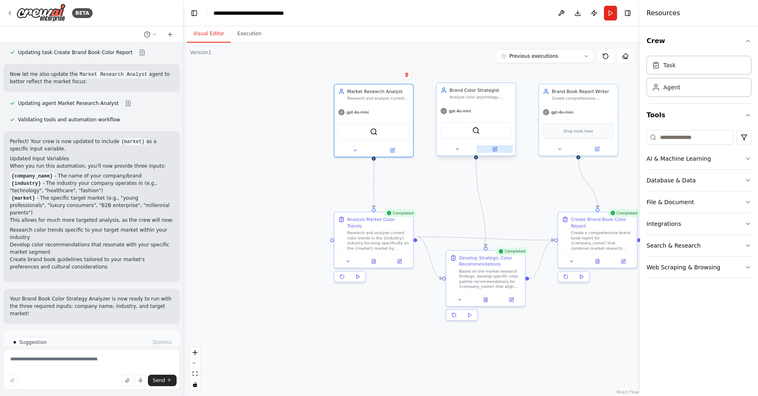
click at [491, 150] on button at bounding box center [494, 149] width 36 height 8
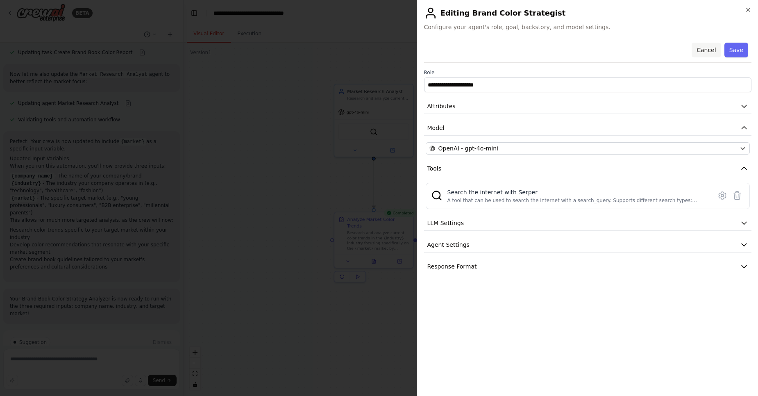
click at [704, 48] on button "Cancel" at bounding box center [706, 50] width 29 height 15
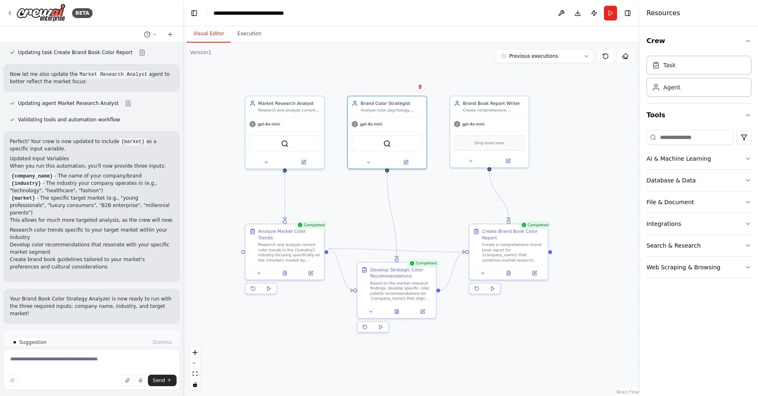
drag, startPoint x: 511, startPoint y: 197, endPoint x: 440, endPoint y: 204, distance: 72.0
click at [440, 204] on div ".deletable-edge-delete-btn { width: 20px; height: 20px; border: 0px solid #ffff…" at bounding box center [412, 219] width 456 height 353
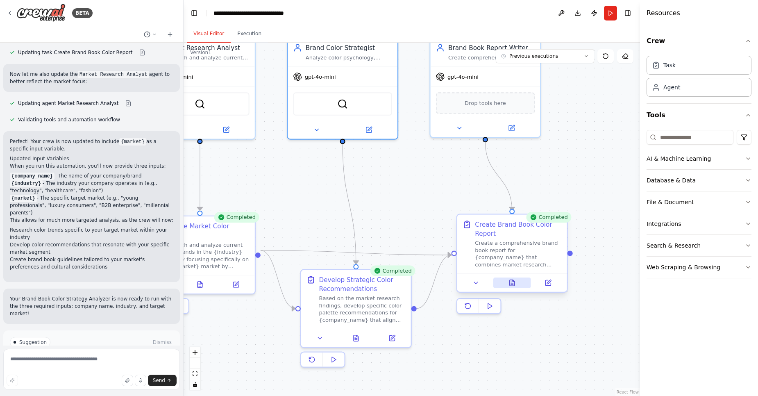
click at [513, 282] on icon at bounding box center [512, 283] width 5 height 6
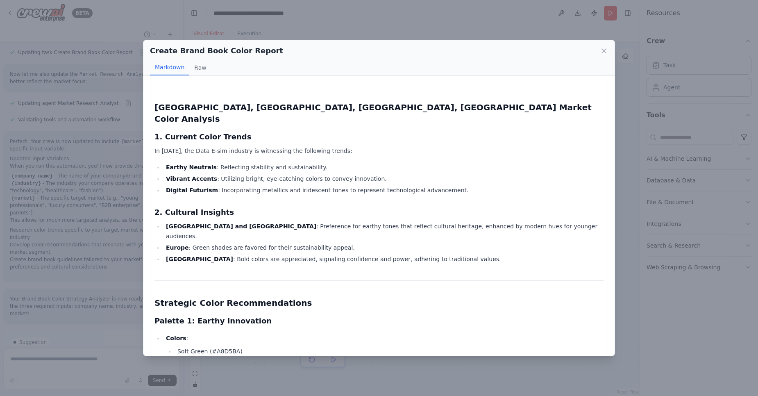
scroll to position [0, 0]
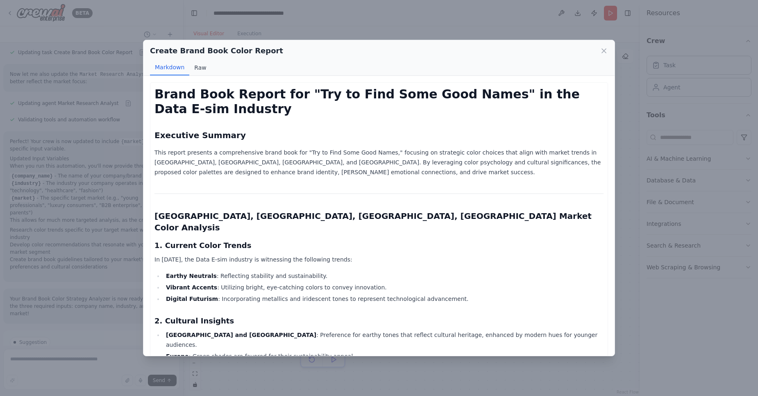
click at [193, 69] on button "Raw" at bounding box center [200, 68] width 22 height 16
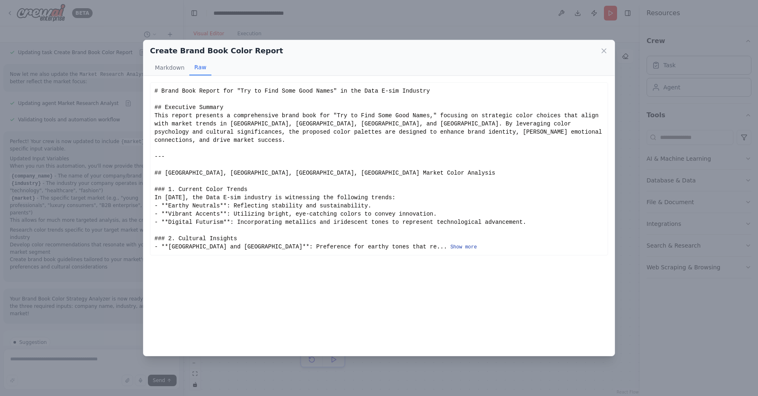
click at [450, 244] on button "Show more" at bounding box center [463, 247] width 27 height 7
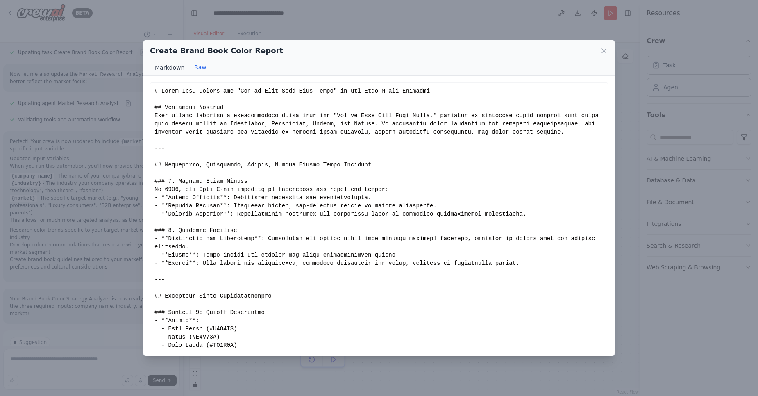
click at [167, 64] on button "Markdown" at bounding box center [169, 68] width 39 height 16
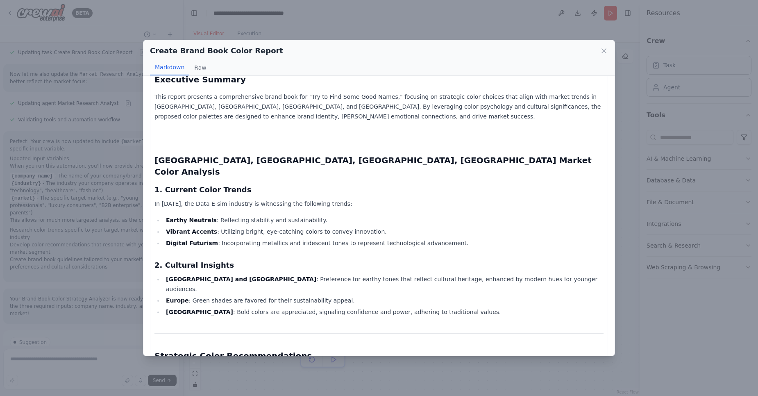
scroll to position [98, 0]
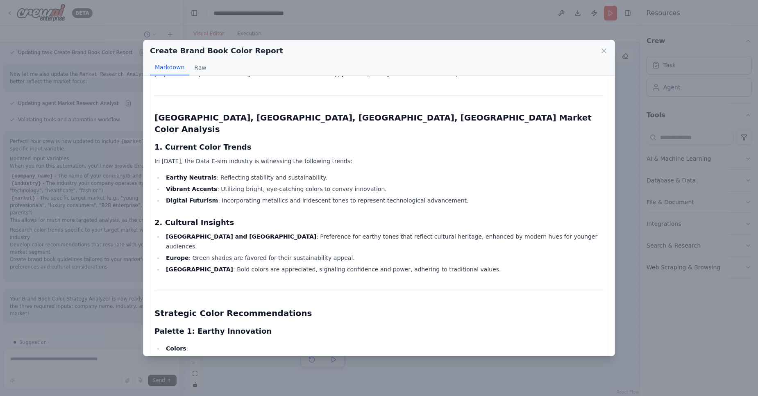
click at [219, 356] on li "Soft Green (#A8D5BA)" at bounding box center [389, 361] width 429 height 10
copy li "A8D5BA"
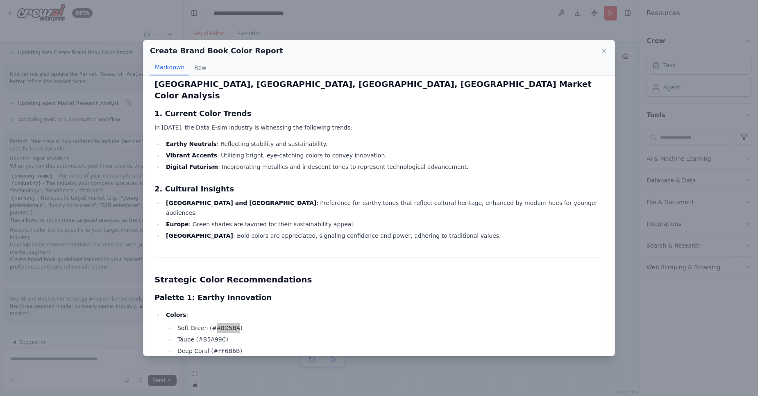
scroll to position [147, 0]
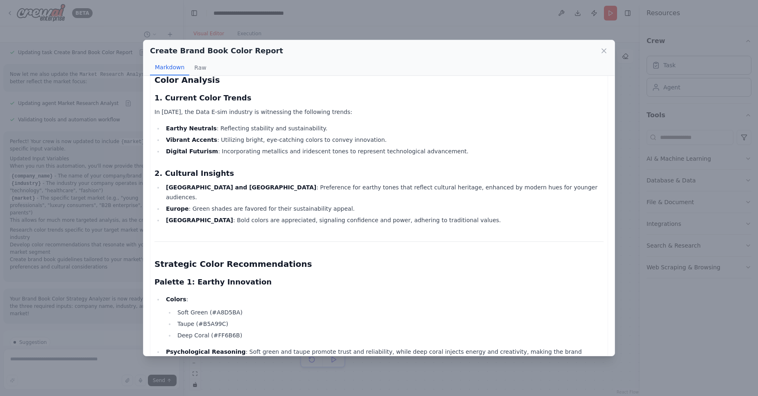
click at [211, 319] on li "Taupe (#B5A99C)" at bounding box center [389, 324] width 429 height 10
copy li "B5A99C"
click at [224, 330] on li "Deep Coral (#FF6B6B)" at bounding box center [389, 335] width 429 height 10
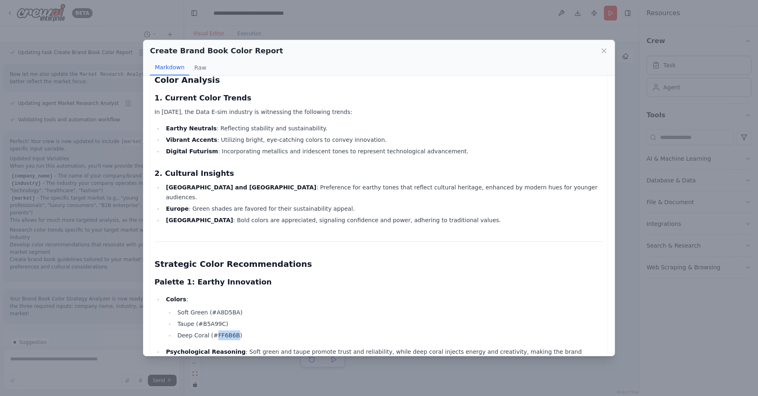
copy li "FF6B6B"
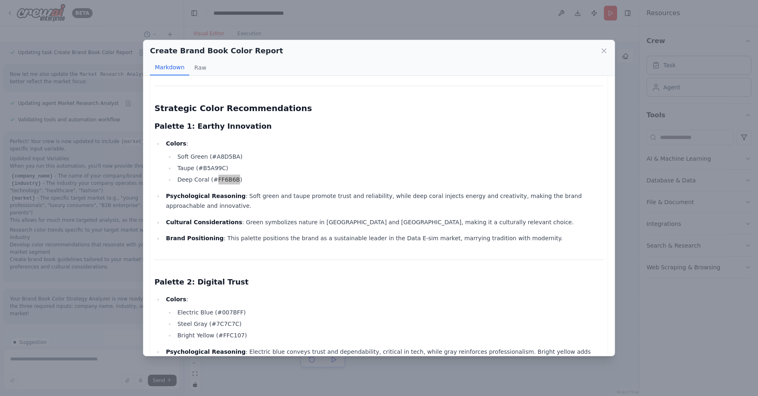
scroll to position [393, 0]
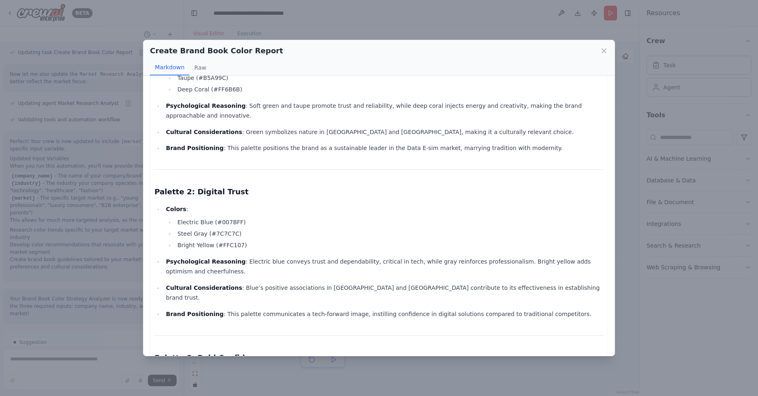
click at [224, 217] on li "Electric Blue (#007BFF)" at bounding box center [389, 222] width 429 height 10
copy li "007BFF"
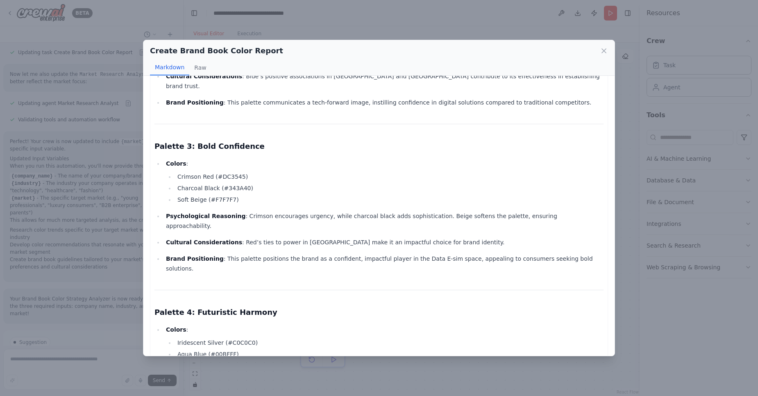
scroll to position [492, 0]
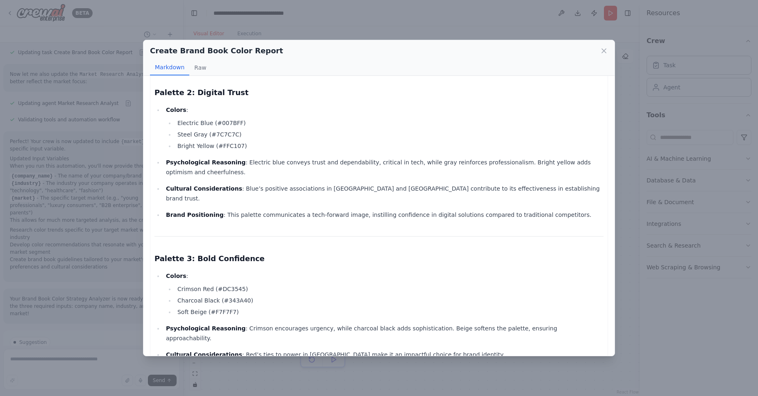
click at [91, 173] on div "Create Brand Book Color Report Markdown Raw Brand Book Report for "Try to Find …" at bounding box center [379, 198] width 758 height 396
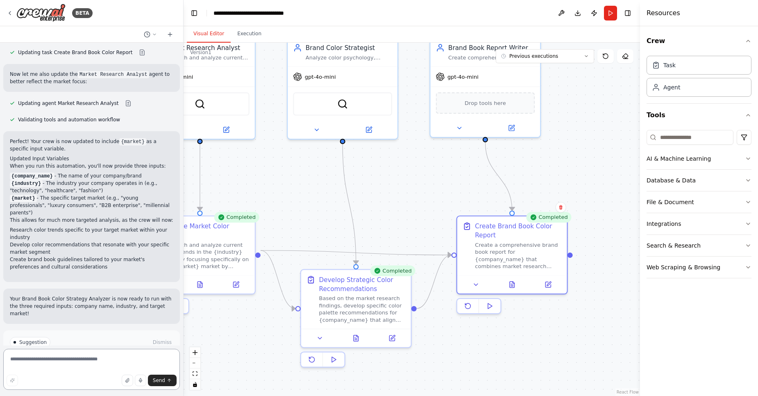
click at [54, 355] on textarea at bounding box center [91, 369] width 177 height 41
type textarea "**********"
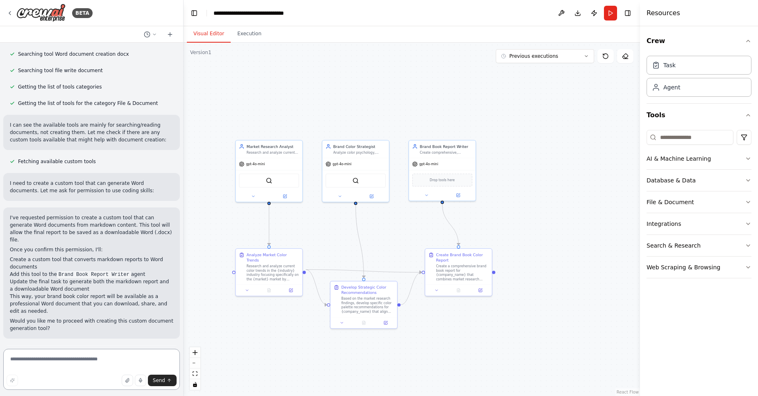
scroll to position [1314, 0]
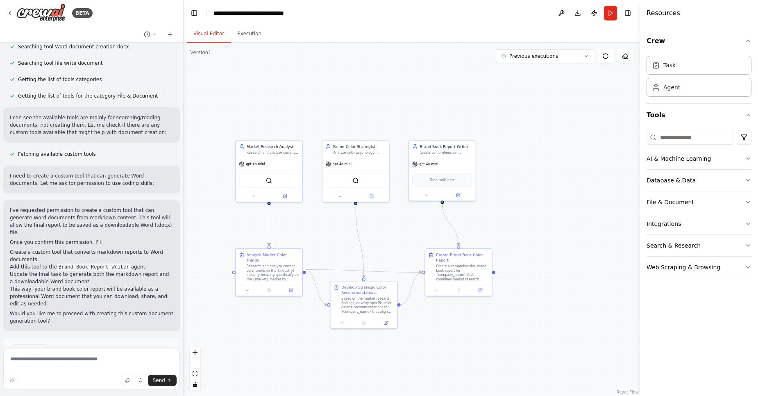
click at [144, 378] on button "Enable coding skills" at bounding box center [91, 384] width 163 height 13
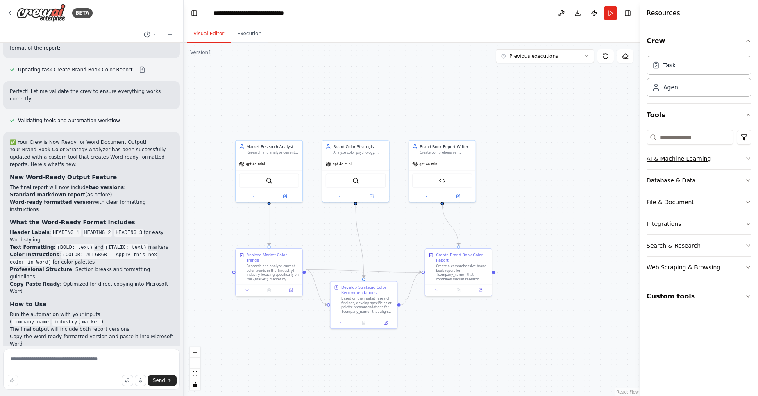
scroll to position [2189, 0]
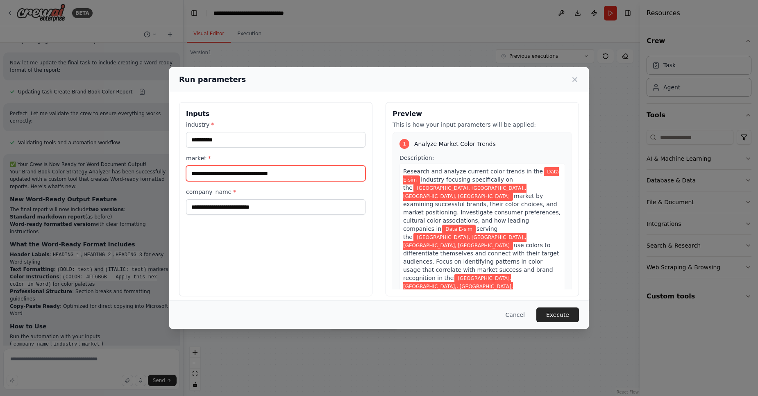
click at [237, 173] on input "**********" at bounding box center [275, 174] width 179 height 16
drag, startPoint x: 295, startPoint y: 174, endPoint x: 225, endPoint y: 177, distance: 70.5
click at [225, 177] on input "**********" at bounding box center [275, 174] width 179 height 16
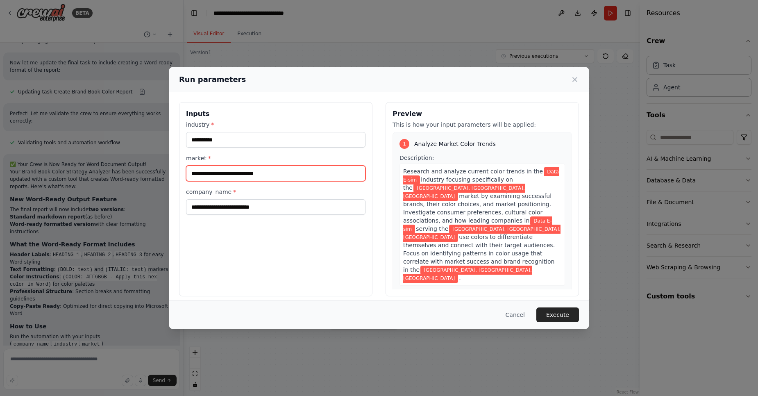
type input "**********"
click at [559, 314] on button "Execute" at bounding box center [557, 314] width 43 height 15
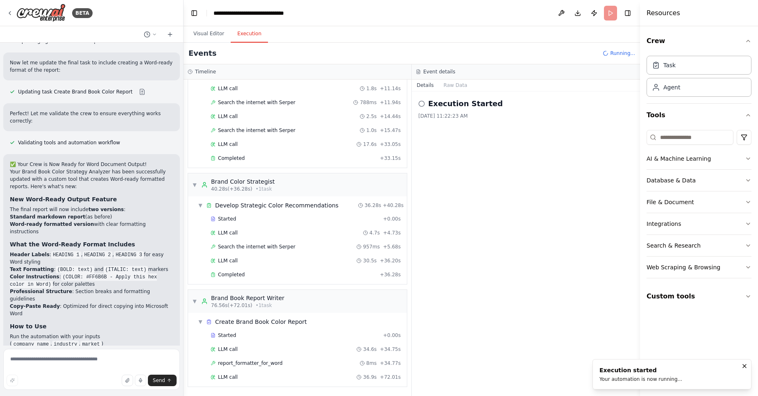
scroll to position [152, 0]
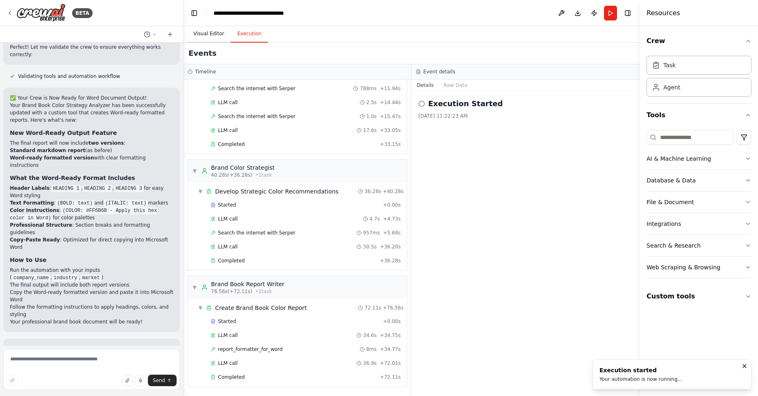
click at [210, 35] on button "Visual Editor" at bounding box center [209, 33] width 44 height 17
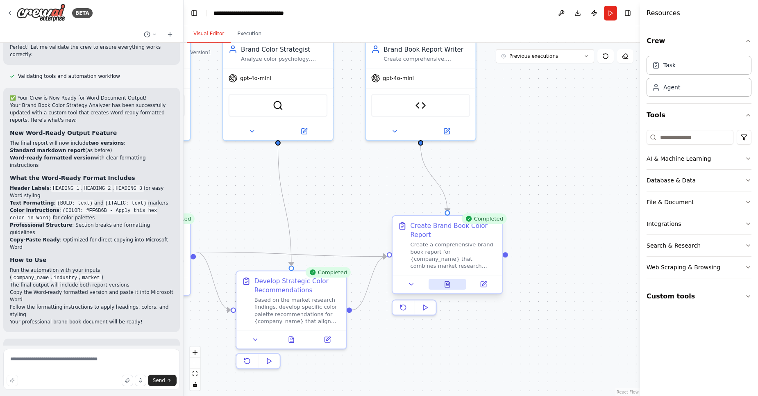
click at [449, 285] on icon at bounding box center [447, 284] width 5 height 6
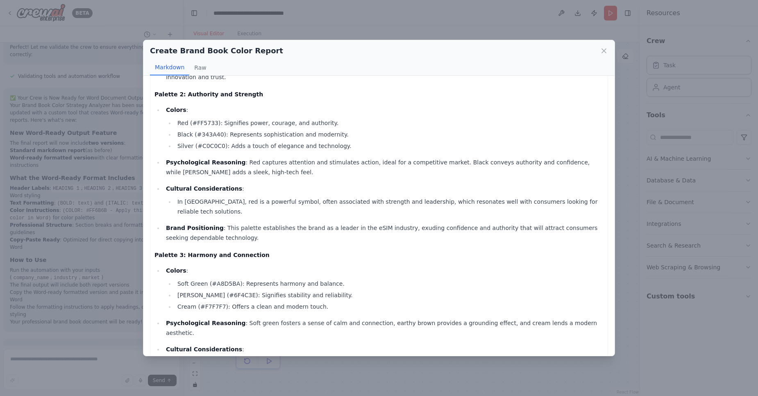
scroll to position [885, 0]
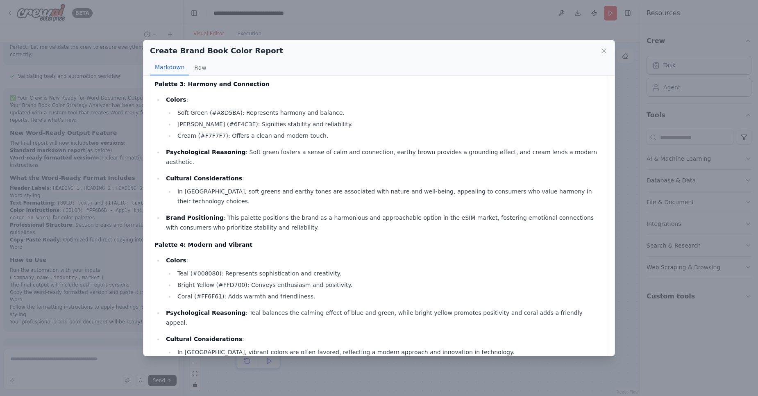
click at [631, 253] on div "Create Brand Book Color Report Markdown Raw Brand Book Report for Data E-sim In…" at bounding box center [379, 198] width 758 height 396
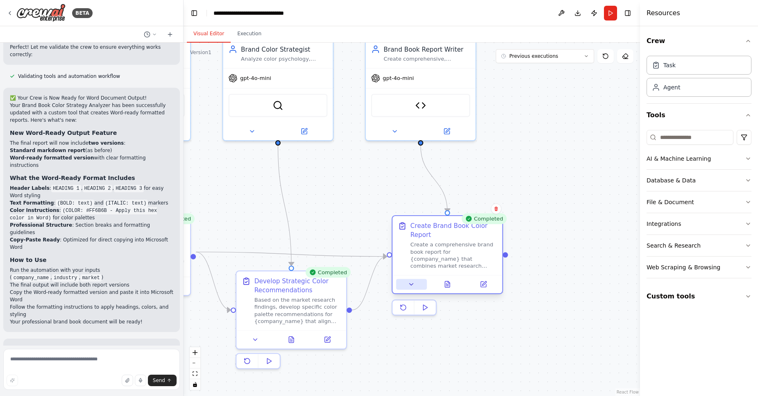
click at [409, 286] on icon at bounding box center [411, 284] width 7 height 7
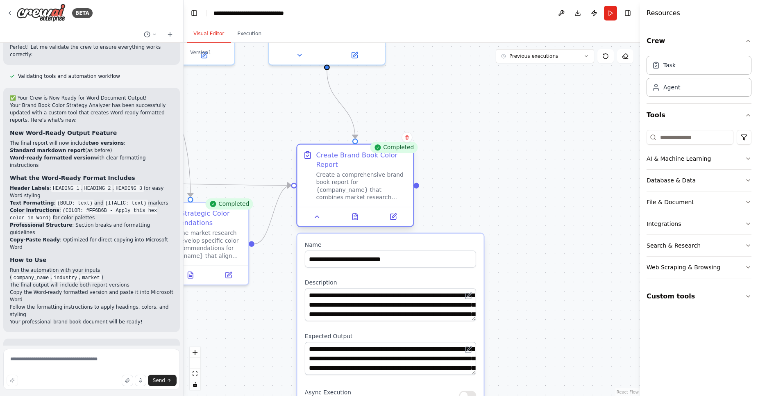
click at [318, 224] on div at bounding box center [355, 215] width 116 height 19
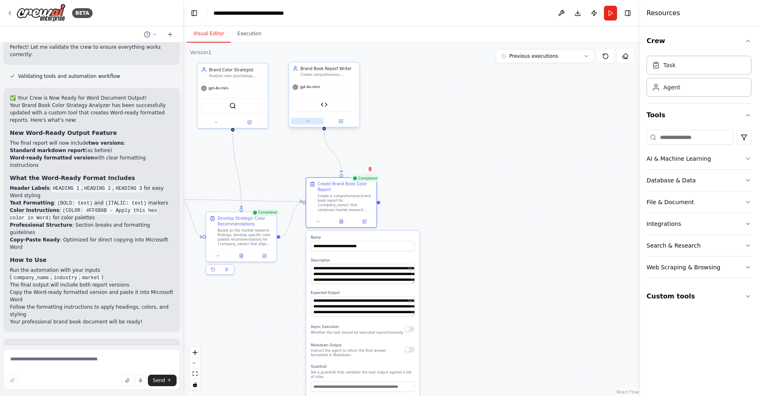
click at [306, 123] on icon at bounding box center [307, 121] width 5 height 5
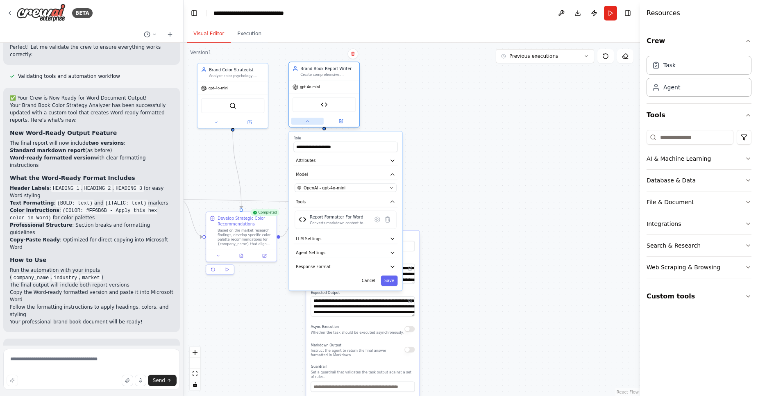
click at [306, 123] on icon at bounding box center [307, 121] width 5 height 5
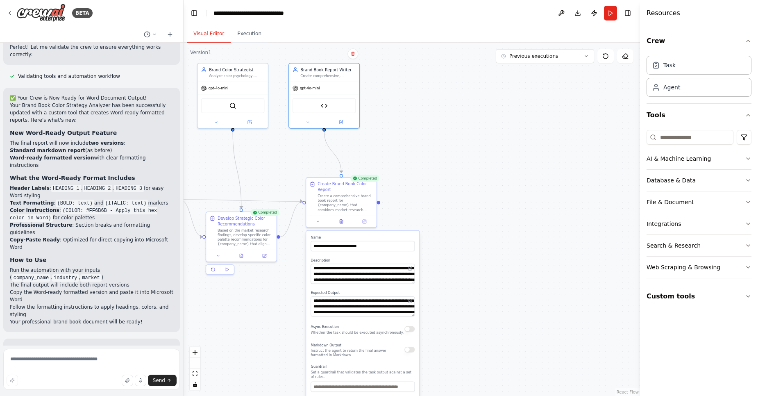
click at [485, 212] on div ".deletable-edge-delete-btn { width: 20px; height: 20px; border: 0px solid #ffff…" at bounding box center [412, 219] width 456 height 353
click at [338, 222] on button at bounding box center [341, 220] width 24 height 7
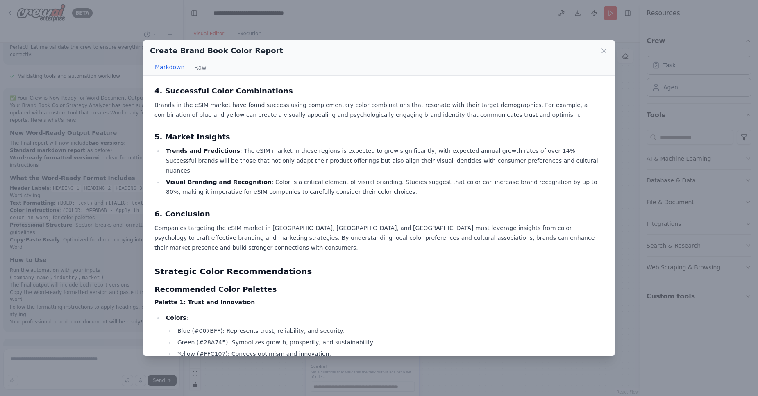
scroll to position [442, 0]
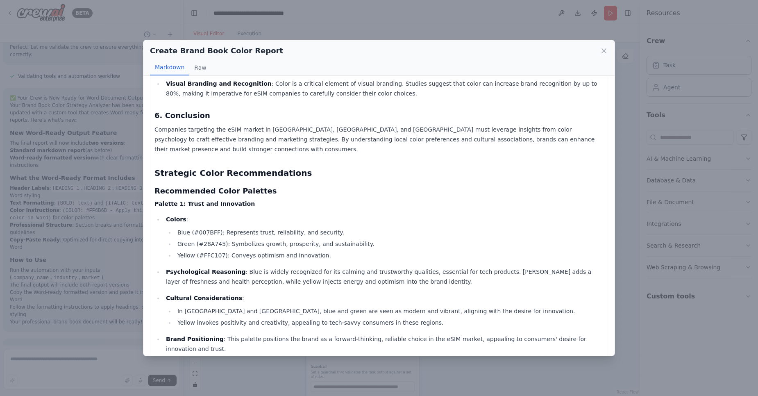
click at [181, 227] on li "Blue (#007BFF): Represents trust, reliability, and security." at bounding box center [389, 232] width 429 height 10
copy li "Blue"
click at [206, 227] on li "Blue (#007BFF): Represents trust, reliability, and security." at bounding box center [389, 232] width 429 height 10
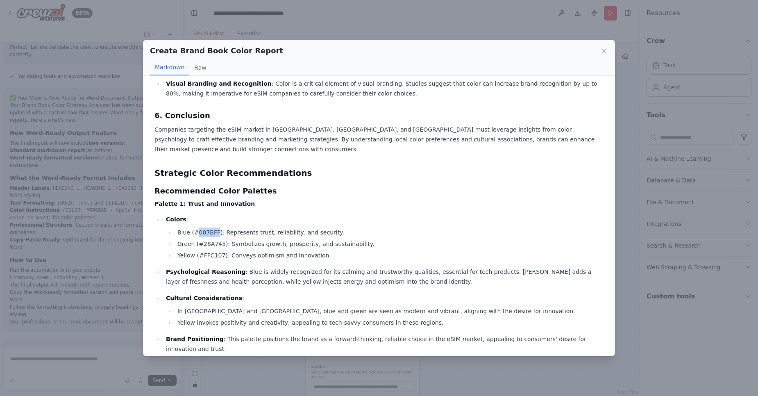
copy li "007BFF"
click at [211, 239] on li "Green (#28A745): Symbolizes growth, prosperity, and sustainability." at bounding box center [389, 244] width 429 height 10
click at [213, 239] on li "Green (#28A745): Symbolizes growth, prosperity, and sustainability." at bounding box center [389, 244] width 429 height 10
copy li "28A745"
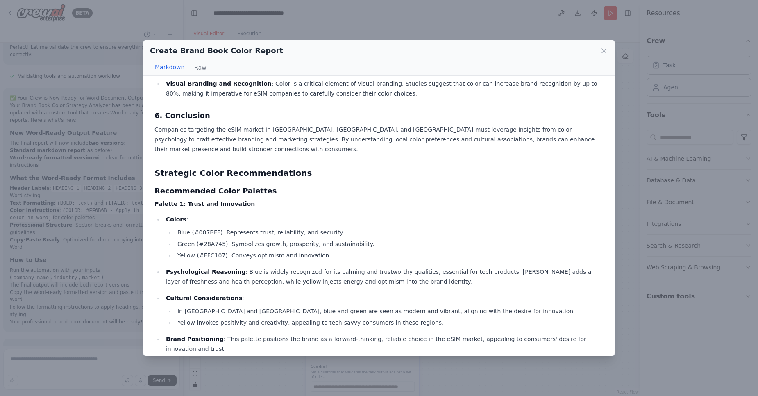
click at [213, 250] on li "Yellow (#FFC107): Conveys optimism and innovation." at bounding box center [389, 255] width 429 height 10
copy li "FFC107"
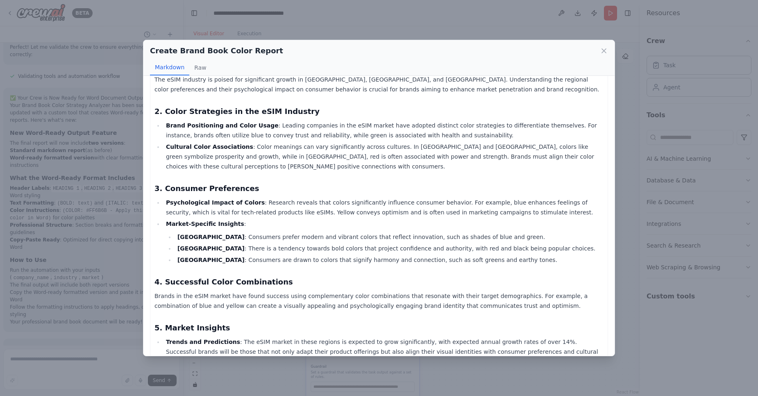
scroll to position [0, 0]
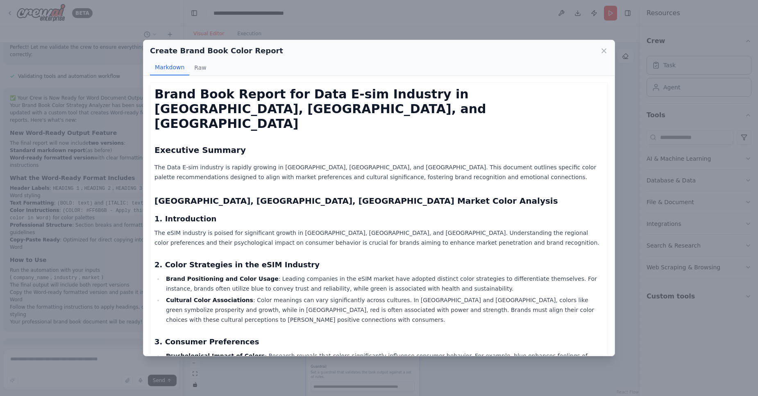
click at [372, 34] on div "Create Brand Book Color Report Markdown Raw Brand Book Report for Data E-sim In…" at bounding box center [379, 198] width 758 height 396
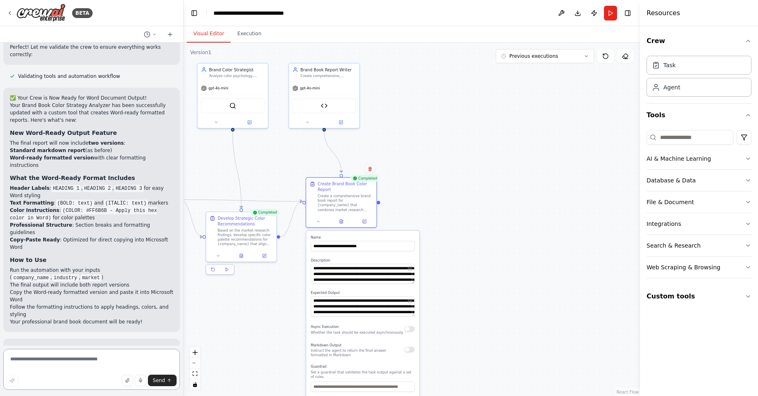
click at [51, 361] on textarea at bounding box center [91, 369] width 177 height 41
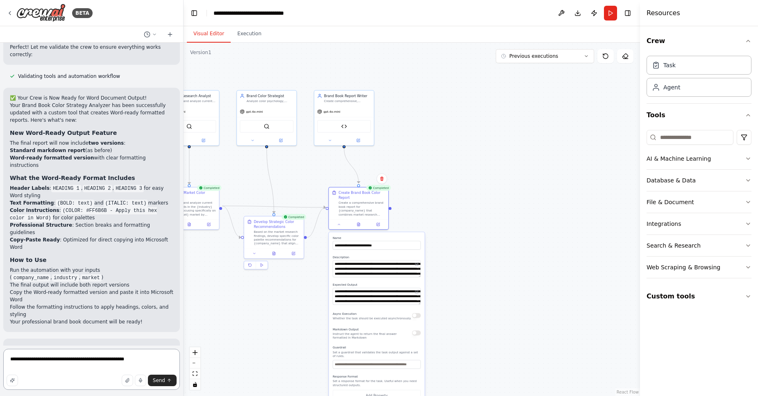
type textarea "**********"
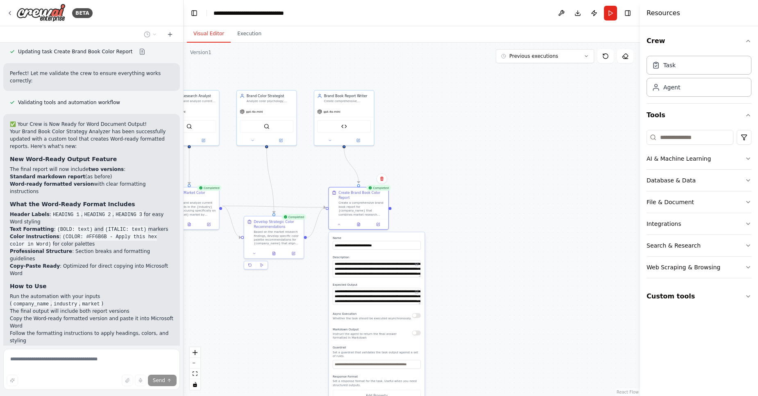
scroll to position [2189, 0]
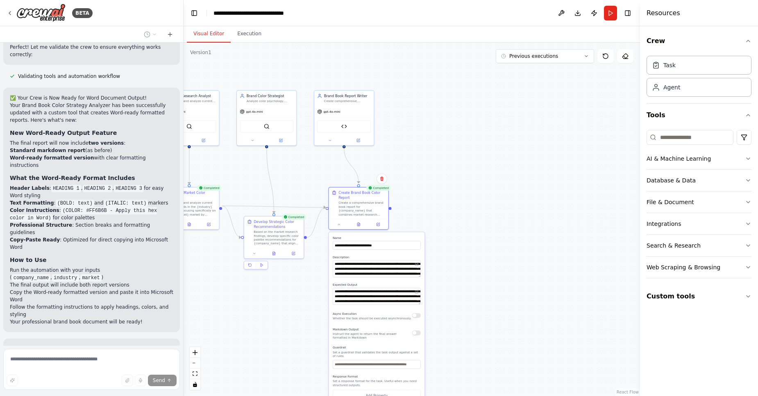
click at [486, 205] on div ".deletable-edge-delete-btn { width: 20px; height: 20px; border: 0px solid #ffff…" at bounding box center [412, 219] width 456 height 353
click at [358, 224] on icon at bounding box center [358, 224] width 1 height 0
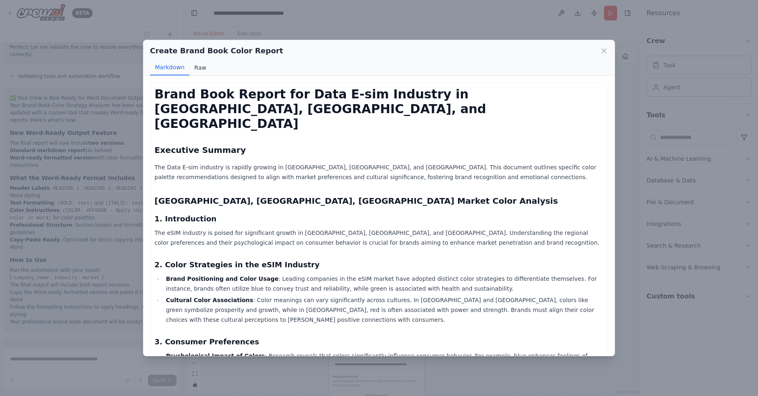
click at [196, 70] on button "Raw" at bounding box center [200, 68] width 22 height 16
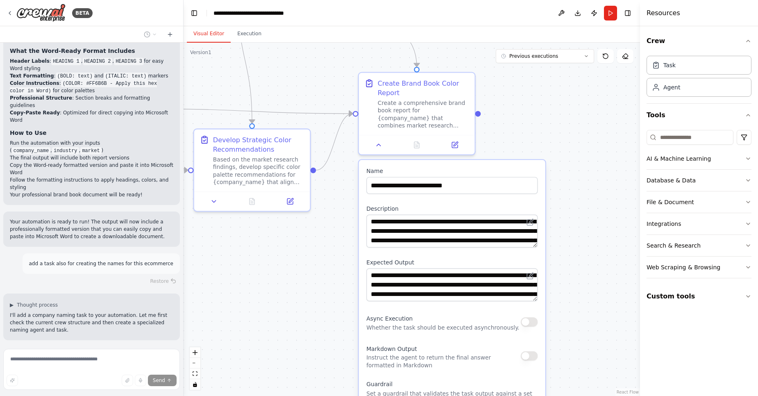
scroll to position [2324, 0]
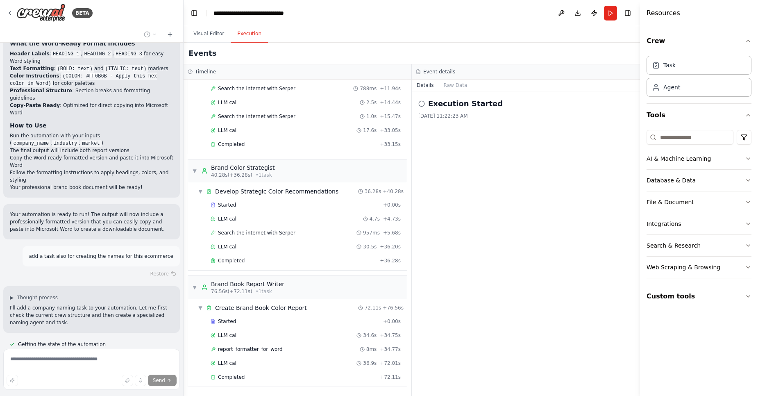
click at [259, 35] on button "Execution" at bounding box center [249, 33] width 37 height 17
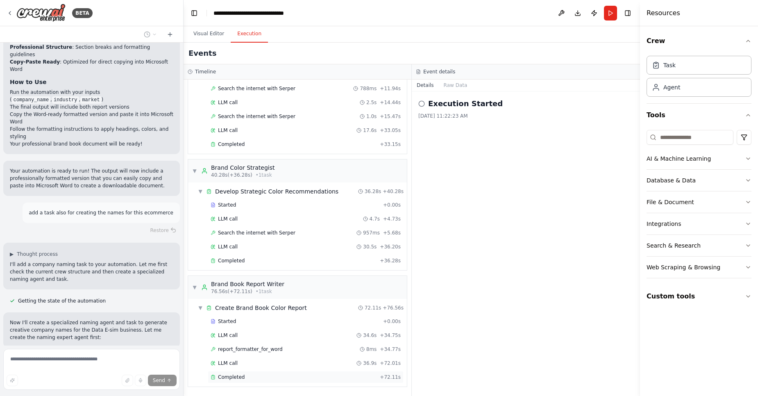
scroll to position [2375, 0]
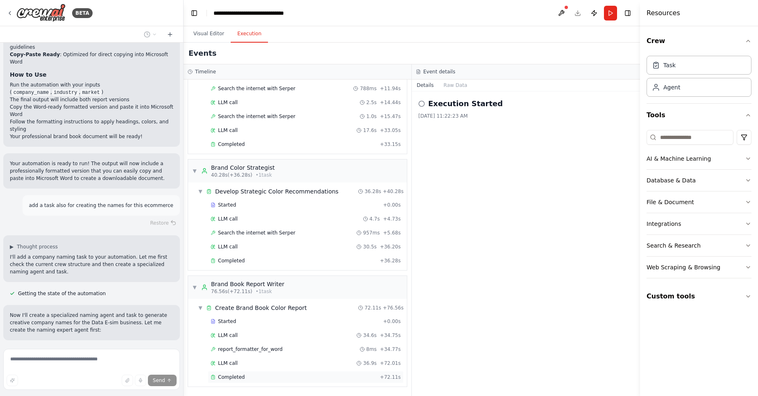
click at [222, 378] on span "Completed" at bounding box center [231, 377] width 27 height 7
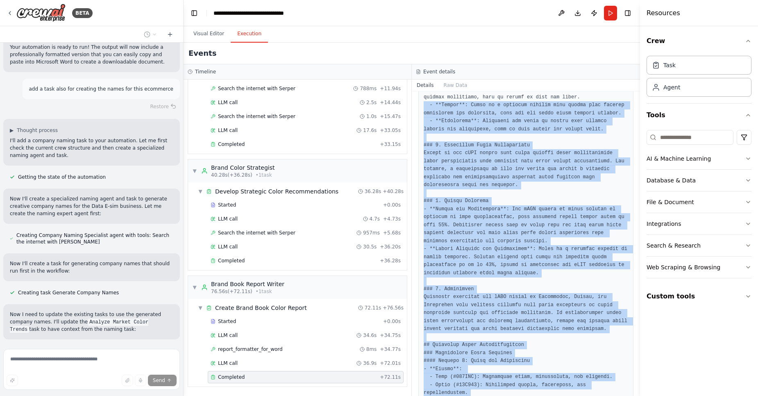
scroll to position [466, 0]
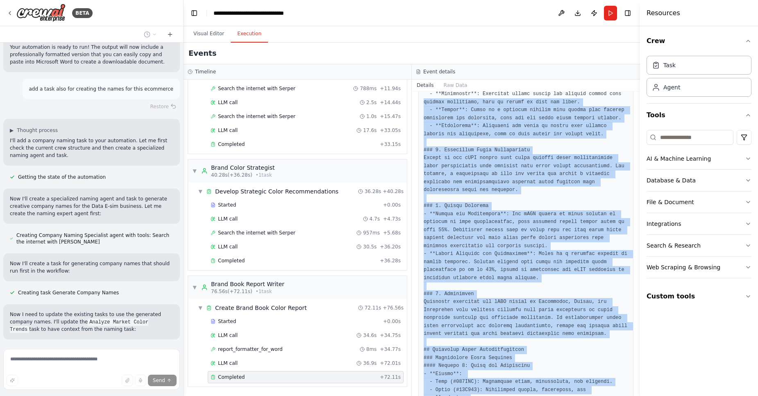
drag, startPoint x: 543, startPoint y: 370, endPoint x: 424, endPoint y: 122, distance: 275.6
click at [443, 83] on button "Raw Data" at bounding box center [456, 84] width 34 height 11
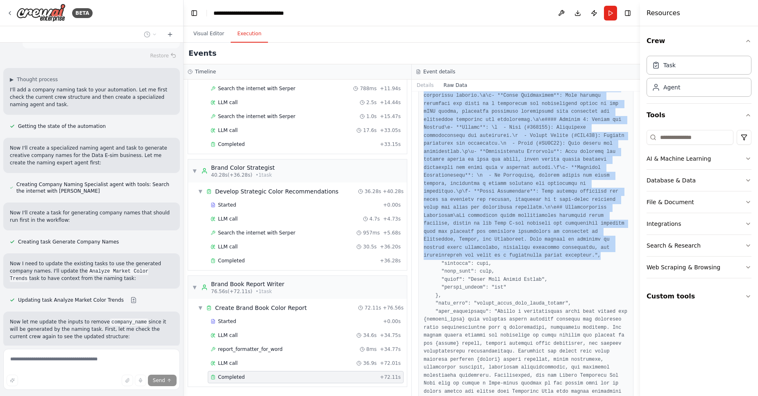
scroll to position [2428, 0]
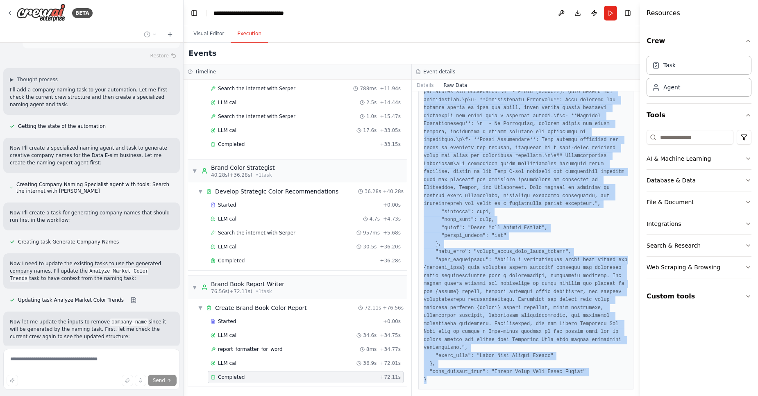
drag, startPoint x: 424, startPoint y: 120, endPoint x: 540, endPoint y: 379, distance: 283.9
click at [426, 85] on button "Details" at bounding box center [425, 84] width 27 height 11
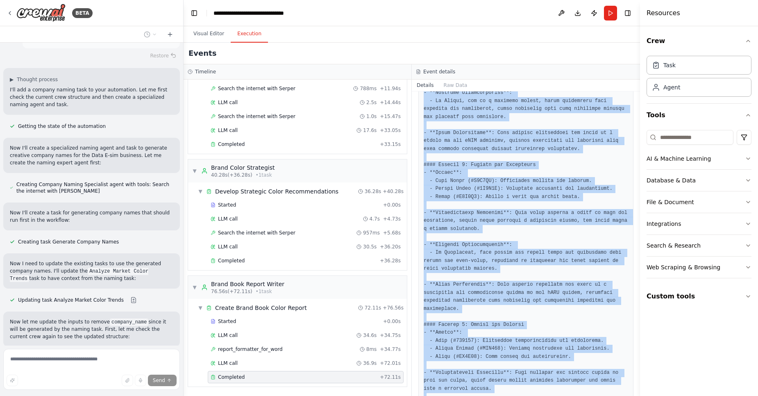
scroll to position [1178, 0]
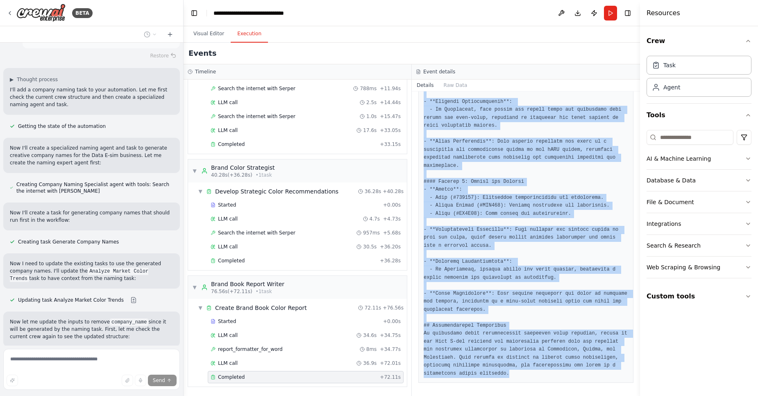
drag, startPoint x: 425, startPoint y: 272, endPoint x: 560, endPoint y: 378, distance: 171.9
copy pre "# Brand Book Report for Data E-sim Industry in [GEOGRAPHIC_DATA], [GEOGRAPHIC_D…"
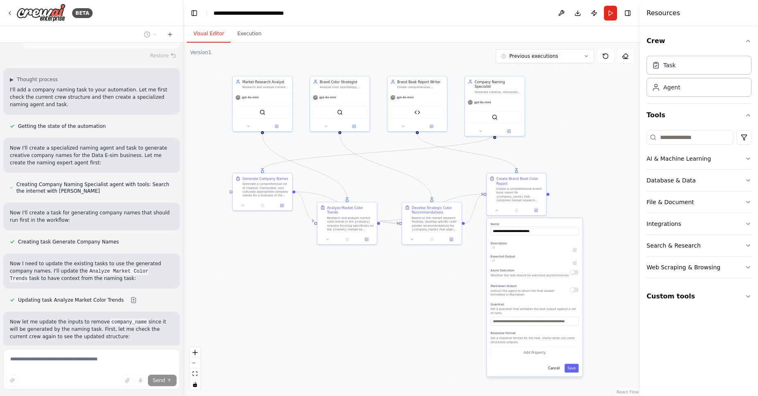
click at [196, 32] on button "Visual Editor" at bounding box center [209, 33] width 44 height 17
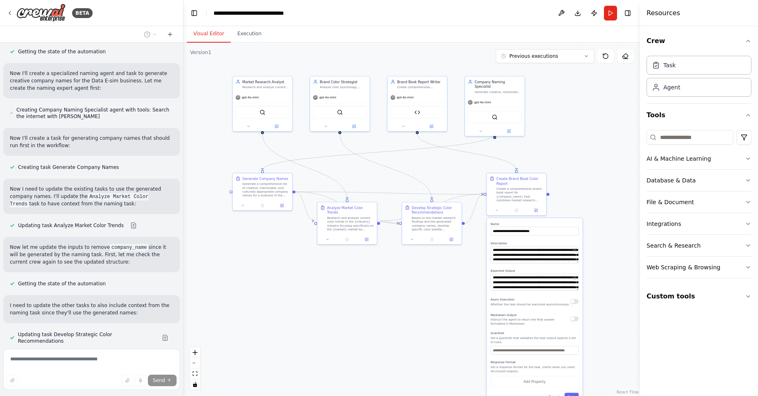
scroll to position [2660, 0]
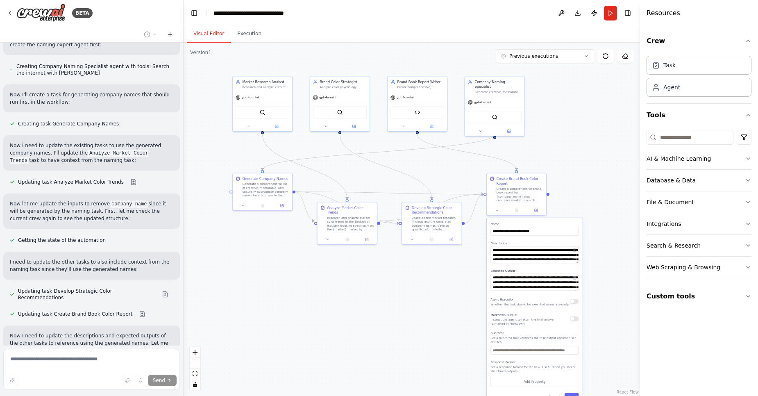
type textarea "**********"
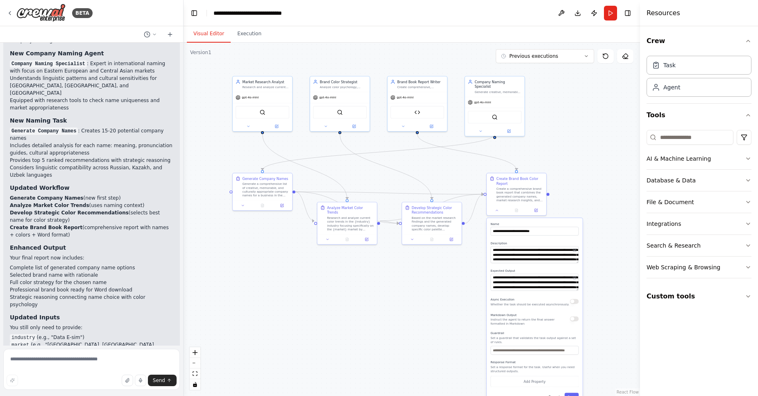
scroll to position [3179, 0]
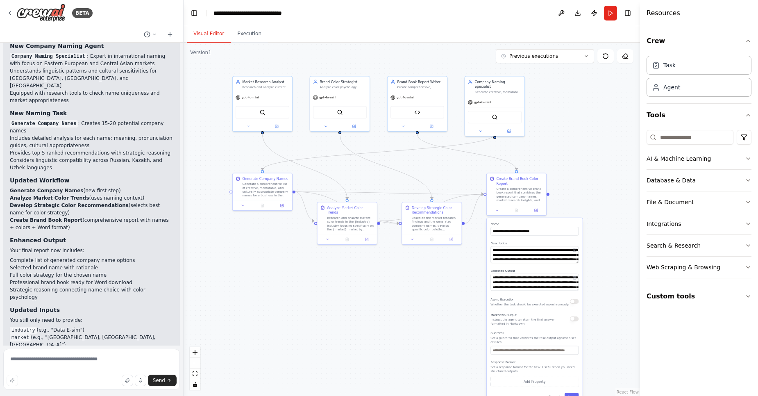
click at [581, 200] on div ".deletable-edge-delete-btn { width: 20px; height: 20px; border: 0px solid #ffff…" at bounding box center [412, 219] width 456 height 353
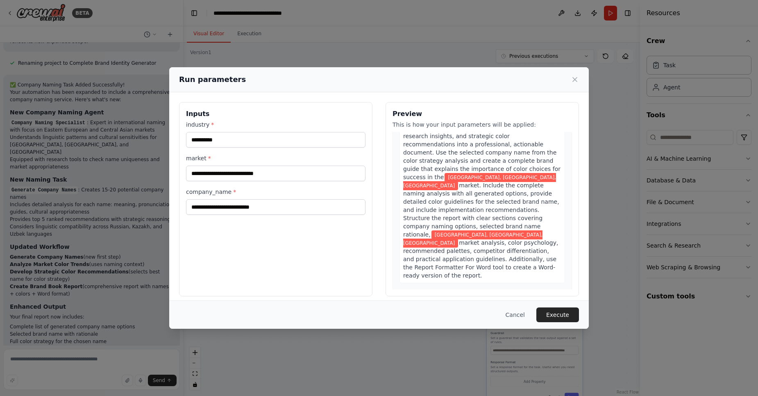
scroll to position [639, 0]
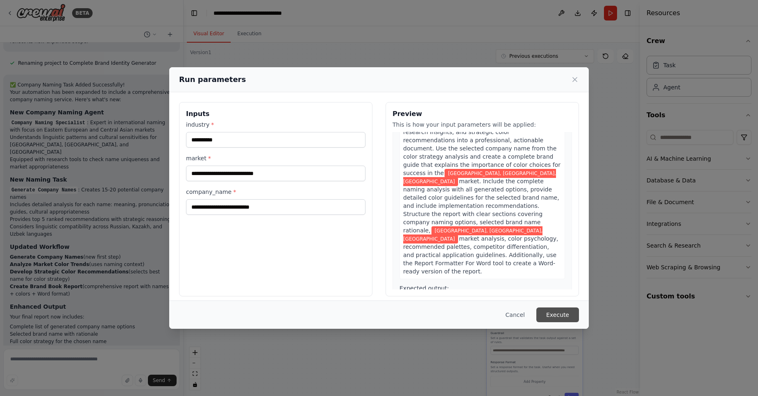
click at [556, 312] on button "Execute" at bounding box center [557, 314] width 43 height 15
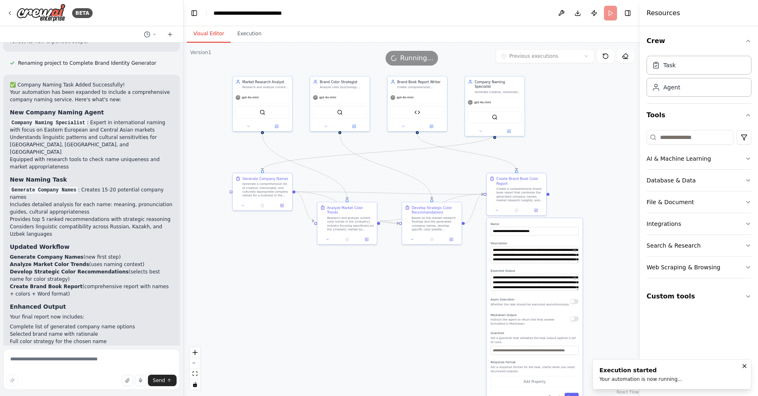
click at [207, 30] on button "Visual Editor" at bounding box center [209, 33] width 44 height 17
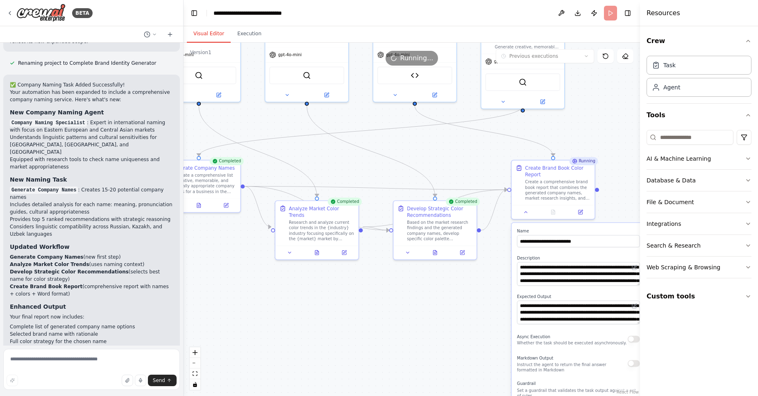
click at [411, 288] on div ".deletable-edge-delete-btn { width: 20px; height: 20px; border: 0px solid #ffff…" at bounding box center [412, 219] width 456 height 353
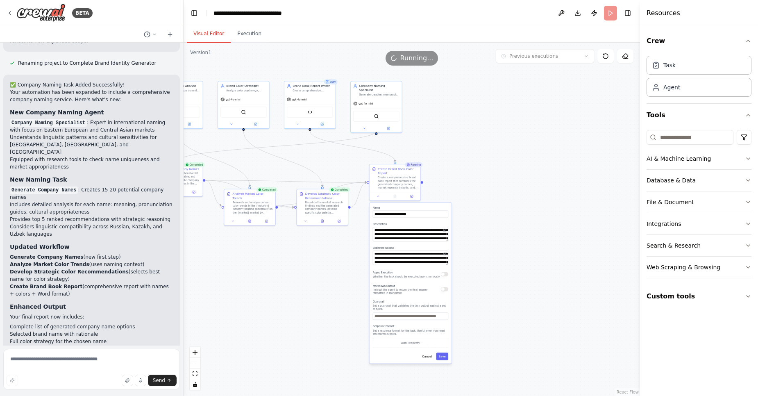
drag, startPoint x: 463, startPoint y: 273, endPoint x: 338, endPoint y: 243, distance: 129.5
click at [338, 243] on div ".deletable-edge-delete-btn { width: 20px; height: 20px; border: 0px solid #ffff…" at bounding box center [412, 219] width 456 height 353
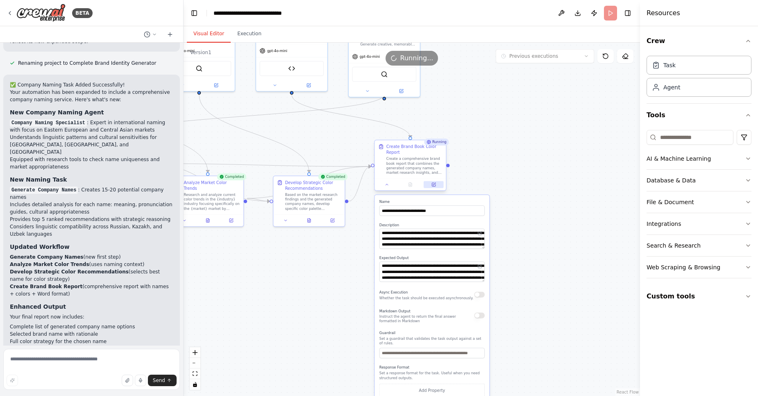
click at [429, 184] on button at bounding box center [434, 184] width 20 height 7
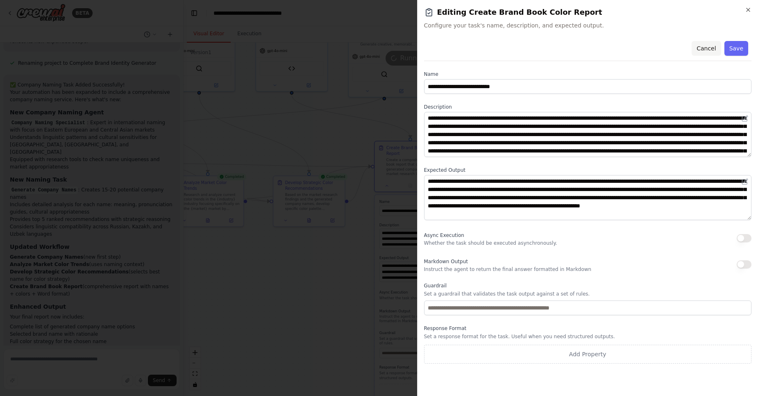
click at [710, 47] on button "Cancel" at bounding box center [706, 48] width 29 height 15
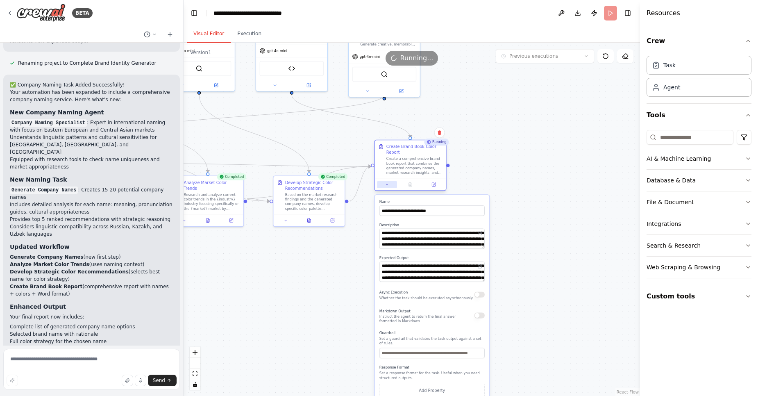
click at [383, 183] on button at bounding box center [387, 184] width 20 height 7
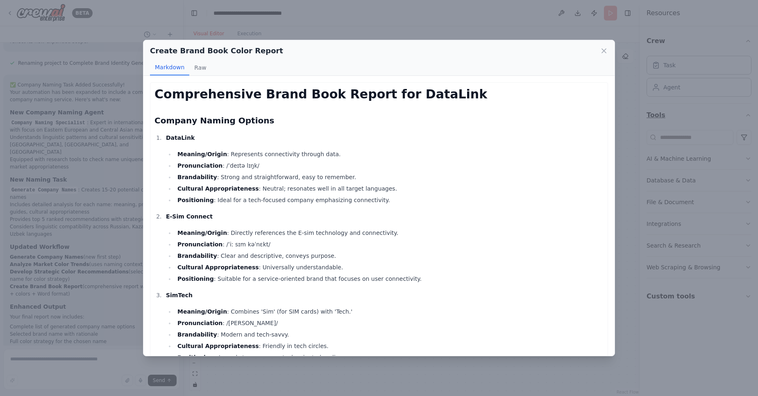
scroll to position [3179, 0]
click at [98, 149] on div "Create Brand Book Color Report Markdown Raw Comprehensive Brand Book Report for…" at bounding box center [379, 198] width 758 height 396
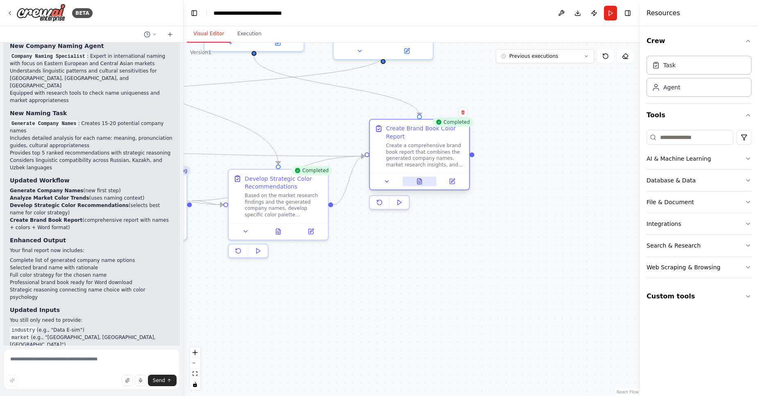
click at [424, 181] on button at bounding box center [419, 182] width 34 height 10
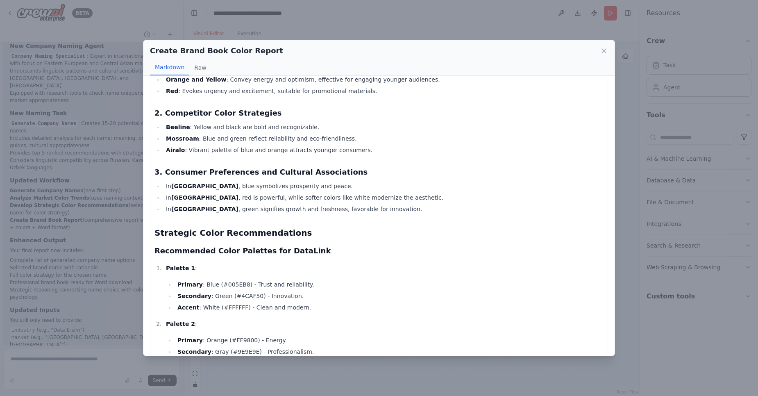
scroll to position [1515, 0]
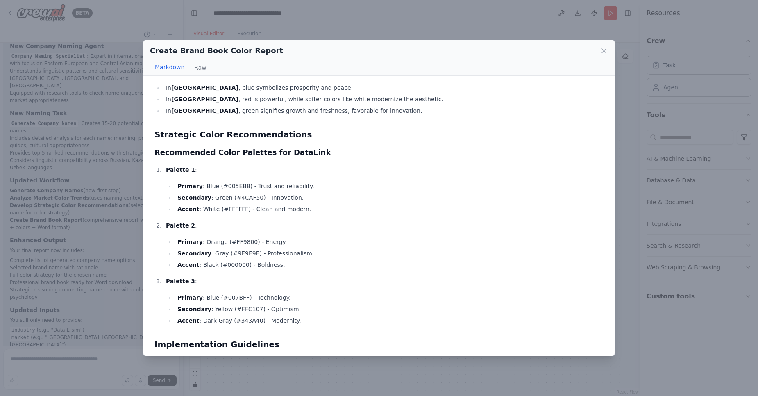
click at [234, 187] on li "Primary : Blue (#005EB8) - Trust and reliability." at bounding box center [389, 186] width 429 height 10
copy li "005EB8"
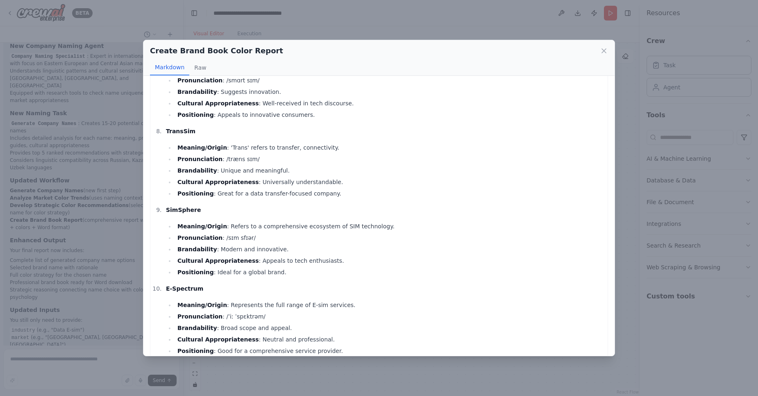
scroll to position [0, 0]
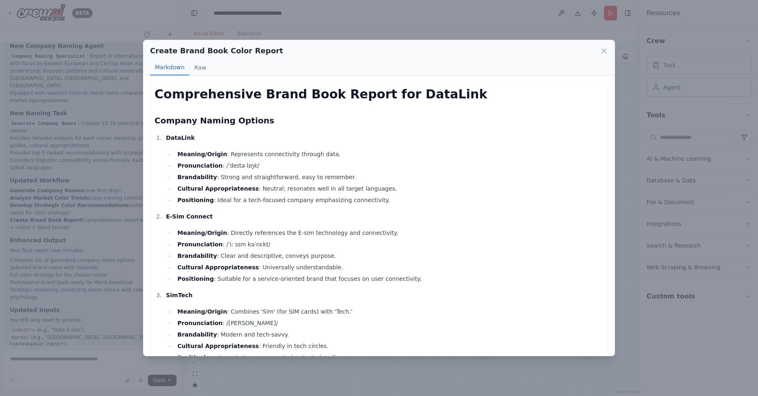
click at [228, 184] on li "Cultural Appropriateness : Neutral; resonates well in all target languages." at bounding box center [389, 189] width 429 height 10
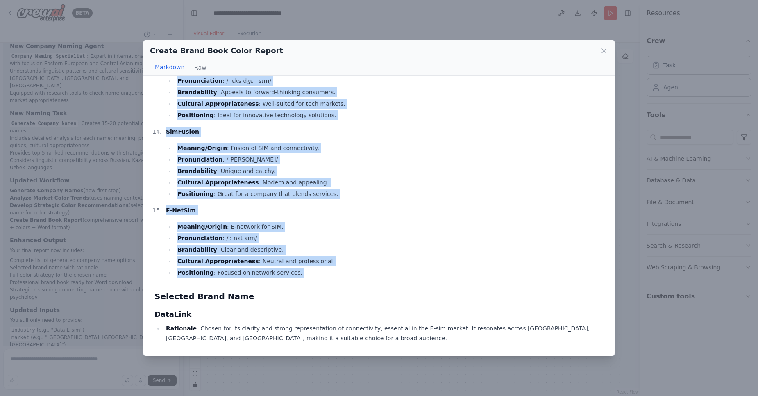
scroll to position [1651, 0]
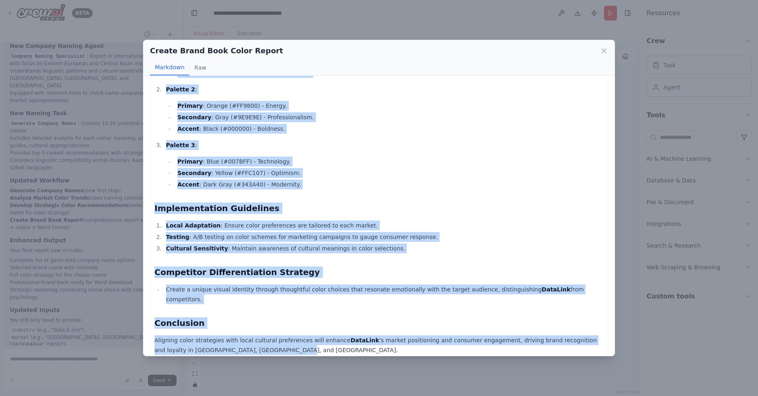
drag, startPoint x: 156, startPoint y: 95, endPoint x: 379, endPoint y: 352, distance: 340.0
click at [379, 352] on div "Comprehensive Brand Book Report for DataLink Company Naming Options DataLink Me…" at bounding box center [378, 216] width 471 height 280
click at [111, 109] on div "Create Brand Book Color Report Markdown Raw Comprehensive Brand Book Report for…" at bounding box center [379, 198] width 758 height 396
